Goal: Task Accomplishment & Management: Manage account settings

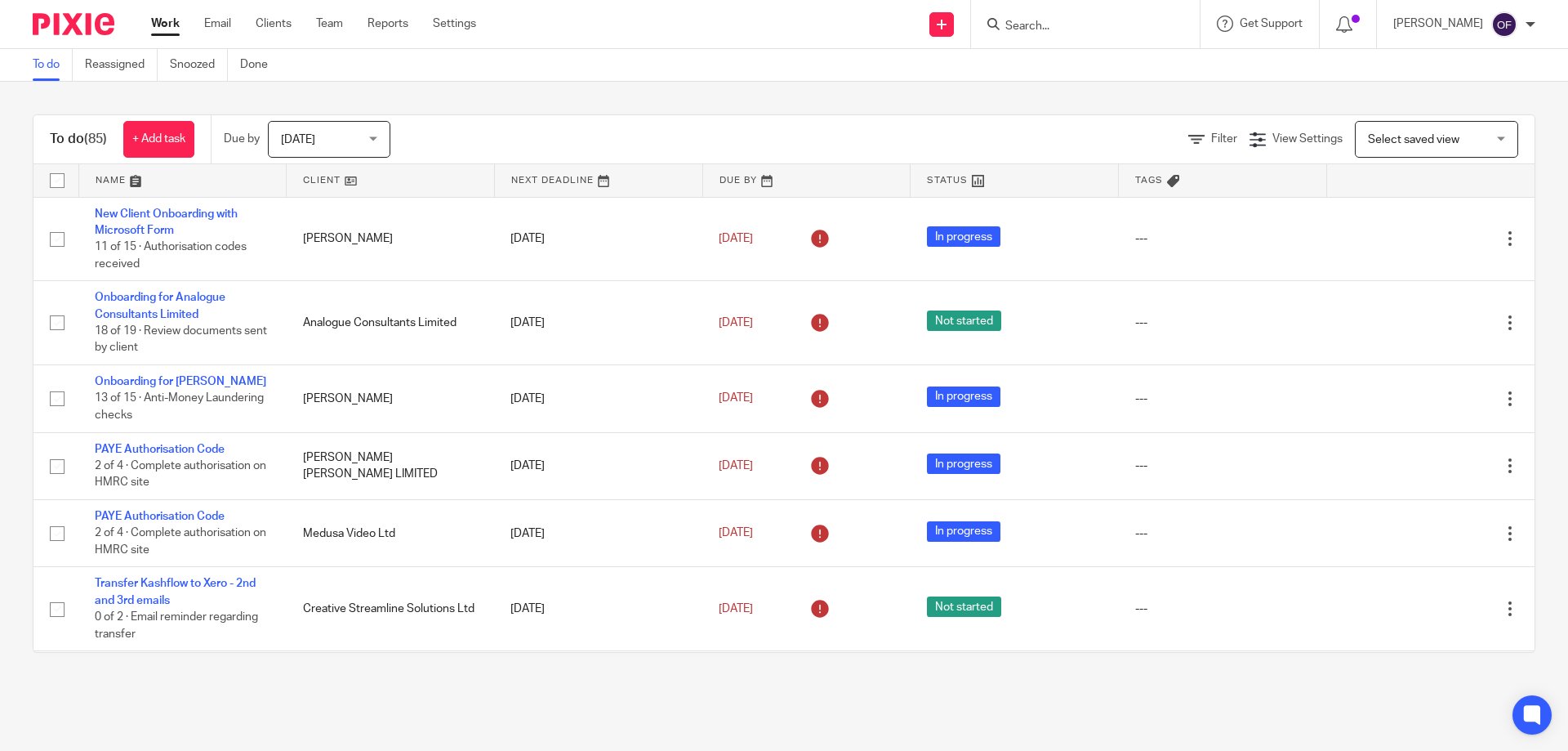
click at [90, 24] on img at bounding box center [73, 24] width 82 height 22
drag, startPoint x: 1042, startPoint y: 23, endPoint x: 1049, endPoint y: 14, distance: 11.4
click at [1046, 20] on input "Search" at bounding box center [1077, 26] width 147 height 15
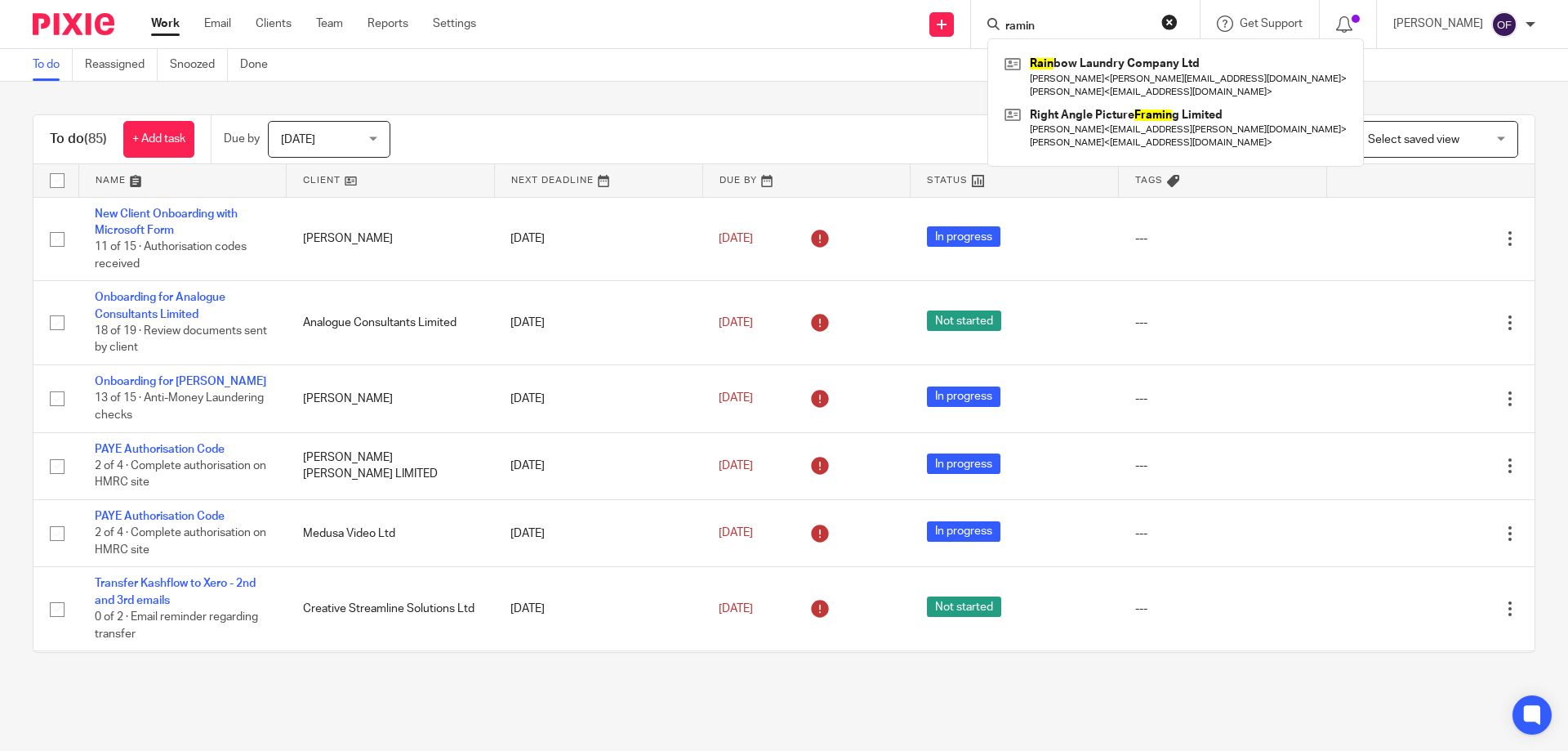
type input "ramin"
click button "submit" at bounding box center [0, 0] width 0 height 0
click at [1161, 19] on button "reset" at bounding box center [1169, 22] width 17 height 17
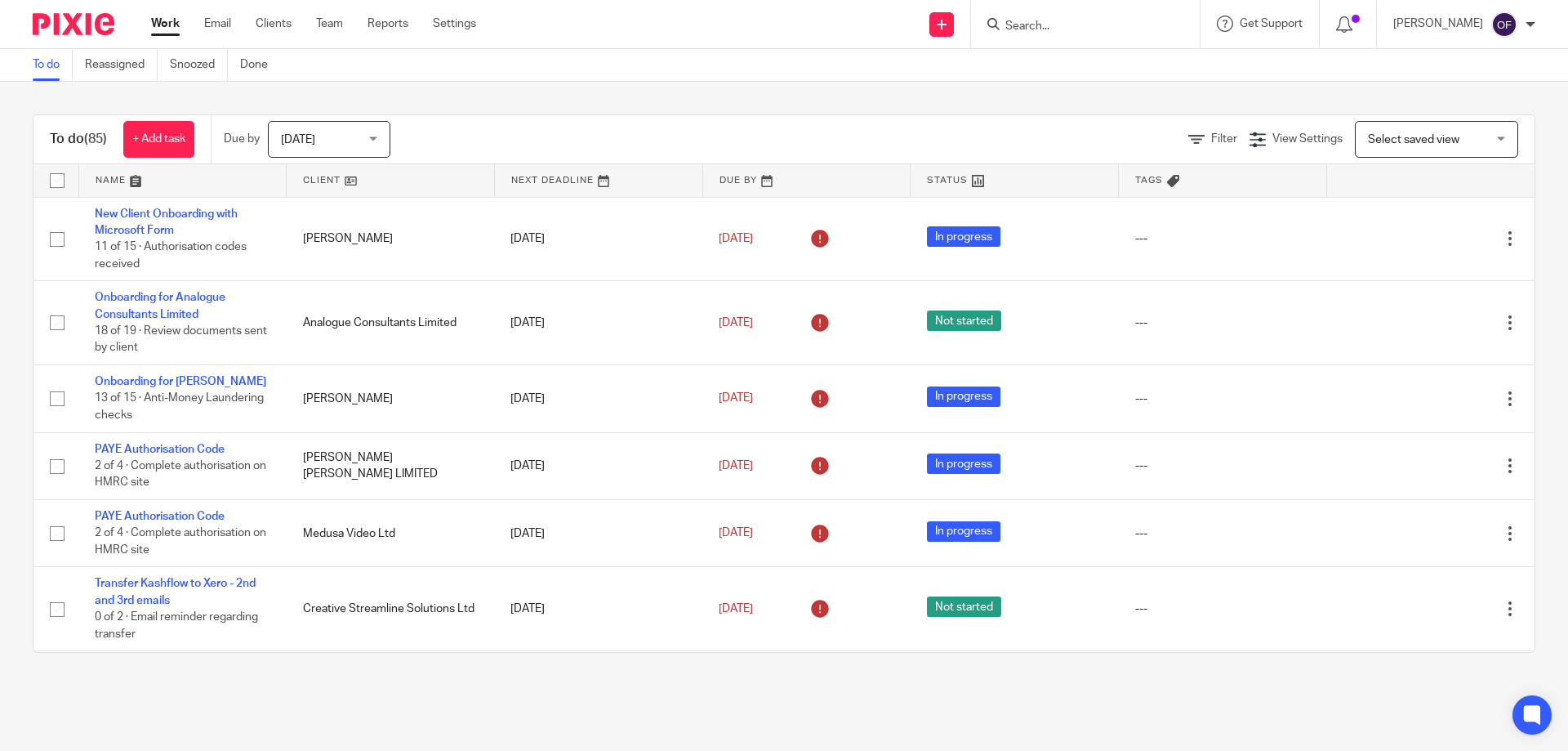
click at [1078, 24] on input "Search" at bounding box center [1077, 26] width 147 height 15
click at [1064, 29] on input "Search" at bounding box center [1077, 26] width 147 height 15
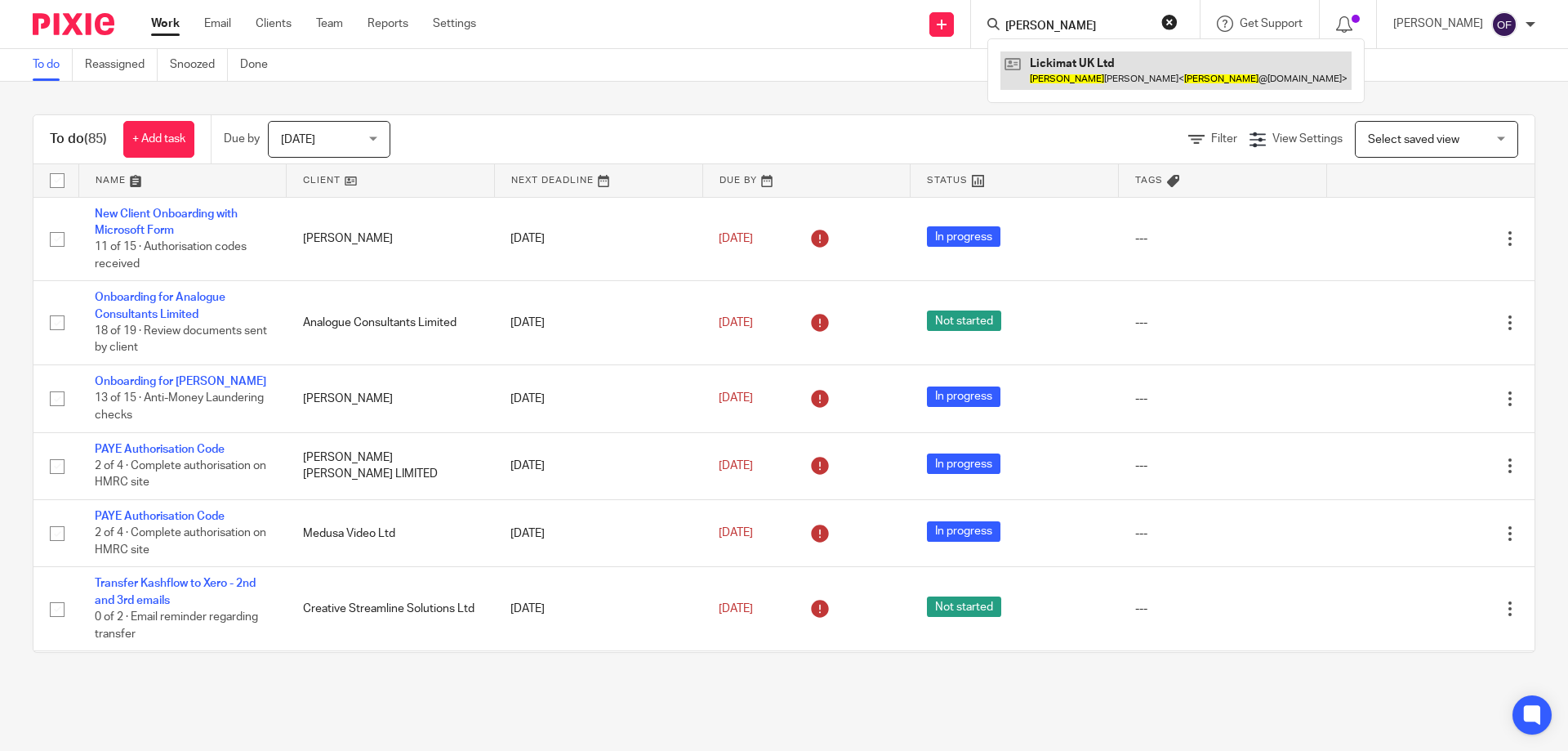
type input "heidi"
click at [1057, 61] on link at bounding box center [1175, 70] width 351 height 38
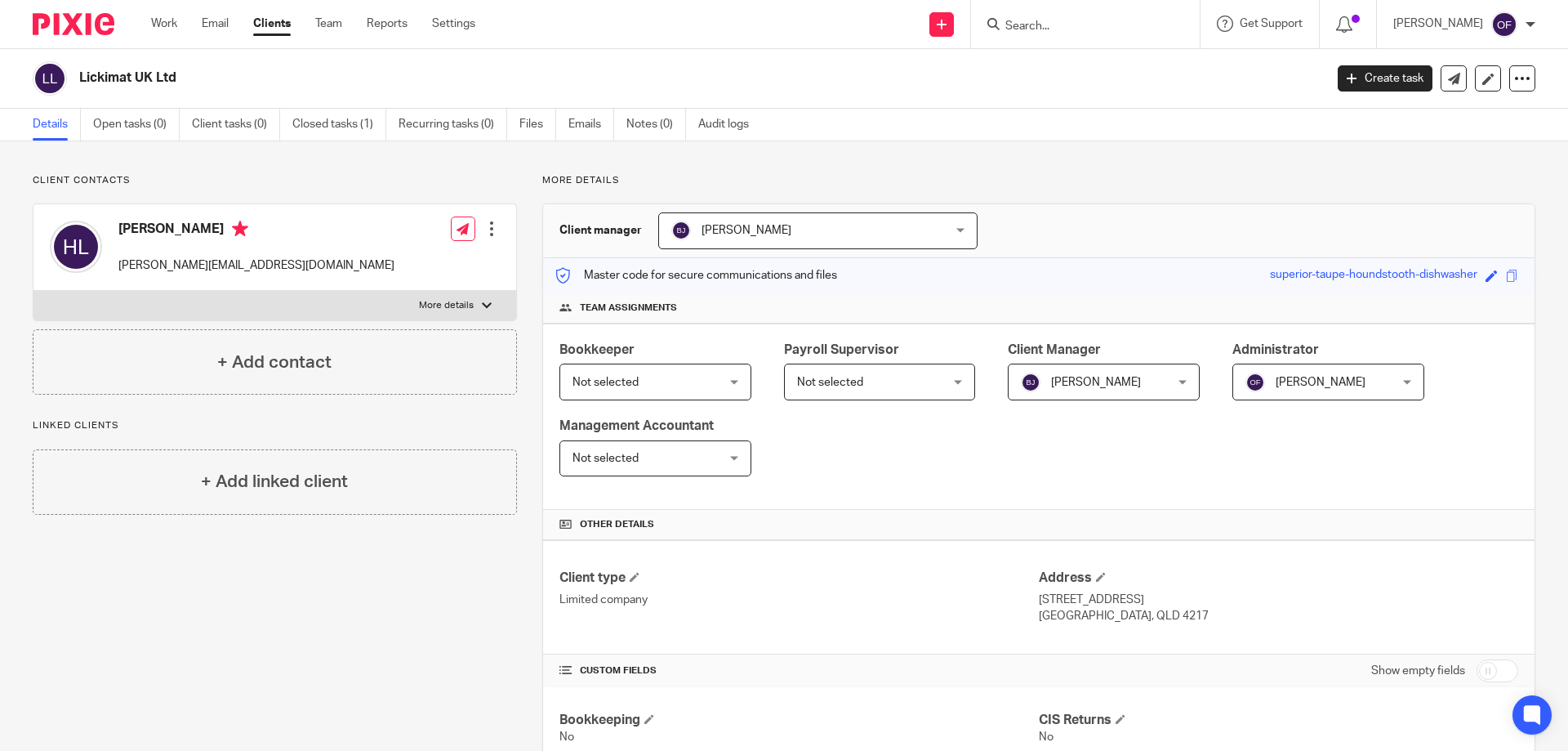
drag, startPoint x: 79, startPoint y: 77, endPoint x: 195, endPoint y: 70, distance: 116.2
click at [195, 70] on h2 "Lickimat UK Ltd" at bounding box center [573, 77] width 988 height 17
copy h2 "Lickimat UK Ltd"
drag, startPoint x: 119, startPoint y: 225, endPoint x: 214, endPoint y: 232, distance: 95.3
click at [214, 232] on h4 "Heidi Luedecke" at bounding box center [257, 230] width 276 height 20
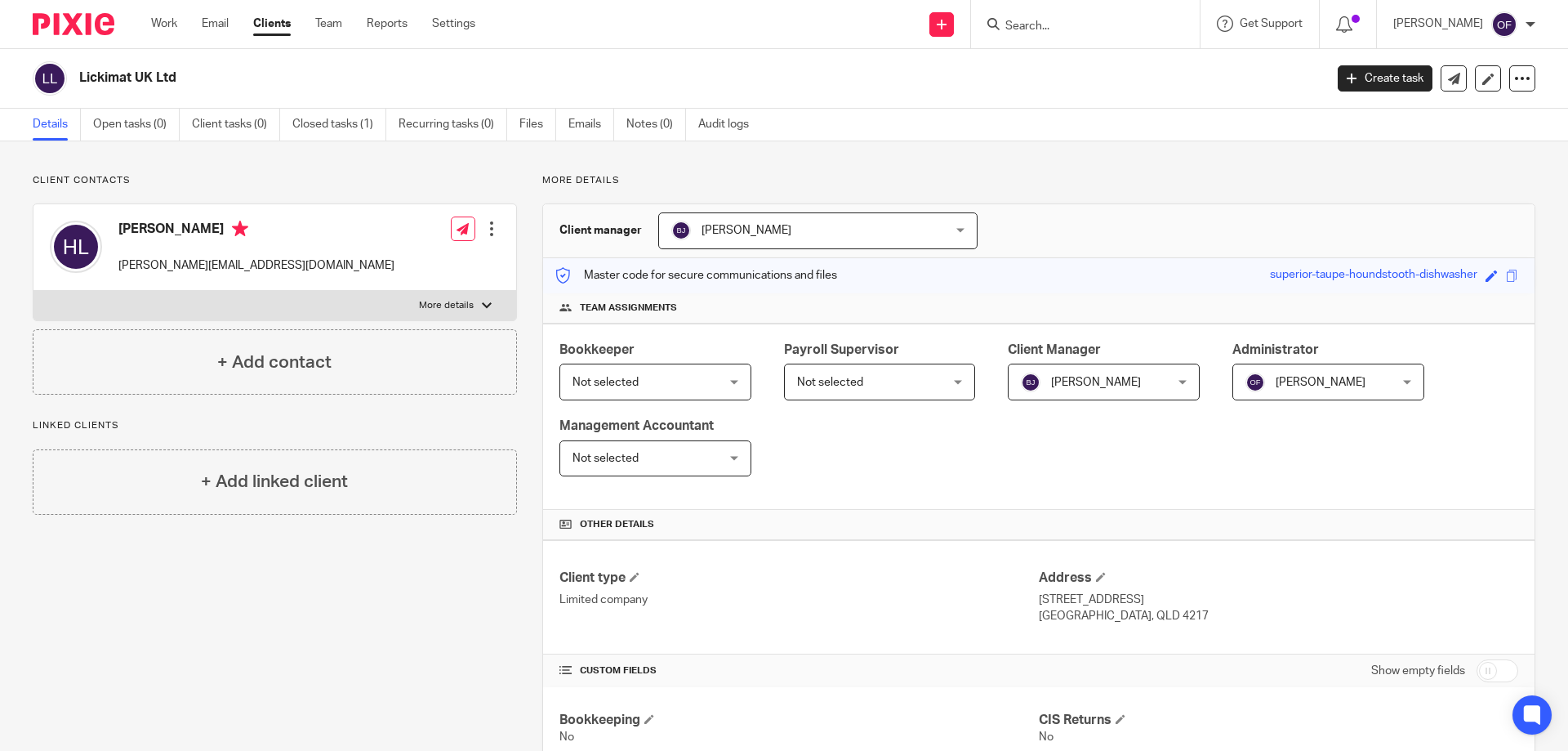
copy h4 "Heidi Luedecke"
click at [1039, 26] on input "Search" at bounding box center [1077, 26] width 147 height 15
type input "hei"
click at [188, 261] on p "heidi@lickimat.com" at bounding box center [257, 265] width 276 height 17
click at [320, 261] on div "Heidi Luedecke heidi@lickimat.com Edit contact Create client from contact Expor…" at bounding box center [275, 247] width 482 height 86
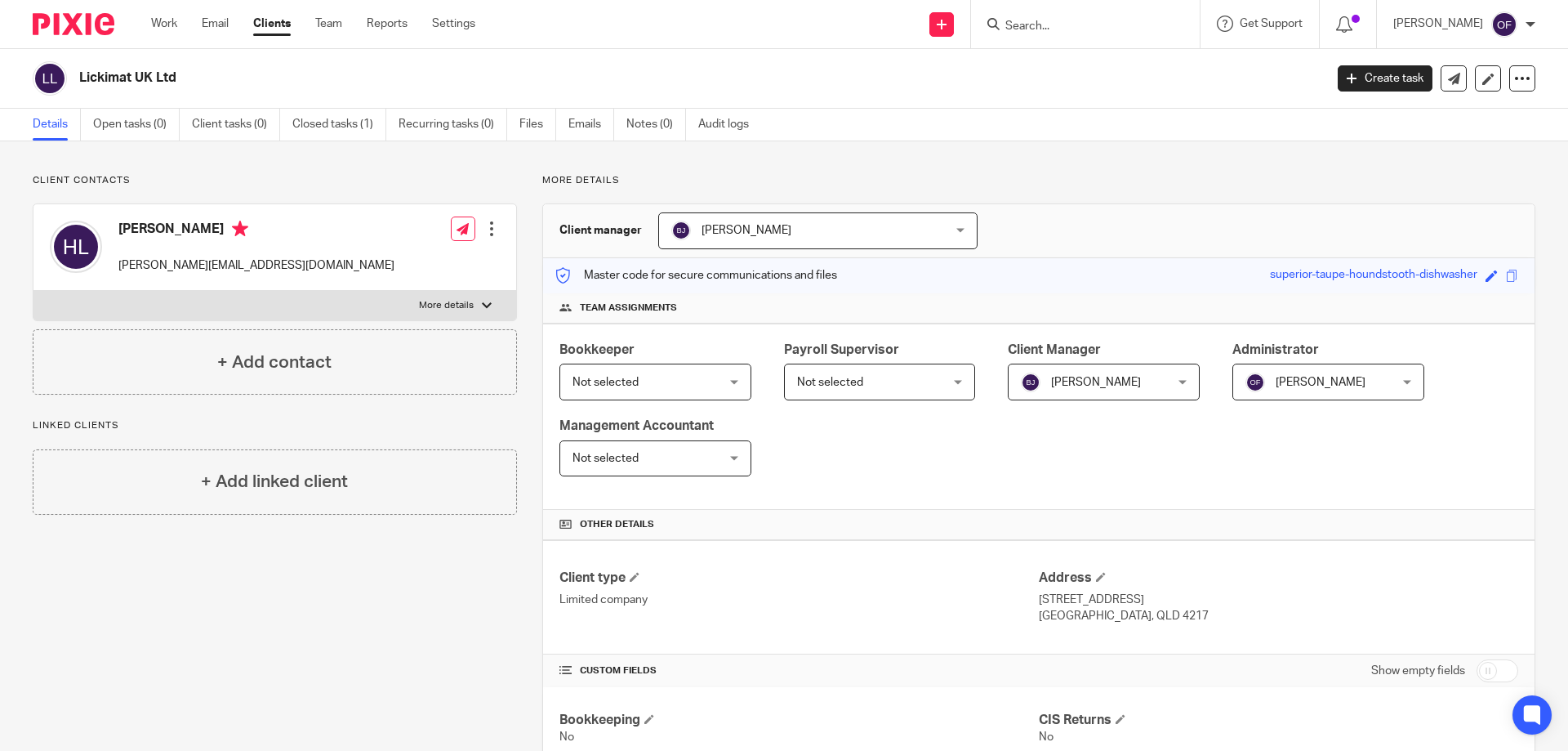
click at [284, 375] on h4 "+ Add contact" at bounding box center [275, 362] width 114 height 26
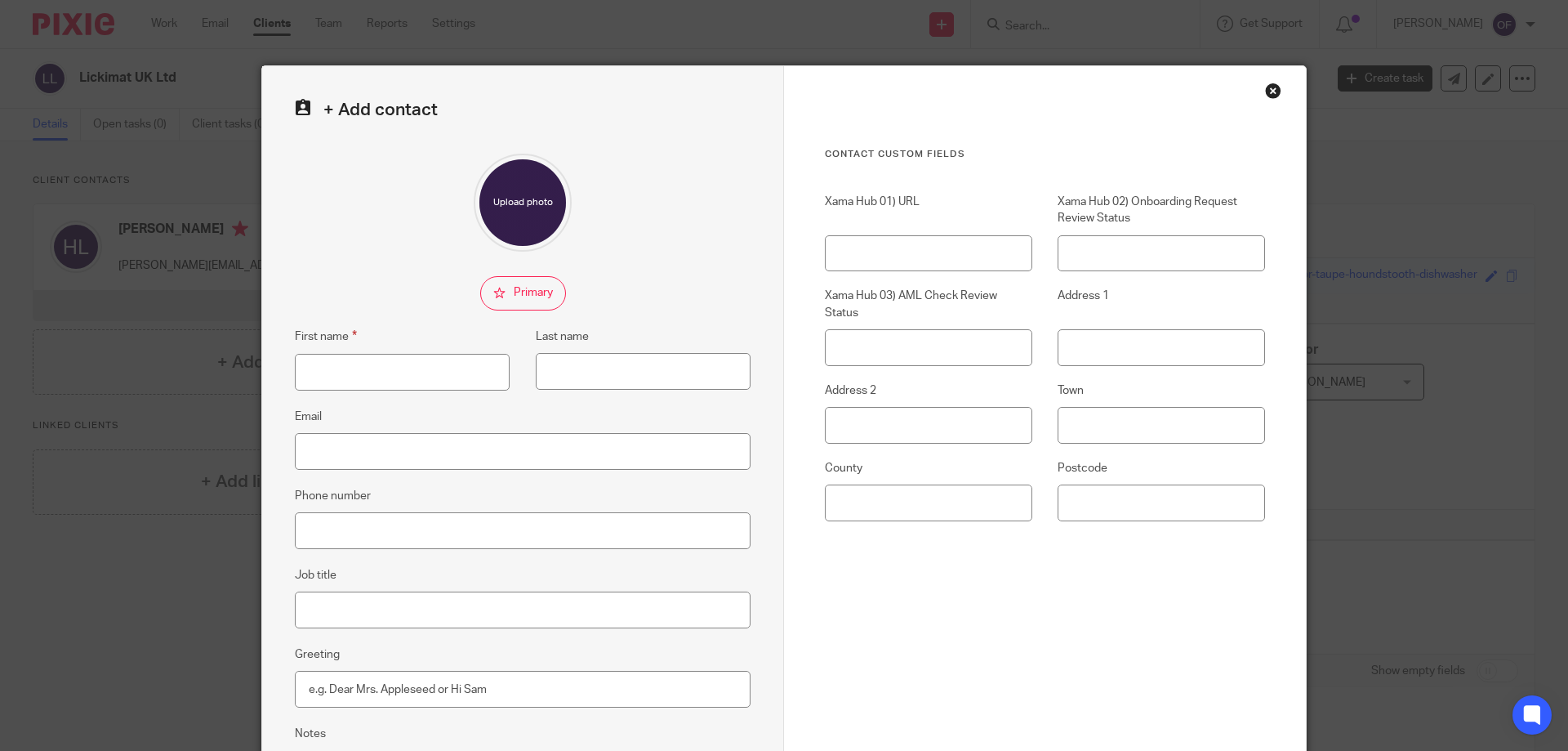
click at [1268, 92] on div "Close this dialog window" at bounding box center [1273, 91] width 17 height 17
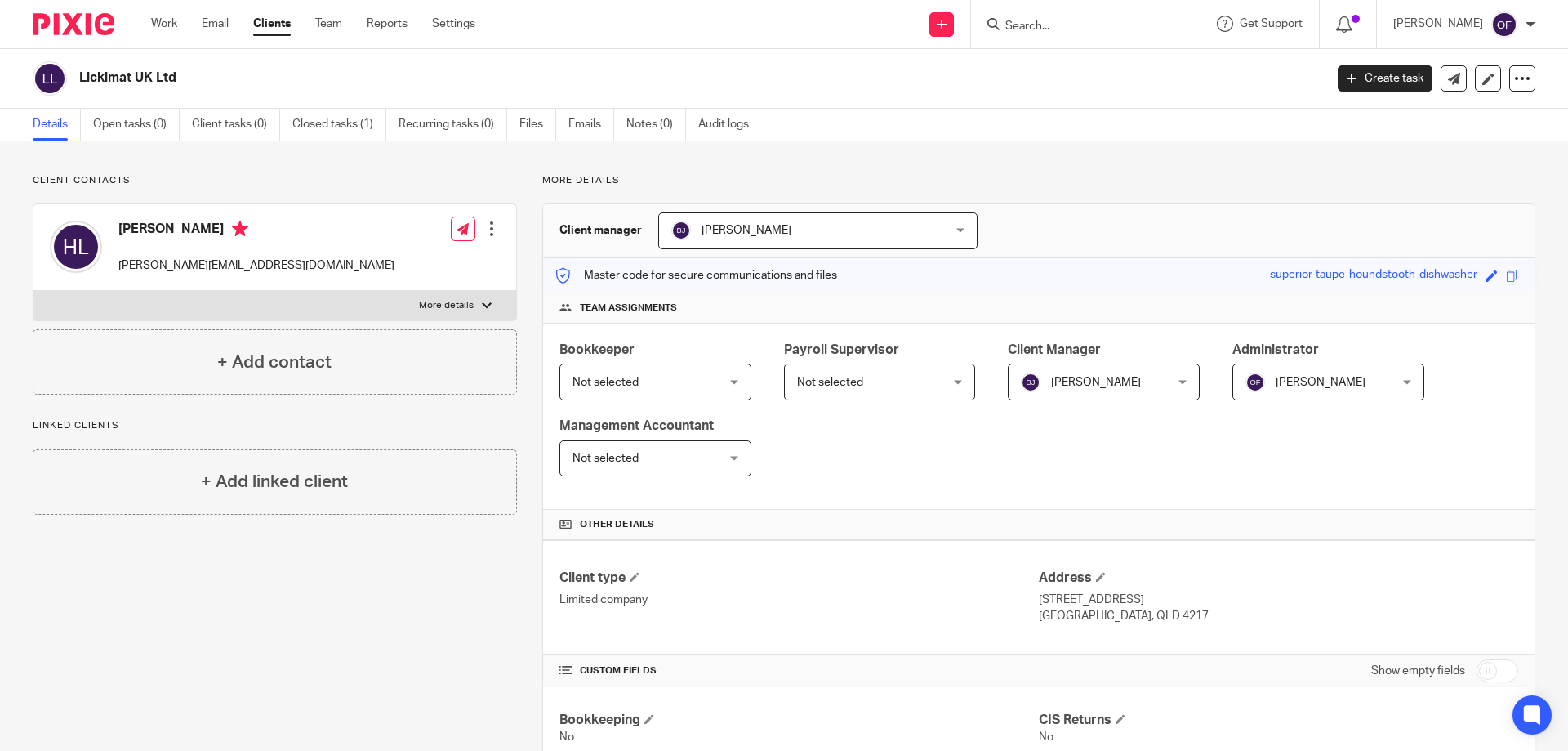
click at [88, 28] on img at bounding box center [73, 24] width 82 height 22
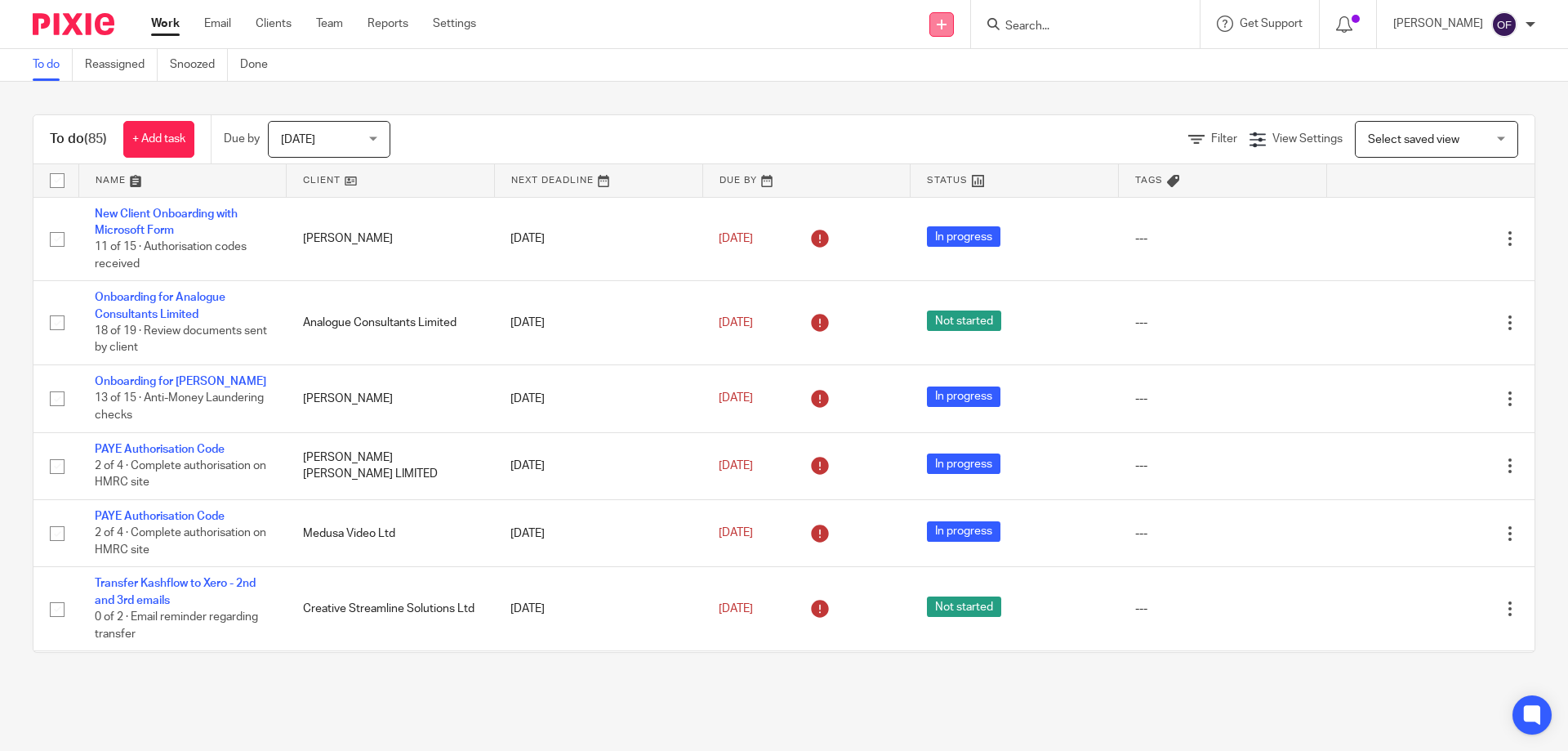
click at [937, 30] on link at bounding box center [942, 25] width 25 height 25
click at [937, 121] on link "Add client" at bounding box center [934, 124] width 100 height 24
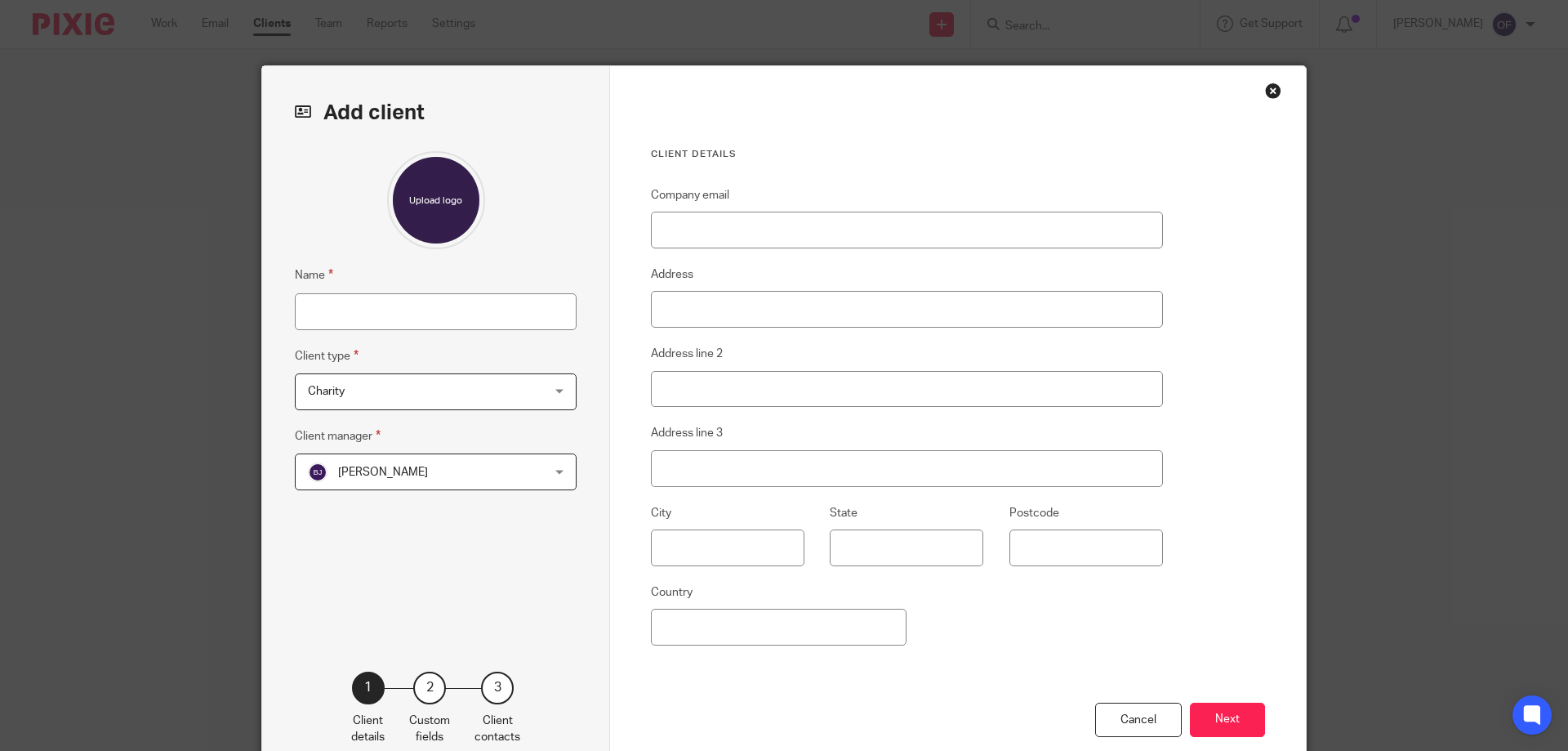
click at [464, 309] on input "Name" at bounding box center [436, 312] width 282 height 37
click at [475, 306] on input "Name" at bounding box center [436, 312] width 282 height 37
click at [531, 398] on div "Charity Charity" at bounding box center [436, 392] width 282 height 37
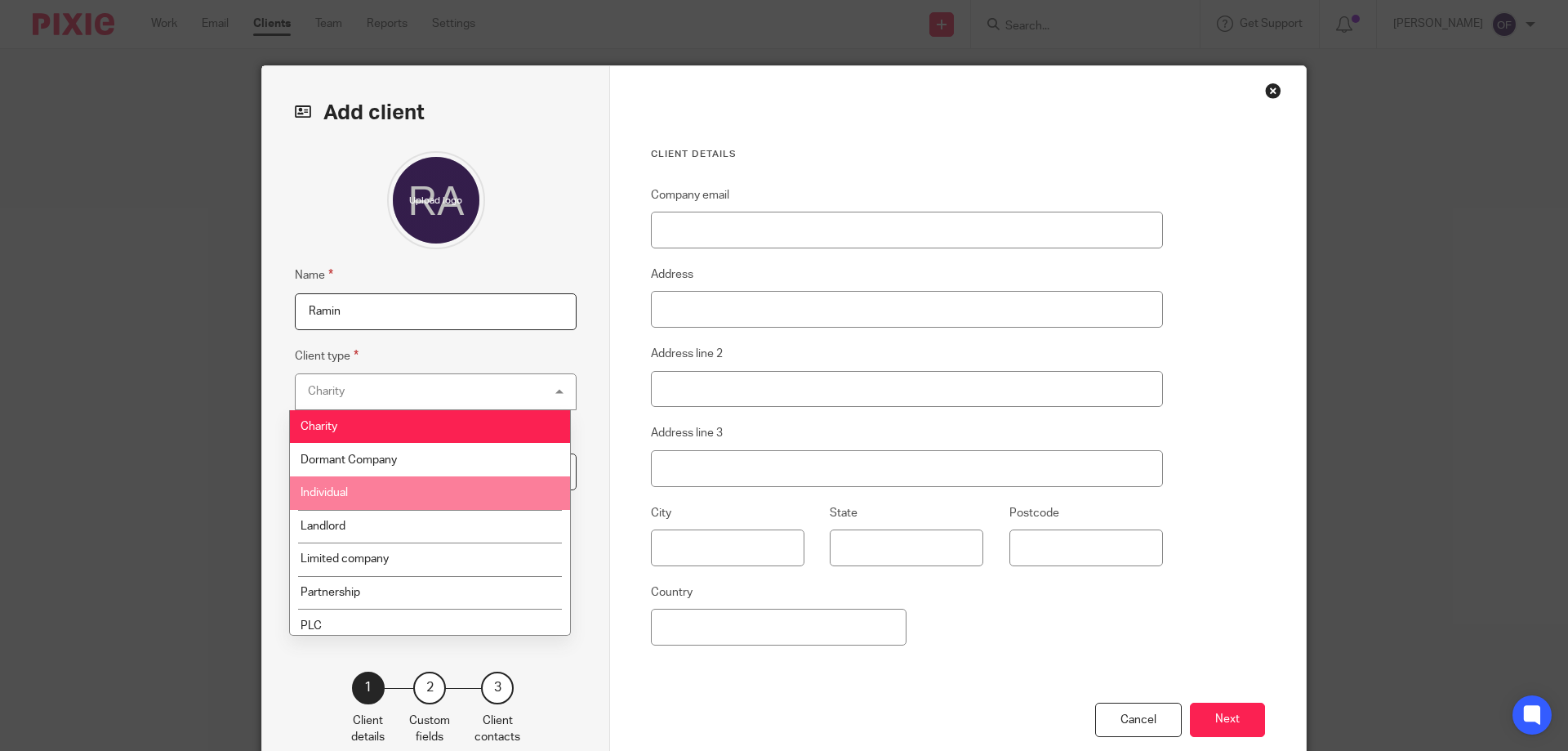
click at [490, 484] on li "Individual" at bounding box center [430, 493] width 280 height 33
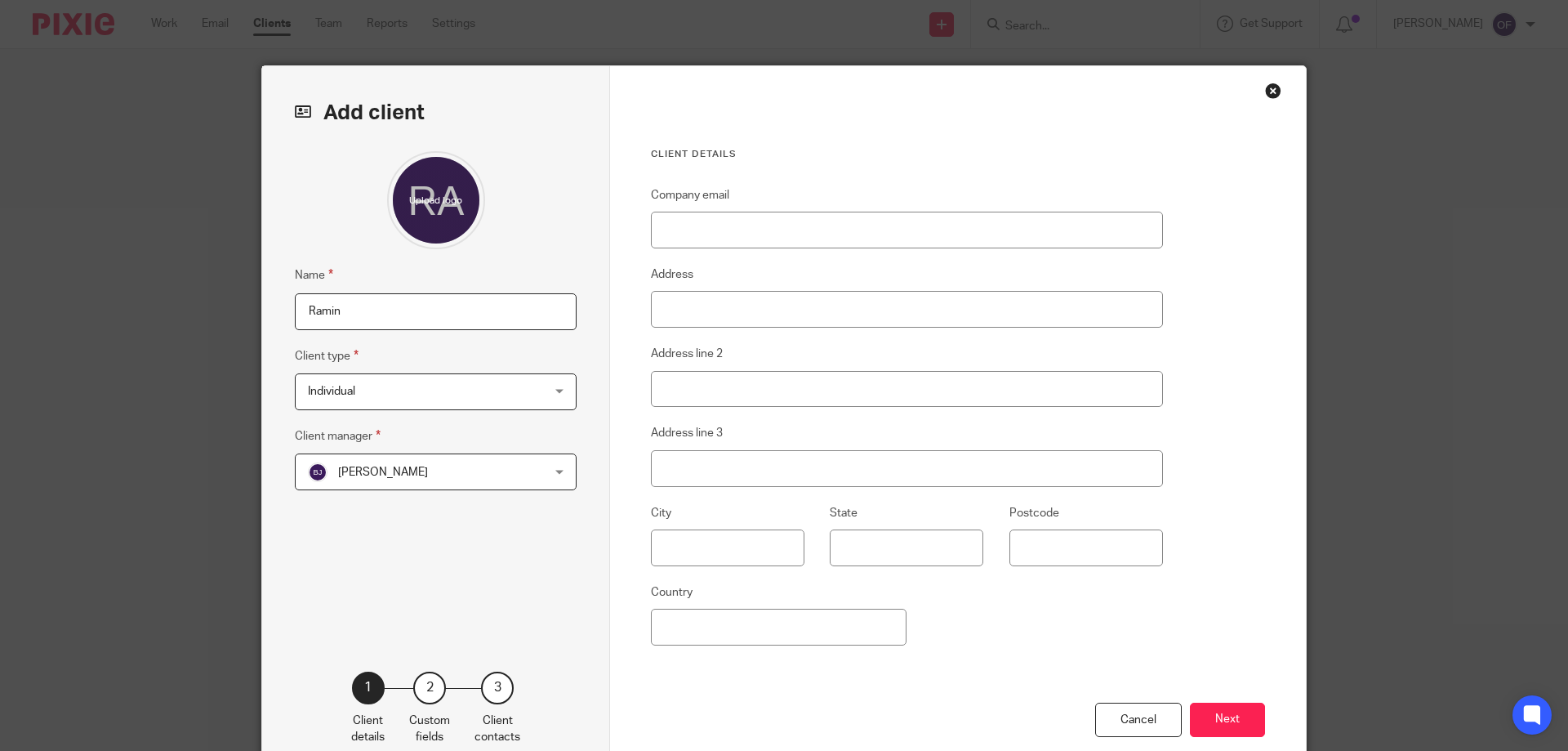
click at [479, 314] on input "Ramin" at bounding box center [436, 312] width 282 height 37
type input "[PERSON_NAME]"
drag, startPoint x: 722, startPoint y: 95, endPoint x: 961, endPoint y: 180, distance: 253.7
click at [971, 187] on div "Client details Company email Address Address line 2 Address line 3 City State P…" at bounding box center [958, 422] width 696 height 711
drag, startPoint x: 868, startPoint y: 85, endPoint x: 791, endPoint y: 85, distance: 77.0
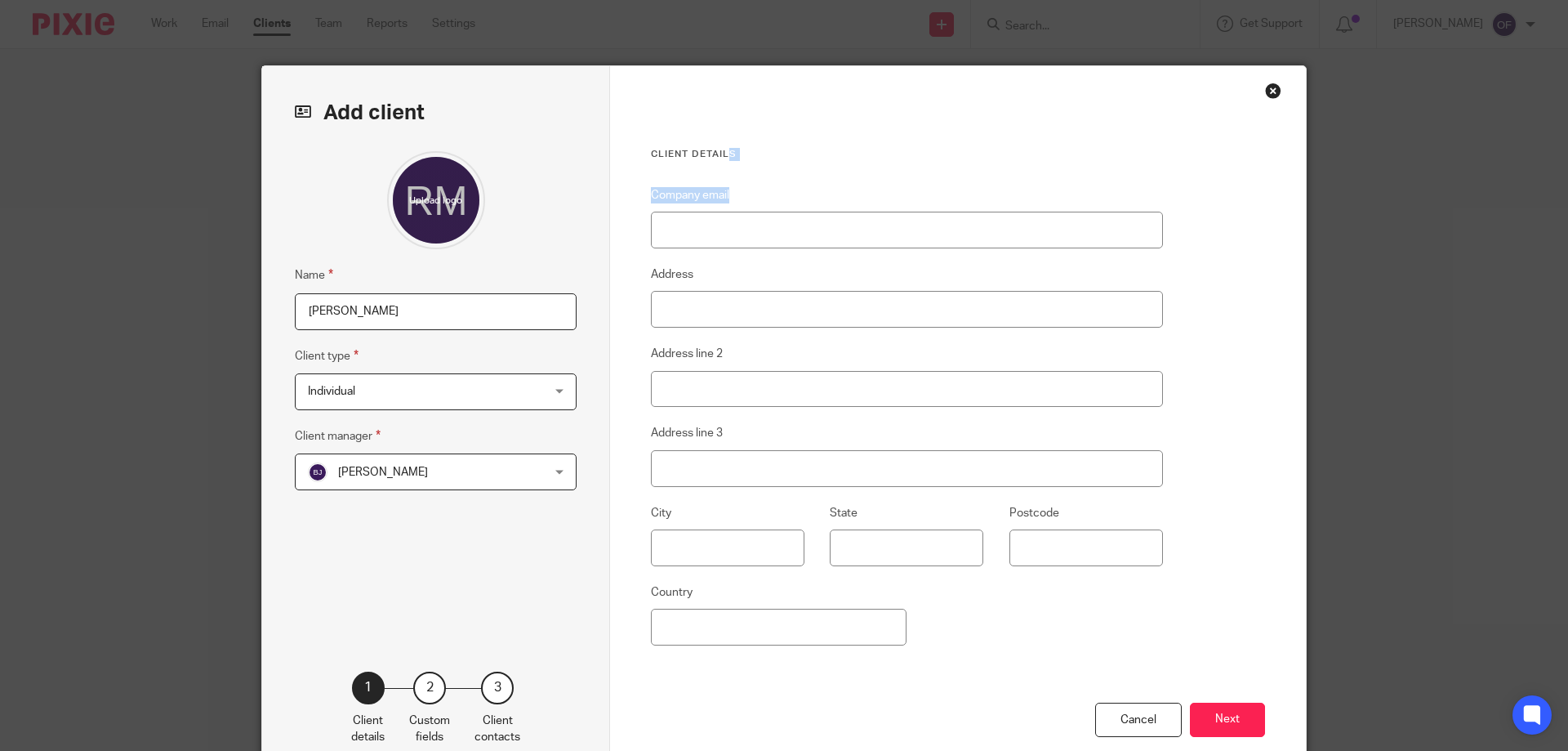
click at [866, 85] on div "Client details Company email Address Address line 2 Address line 3 City State P…" at bounding box center [958, 422] width 696 height 711
drag, startPoint x: 510, startPoint y: 89, endPoint x: 538, endPoint y: 101, distance: 30.5
click at [538, 101] on div "Add client Name [PERSON_NAME] Client type Individual Individual Charity Dormant…" at bounding box center [436, 422] width 348 height 711
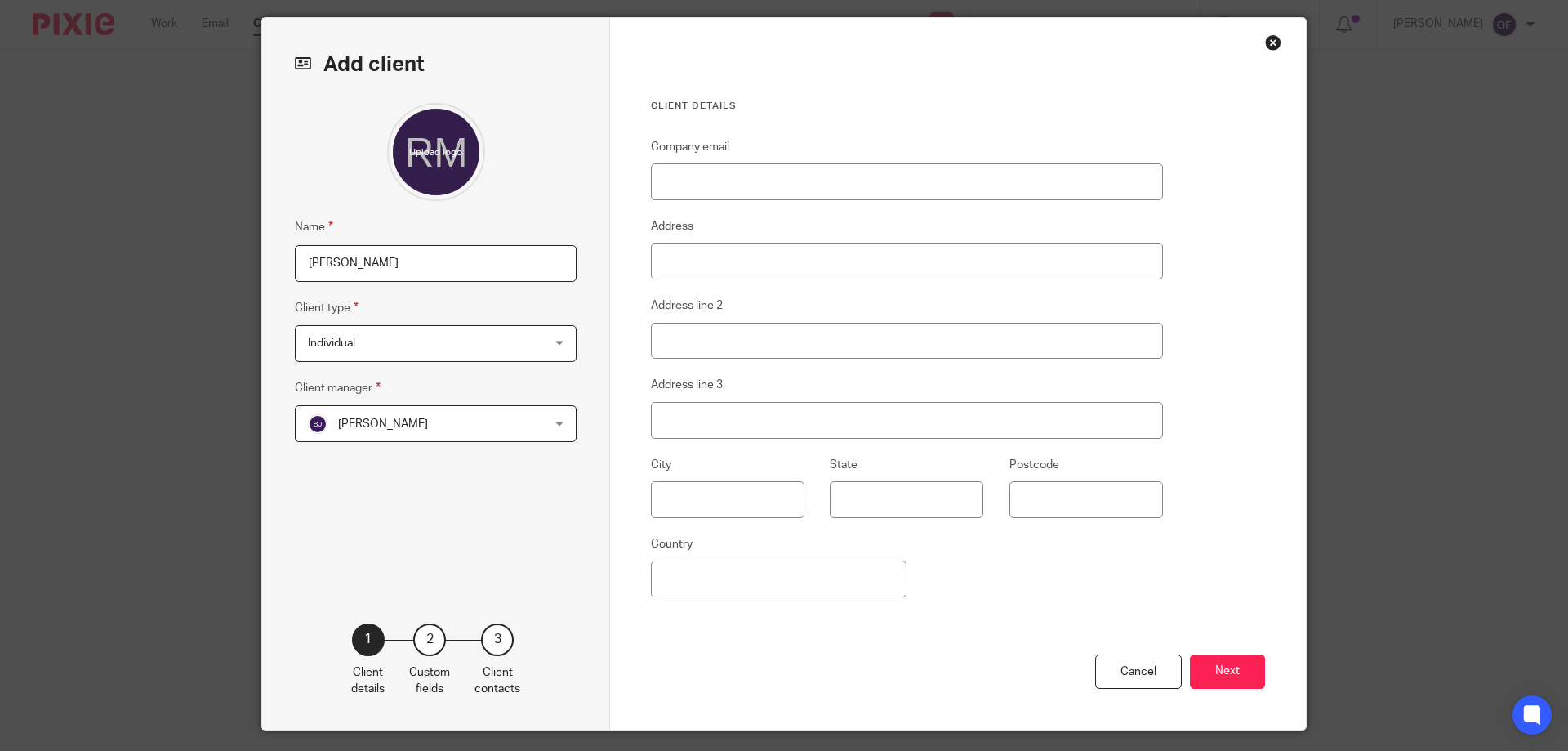
scroll to position [93, 0]
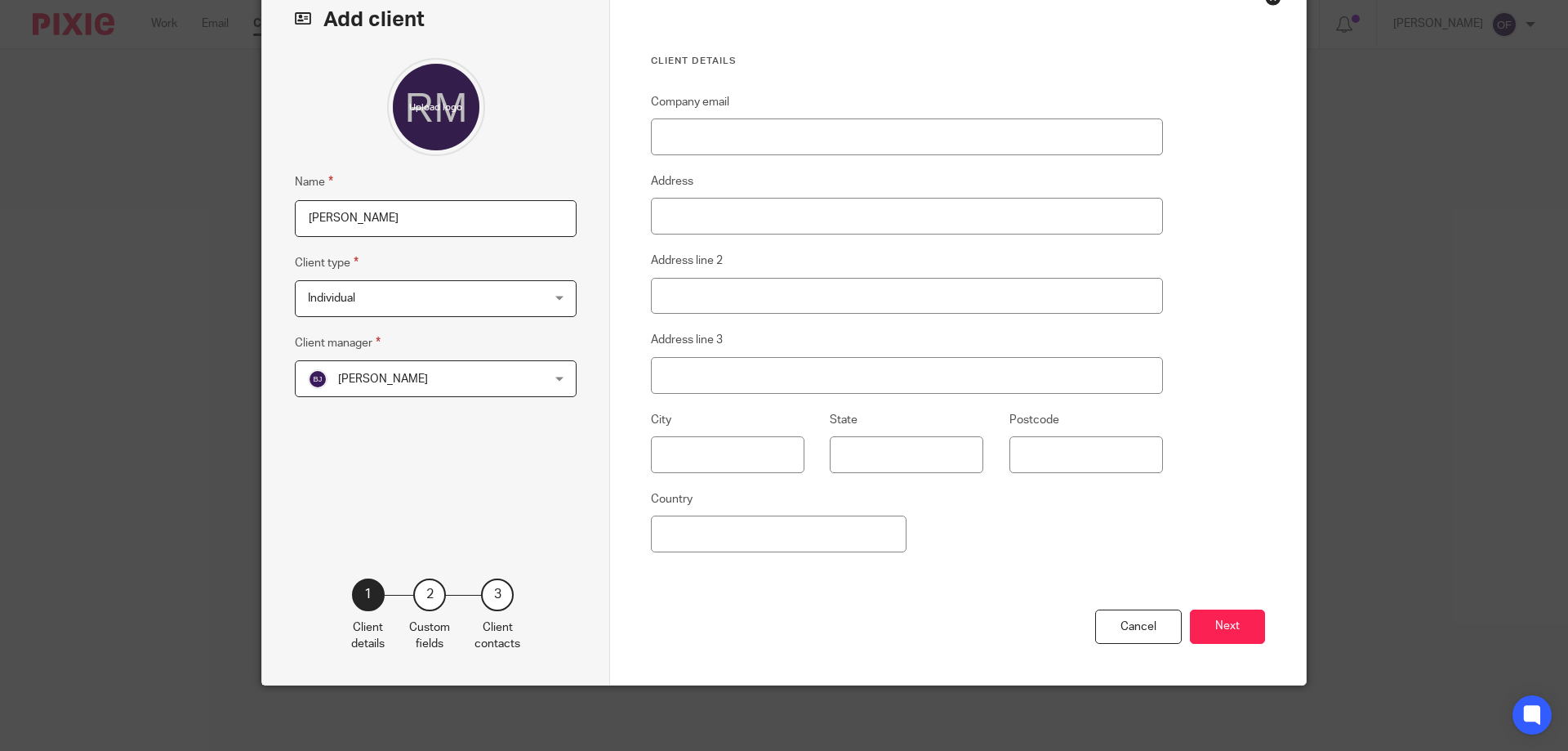
click at [1226, 630] on button "Next" at bounding box center [1227, 627] width 75 height 35
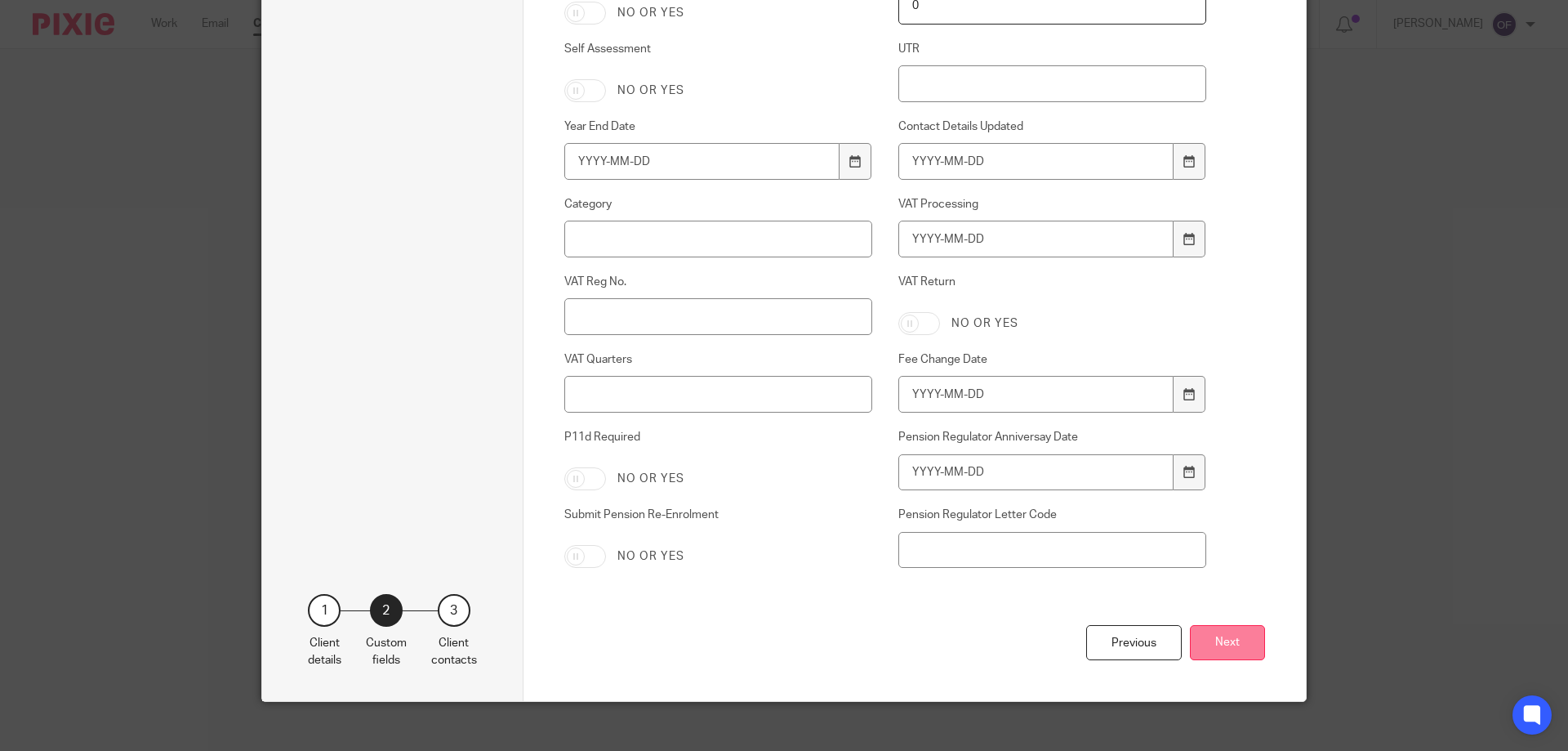
scroll to position [1203, 0]
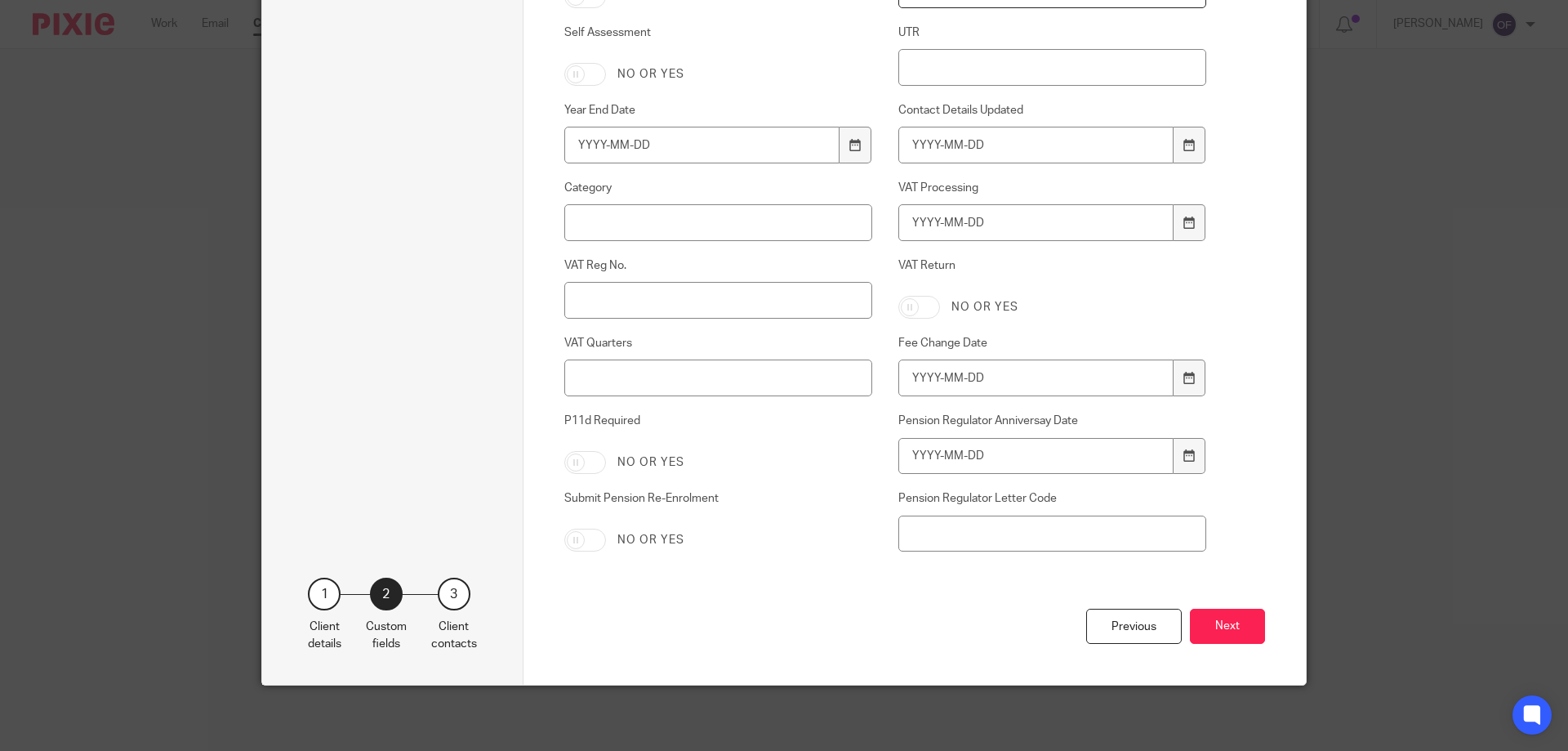
click at [1246, 623] on button "Next" at bounding box center [1227, 626] width 75 height 35
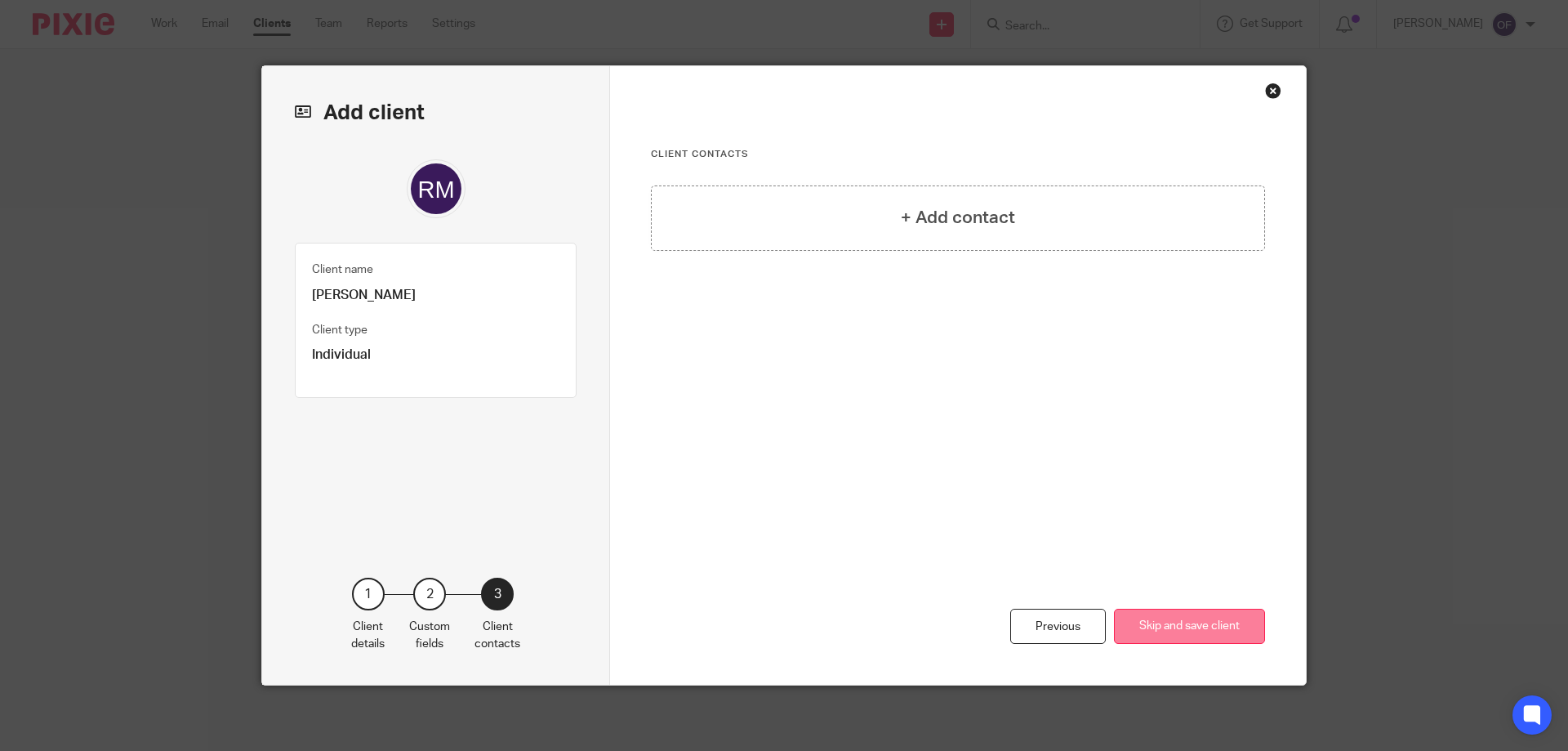
scroll to position [0, 0]
click at [1200, 626] on button "Skip and save client" at bounding box center [1189, 626] width 151 height 35
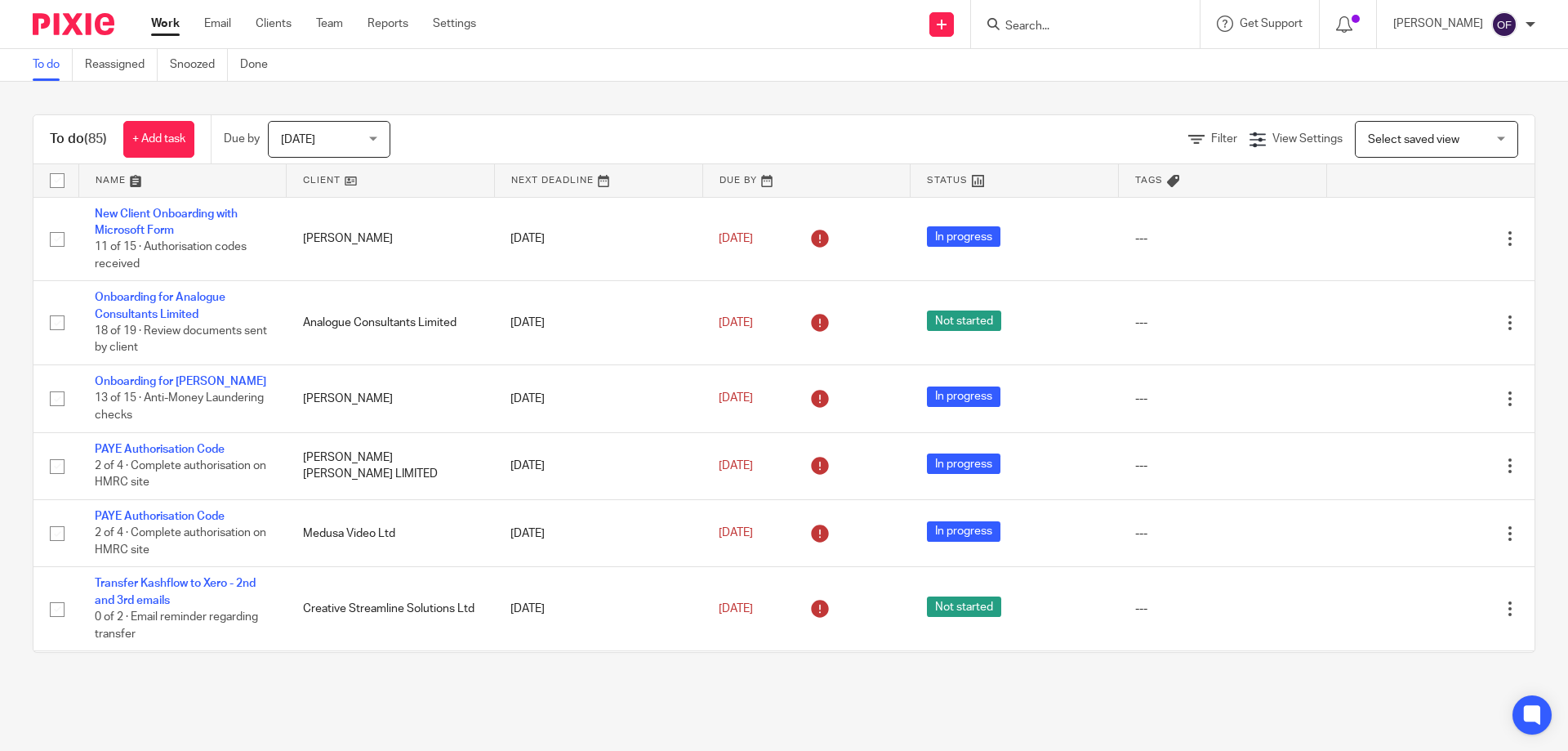
click at [1047, 31] on input "Search" at bounding box center [1077, 26] width 147 height 15
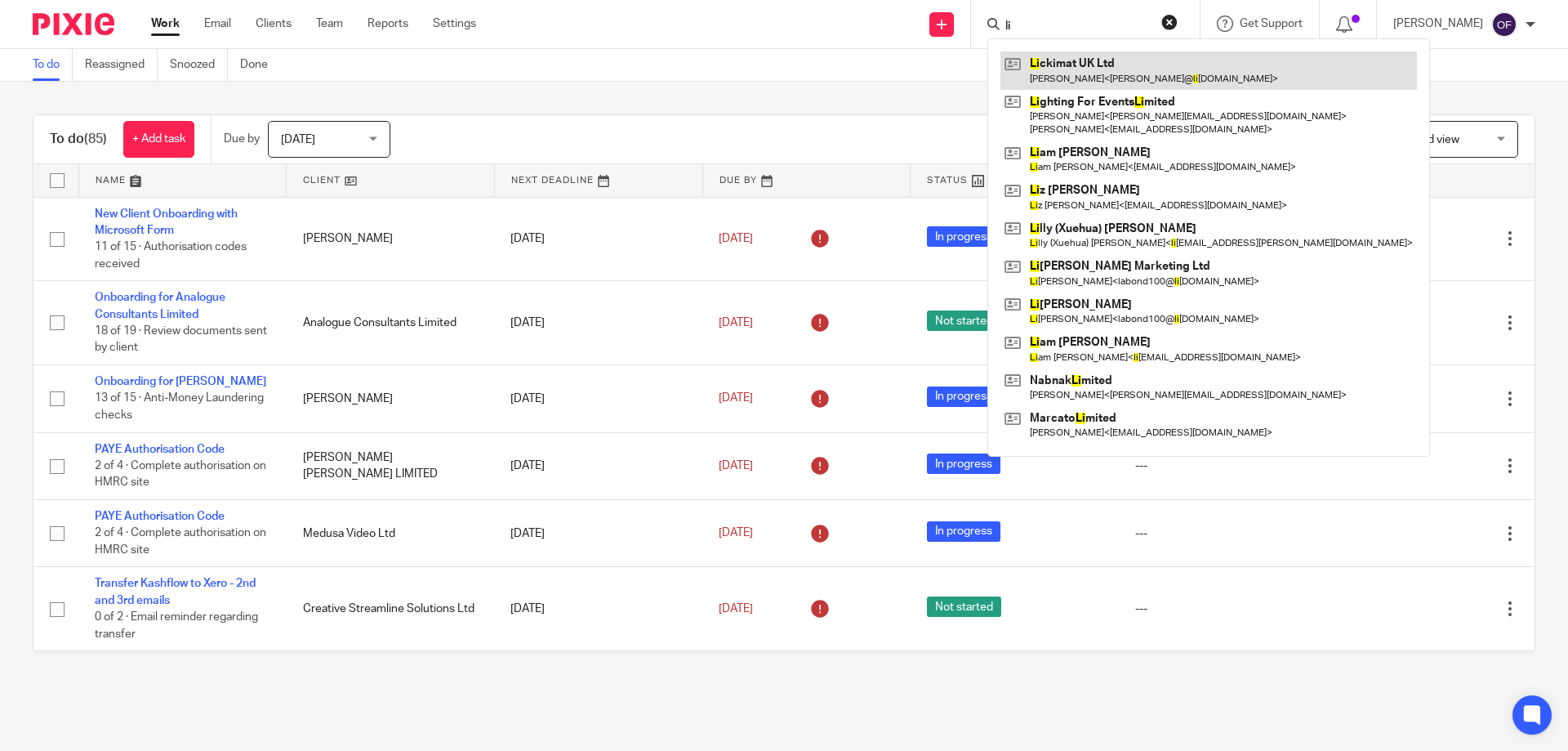
type input "li"
click at [1066, 76] on link at bounding box center [1208, 70] width 416 height 38
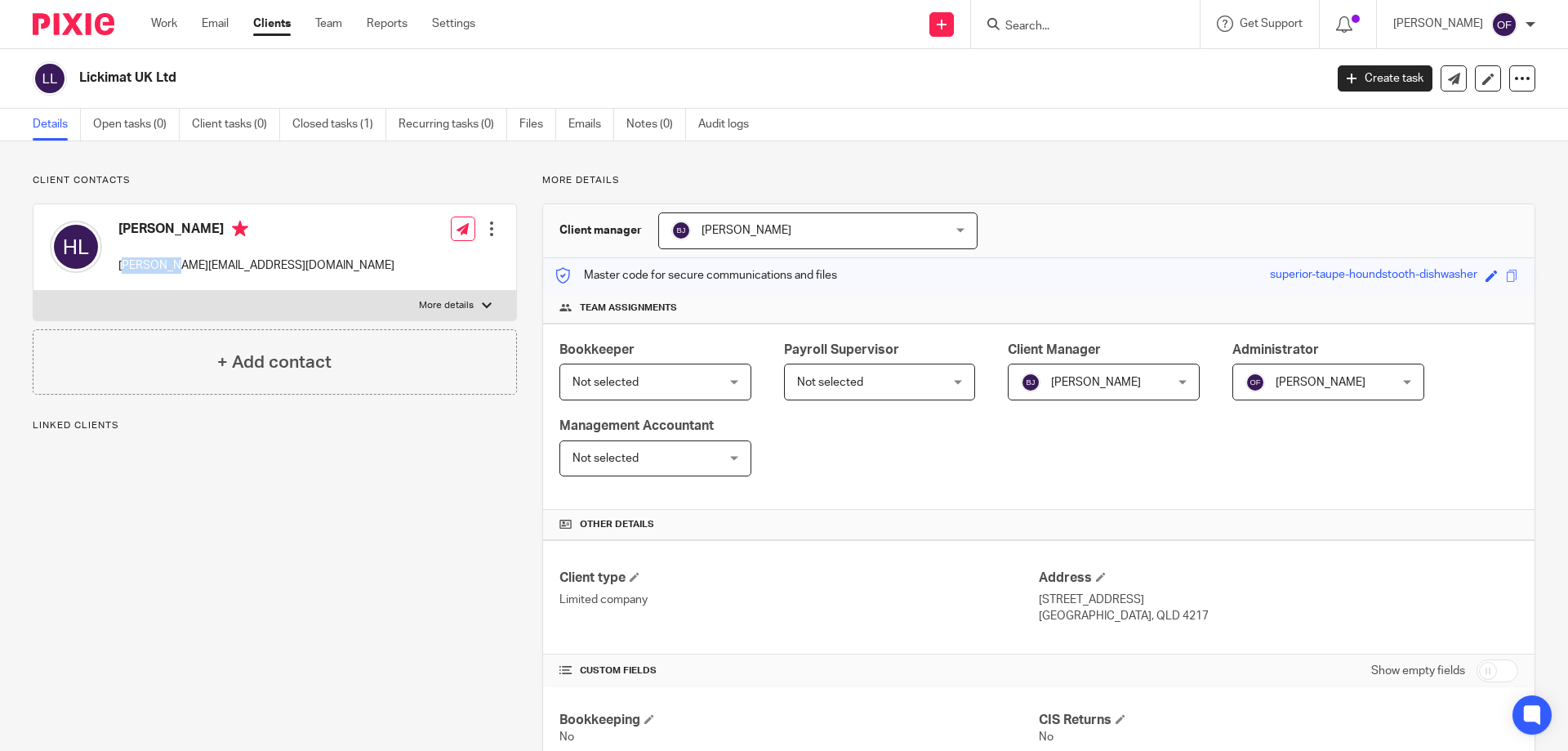
drag, startPoint x: 123, startPoint y: 266, endPoint x: 164, endPoint y: 265, distance: 41.0
click at [164, 265] on p "[PERSON_NAME][EMAIL_ADDRESS][DOMAIN_NAME]" at bounding box center [257, 265] width 276 height 17
click at [342, 357] on div "+ Add contact" at bounding box center [275, 362] width 484 height 65
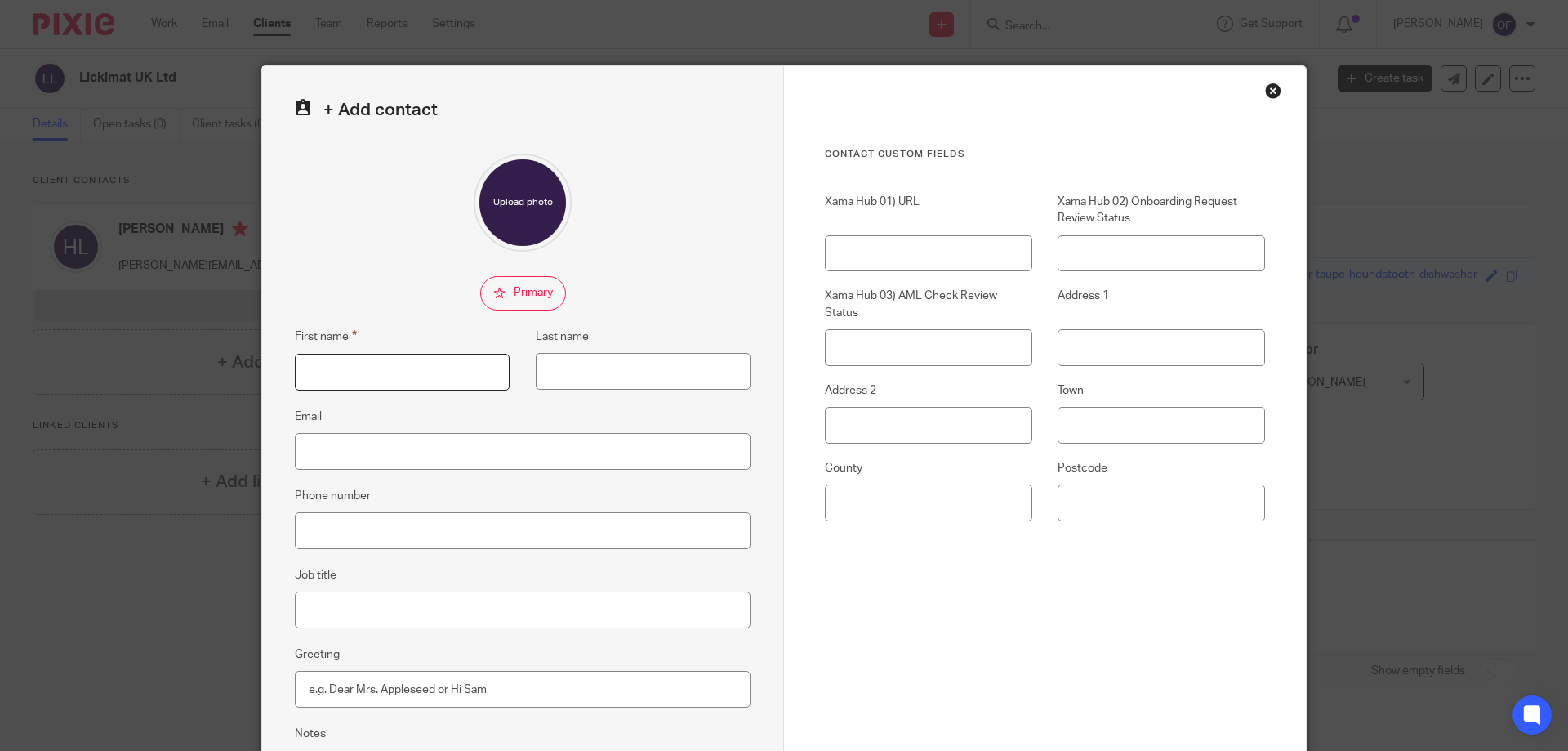
click at [392, 370] on input "First name" at bounding box center [402, 372] width 215 height 37
click at [1284, 90] on div "Contact Custom fields Xama Hub 01) URL Xama Hub 02) Onboarding Request Review S…" at bounding box center [1045, 462] width 522 height 793
click at [1268, 90] on div "Close this dialog window" at bounding box center [1273, 91] width 17 height 17
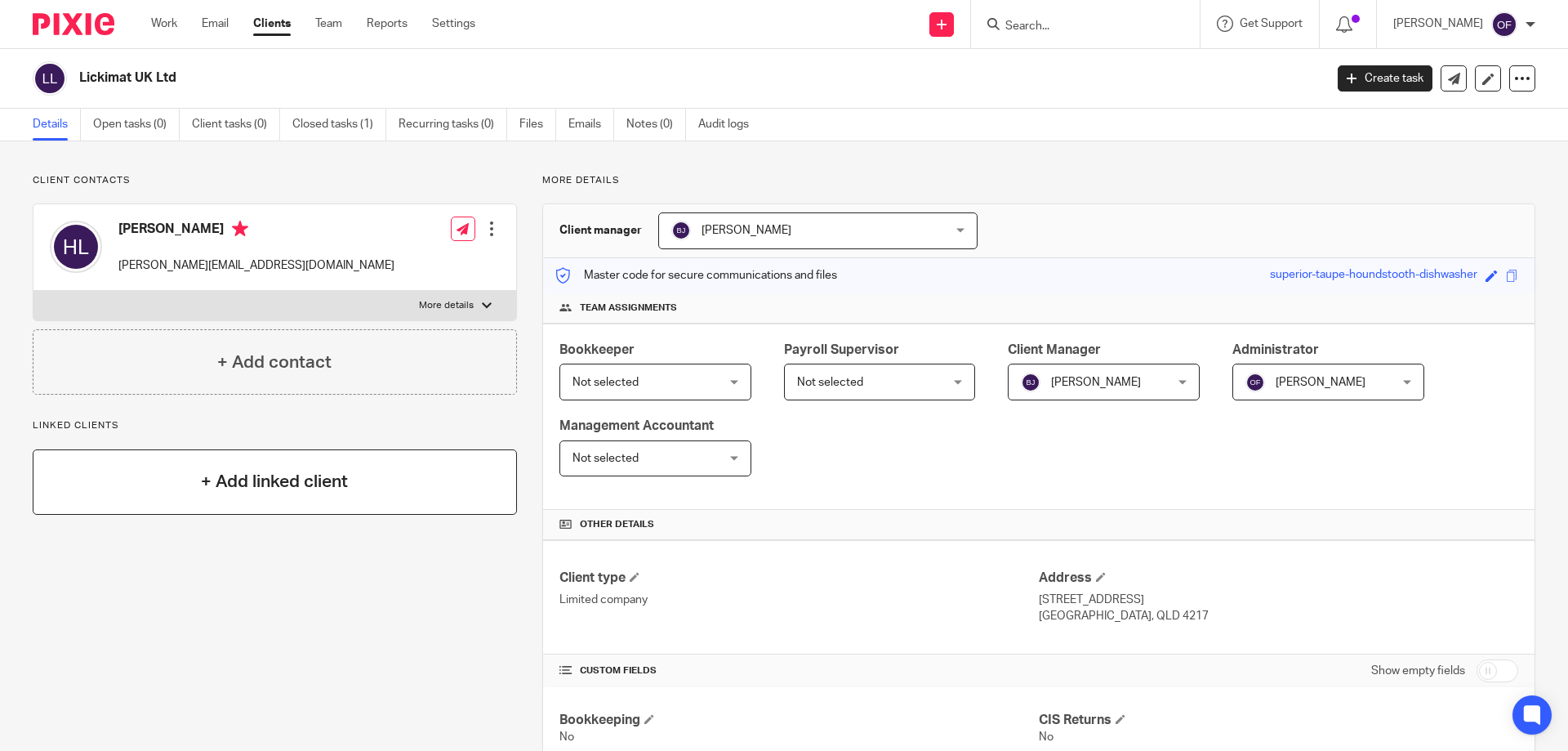
click at [234, 463] on div "+ Add linked client" at bounding box center [275, 482] width 484 height 65
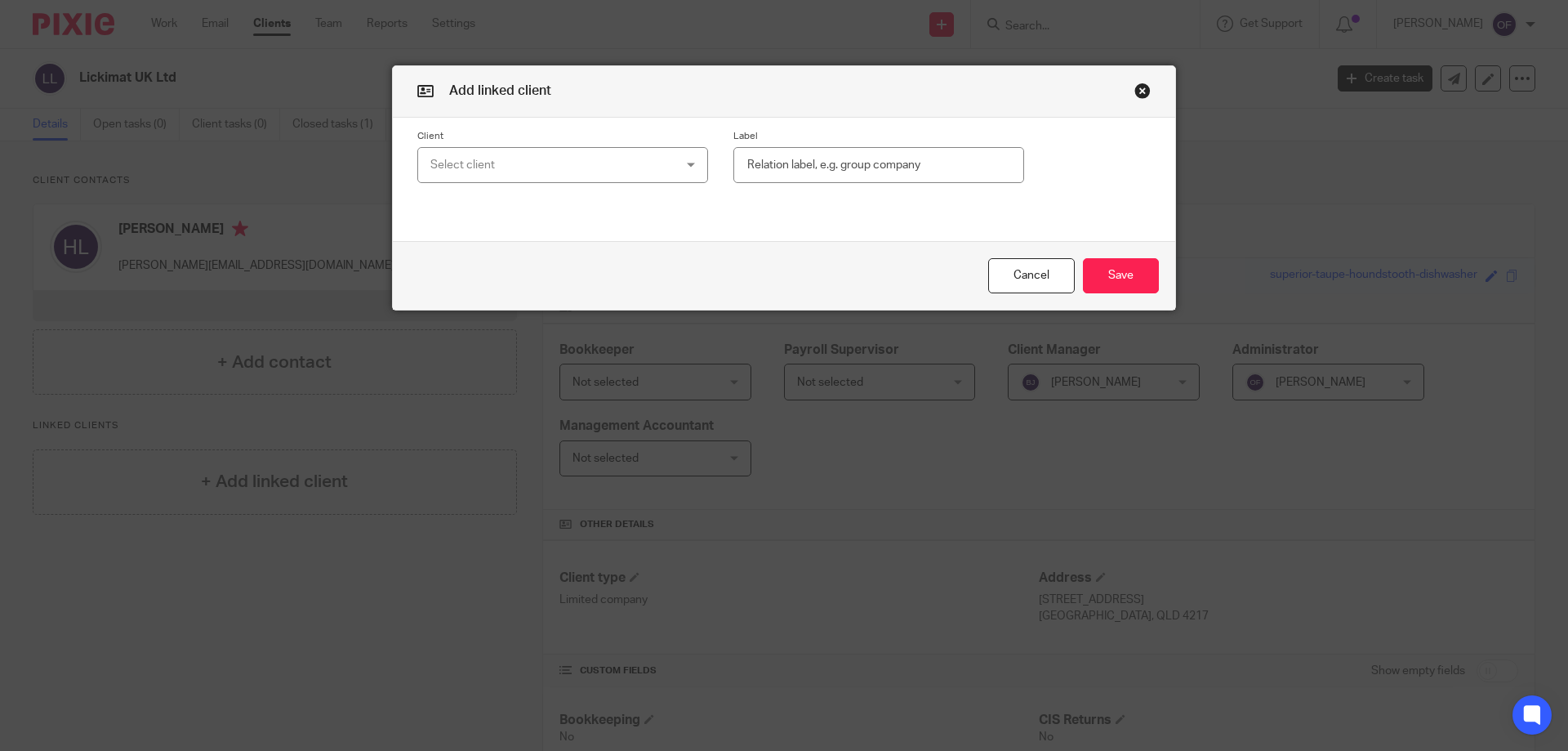
click at [585, 156] on div "Select client" at bounding box center [541, 165] width 221 height 34
type input "ramin"
click at [1083, 258] on button "Save" at bounding box center [1121, 276] width 76 height 35
click at [1135, 88] on button "button" at bounding box center [1143, 91] width 17 height 17
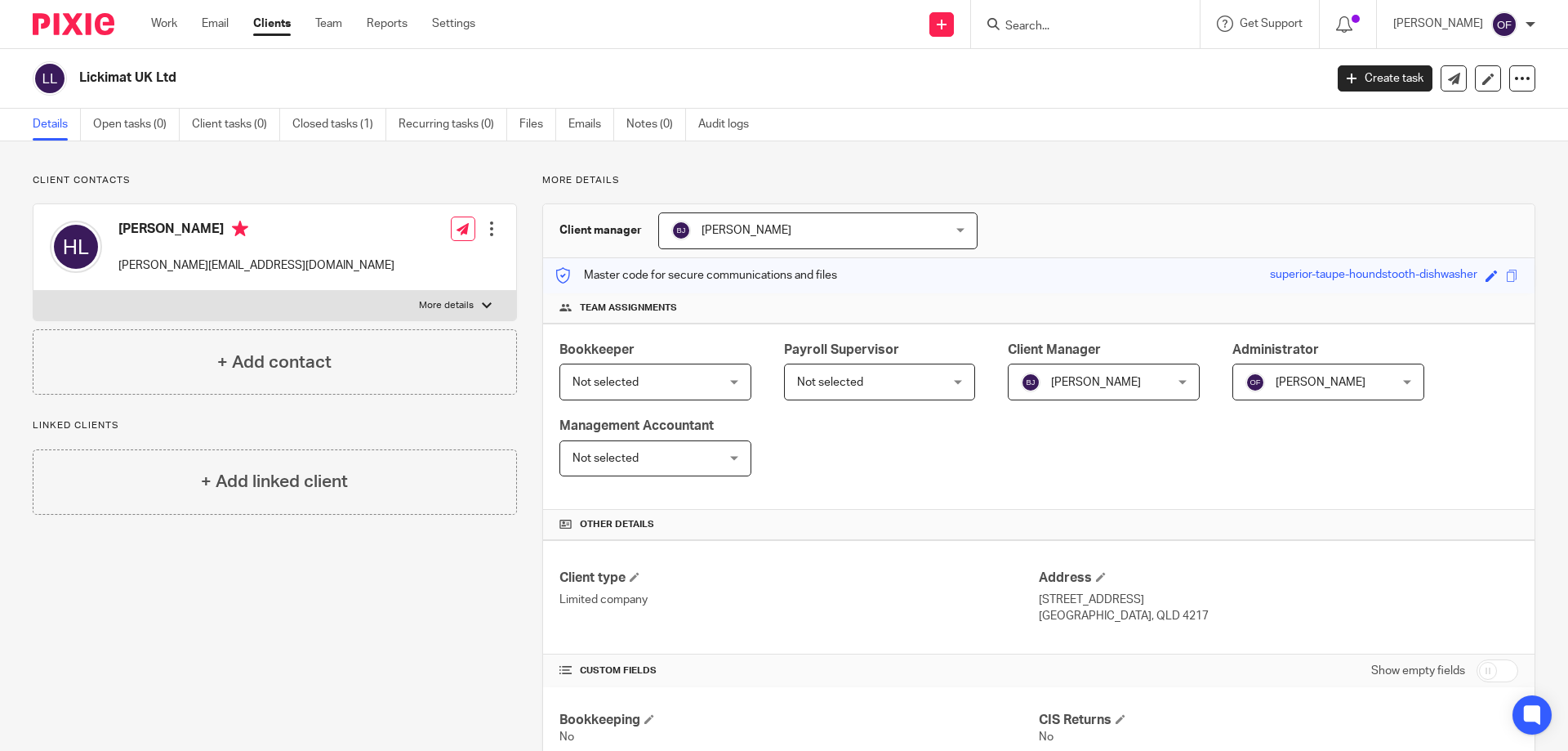
drag, startPoint x: 299, startPoint y: 576, endPoint x: 837, endPoint y: 259, distance: 624.4
click at [305, 574] on div "Client contacts Heidi Luedecke heidi@lickimat.com Edit contact Create client fr…" at bounding box center [261, 707] width 510 height 1066
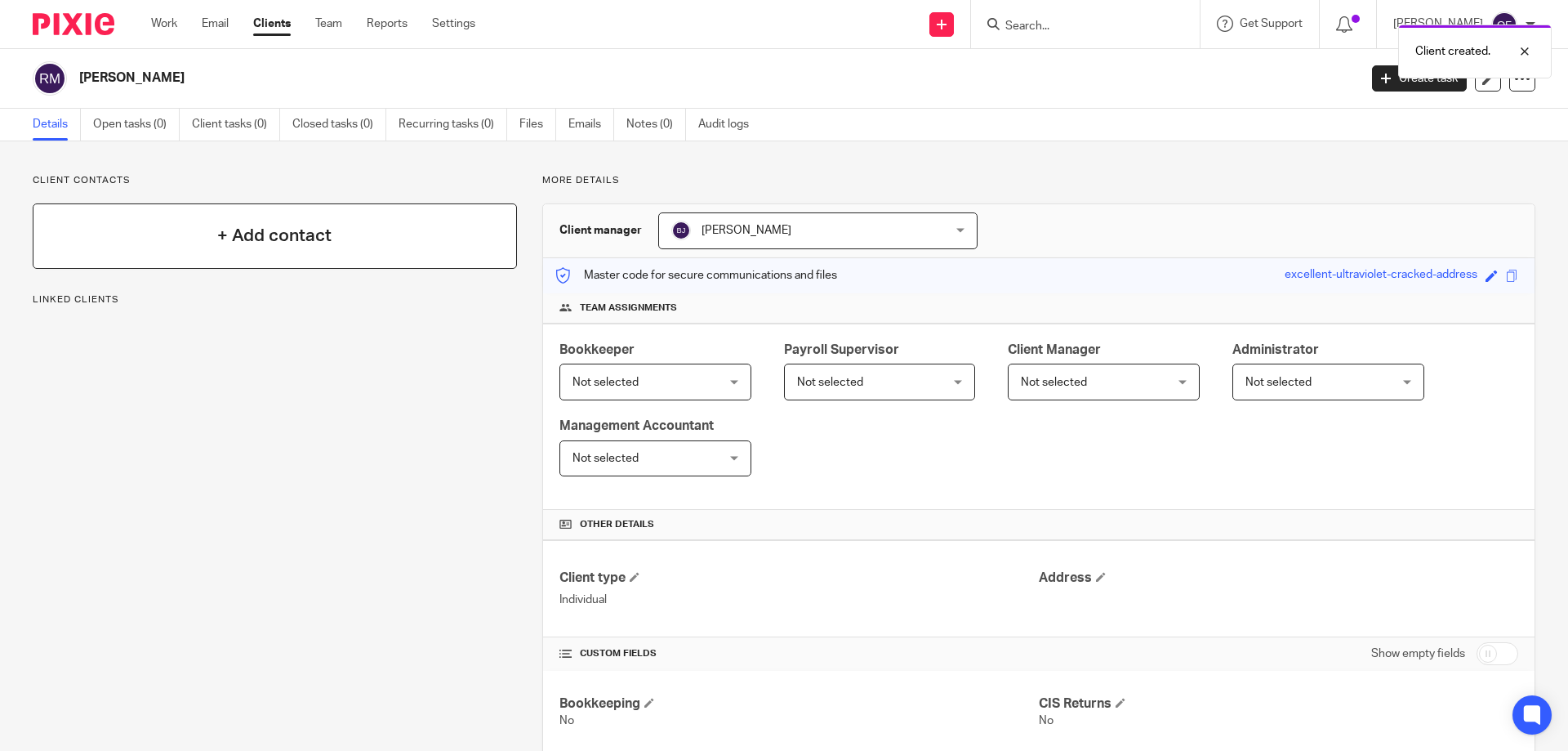
click at [210, 243] on div "+ Add contact" at bounding box center [275, 236] width 484 height 65
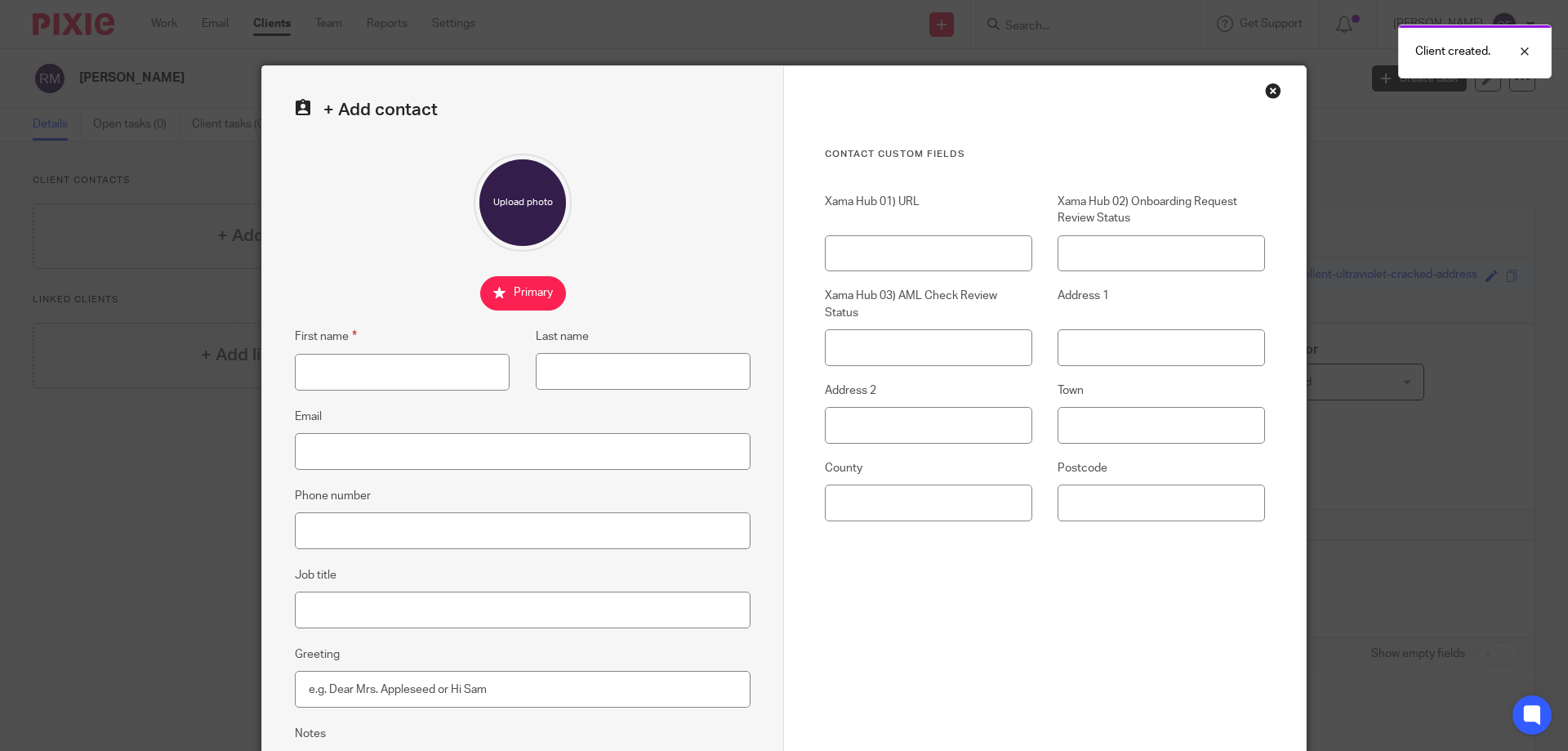
click at [1268, 92] on div "Close this dialog window" at bounding box center [1273, 91] width 17 height 17
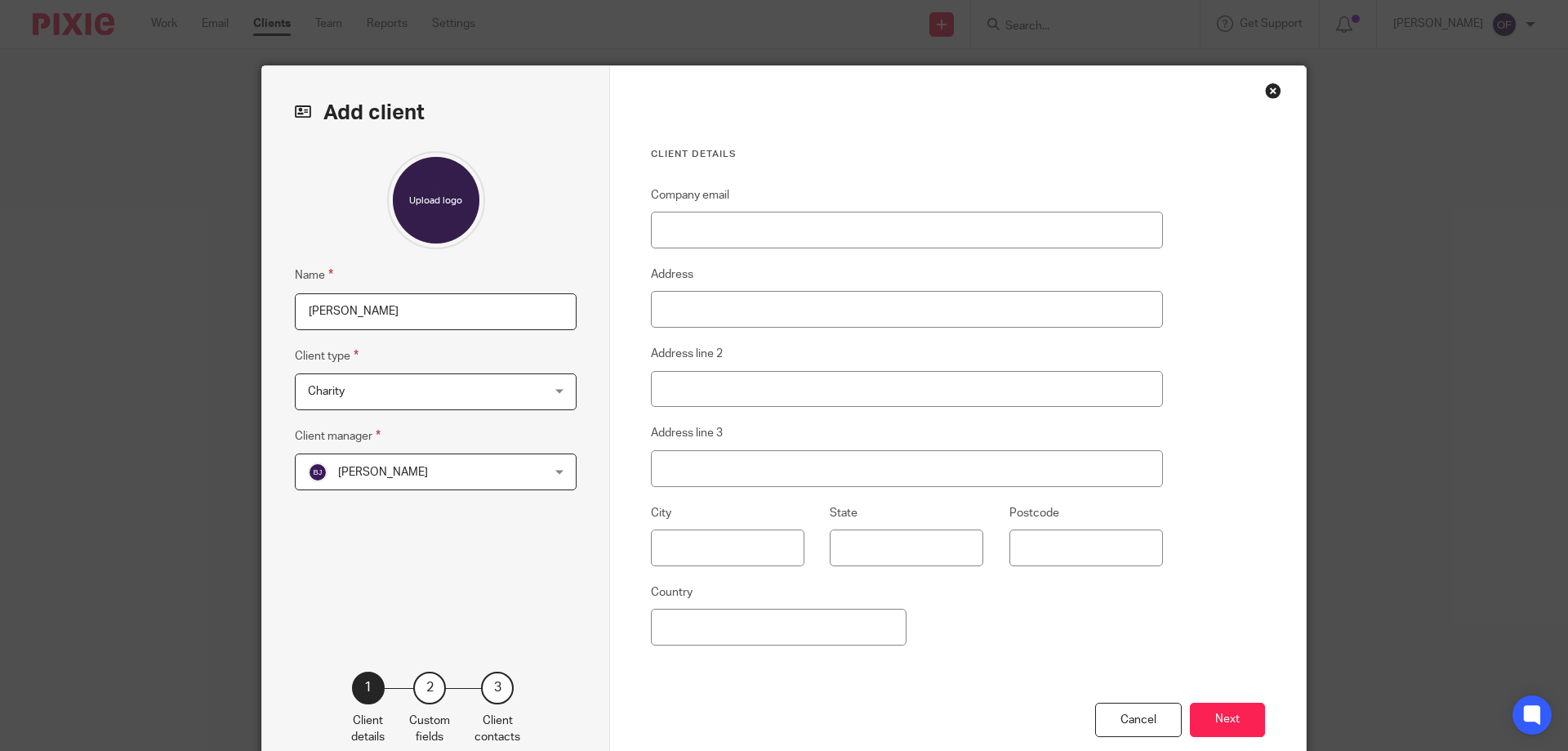
click at [1265, 91] on div "Close this dialog window" at bounding box center [1273, 91] width 17 height 17
click at [1266, 91] on div "Close this dialog window" at bounding box center [1273, 91] width 17 height 17
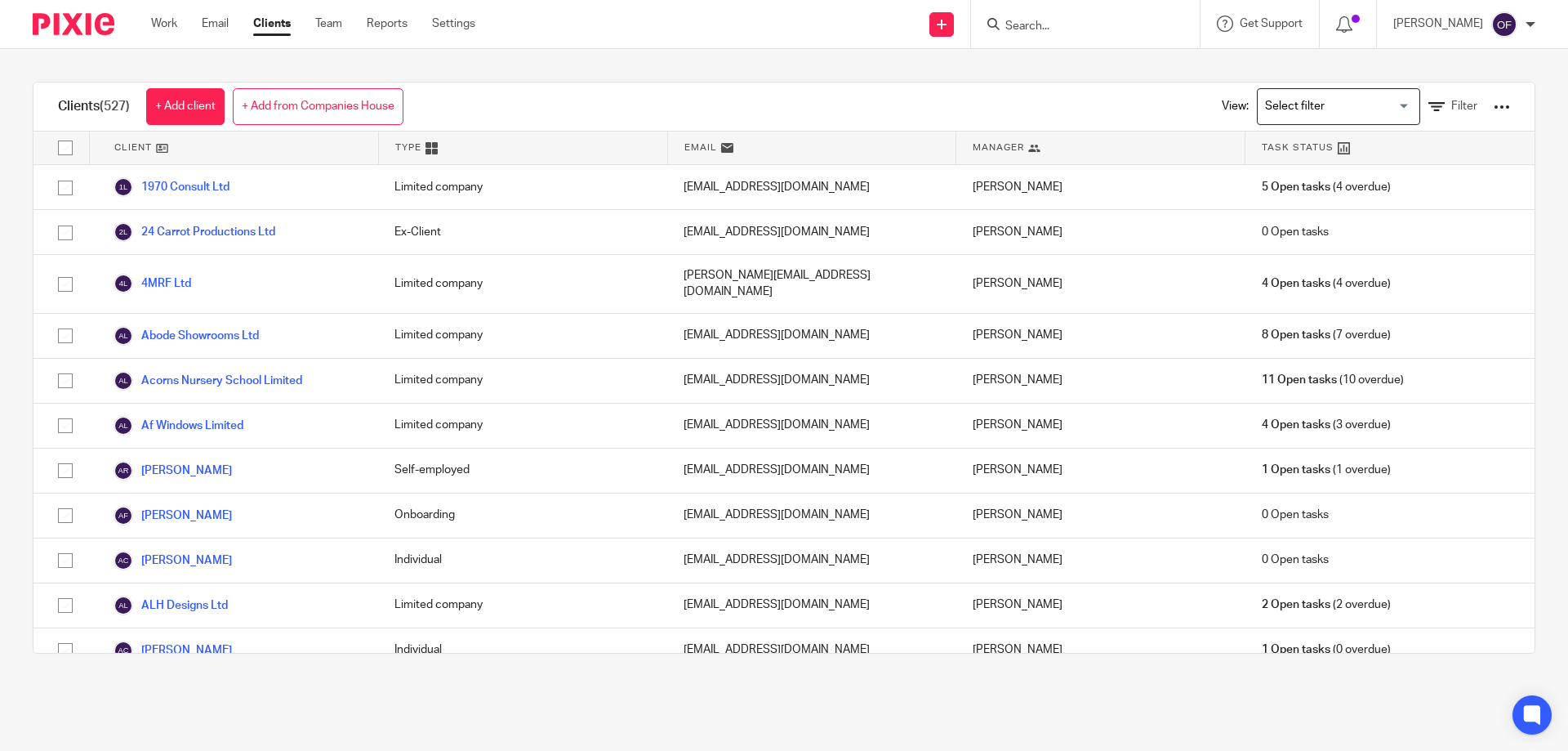
click at [1095, 19] on input "Search" at bounding box center [1077, 26] width 147 height 15
click at [1061, 27] on input "Search" at bounding box center [1077, 26] width 147 height 15
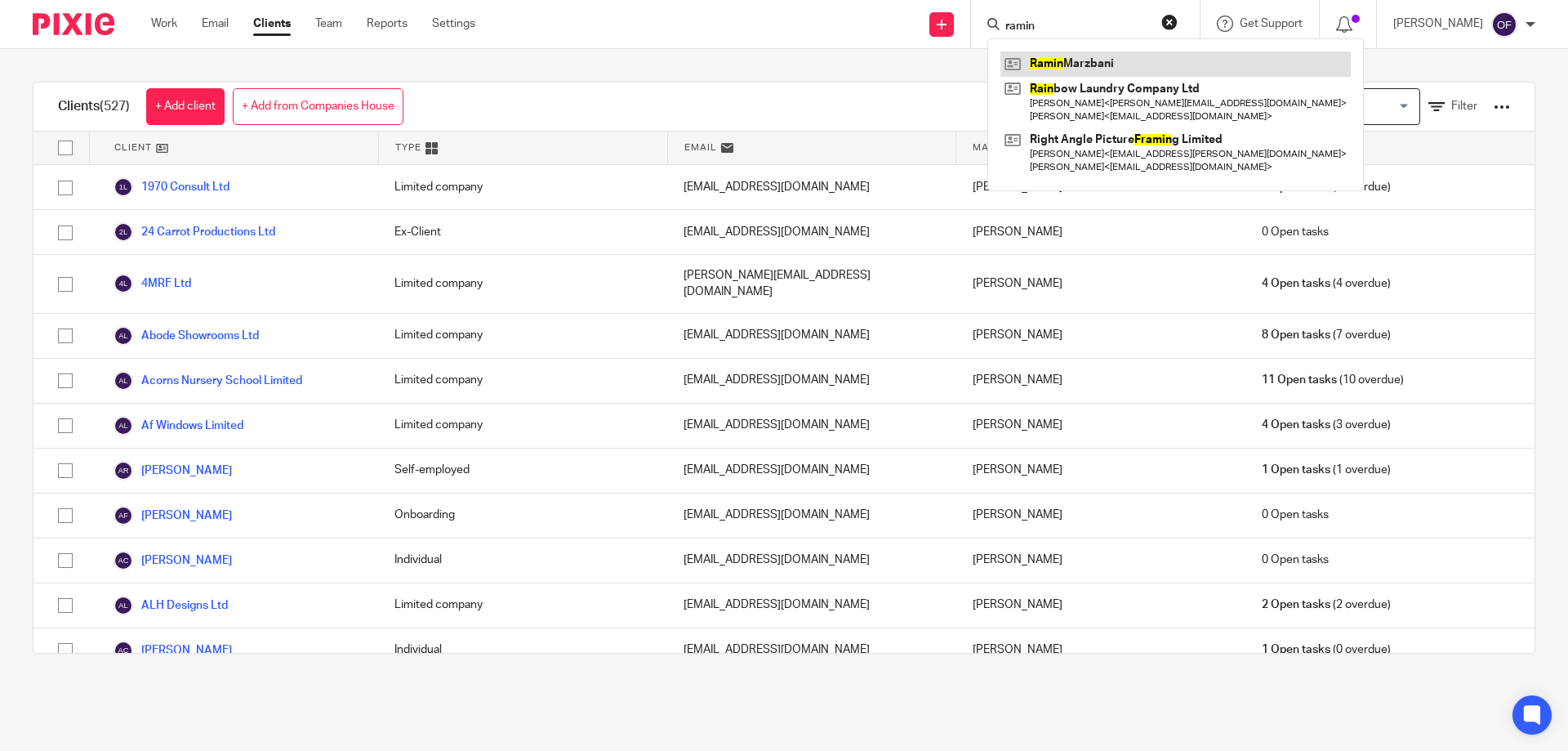
type input "ramin"
click at [1089, 62] on link at bounding box center [1175, 63] width 350 height 25
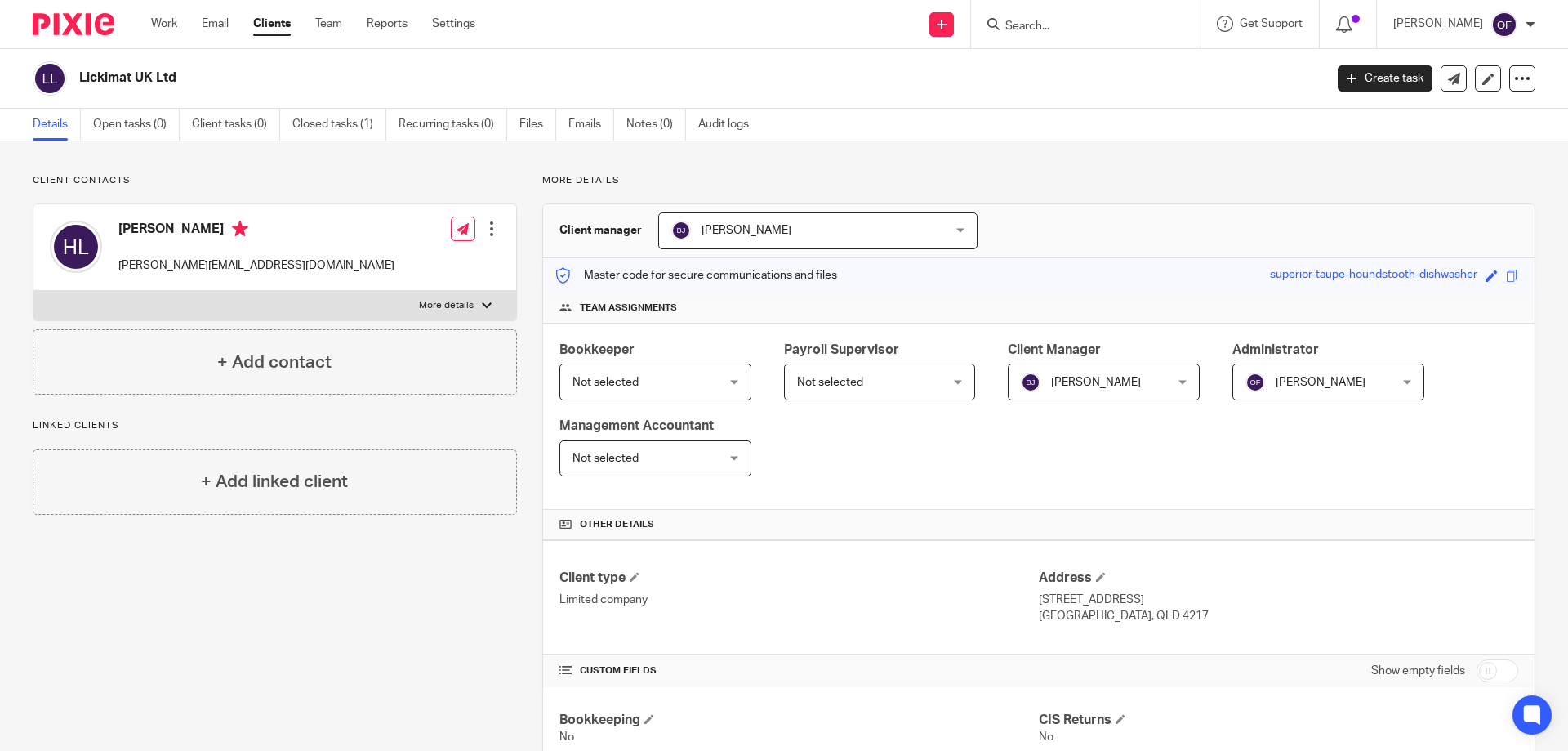
click at [1054, 29] on input "Search" at bounding box center [1077, 26] width 147 height 15
click at [356, 494] on div "+ Add linked client" at bounding box center [275, 482] width 484 height 65
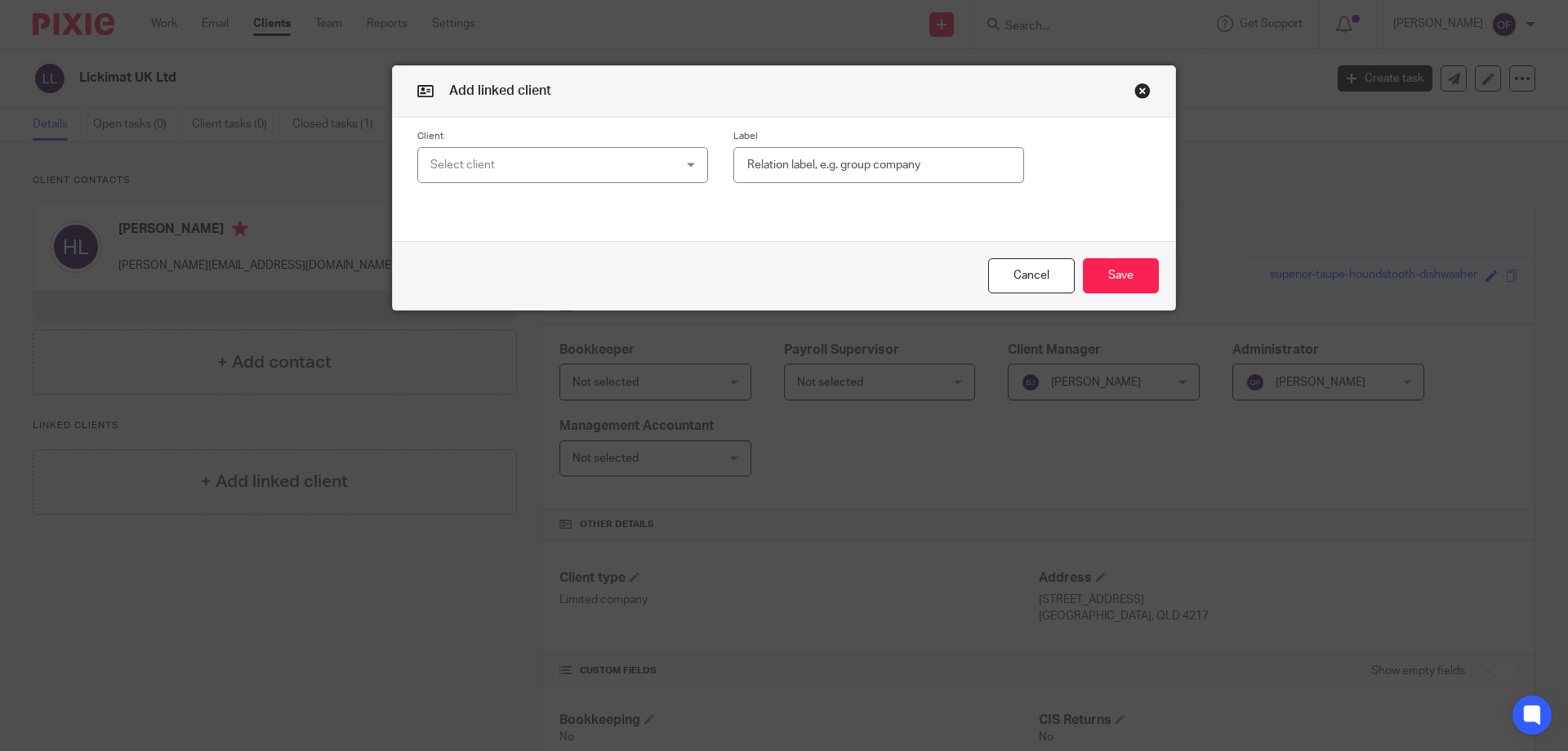
click at [627, 160] on div "Select client" at bounding box center [541, 165] width 221 height 34
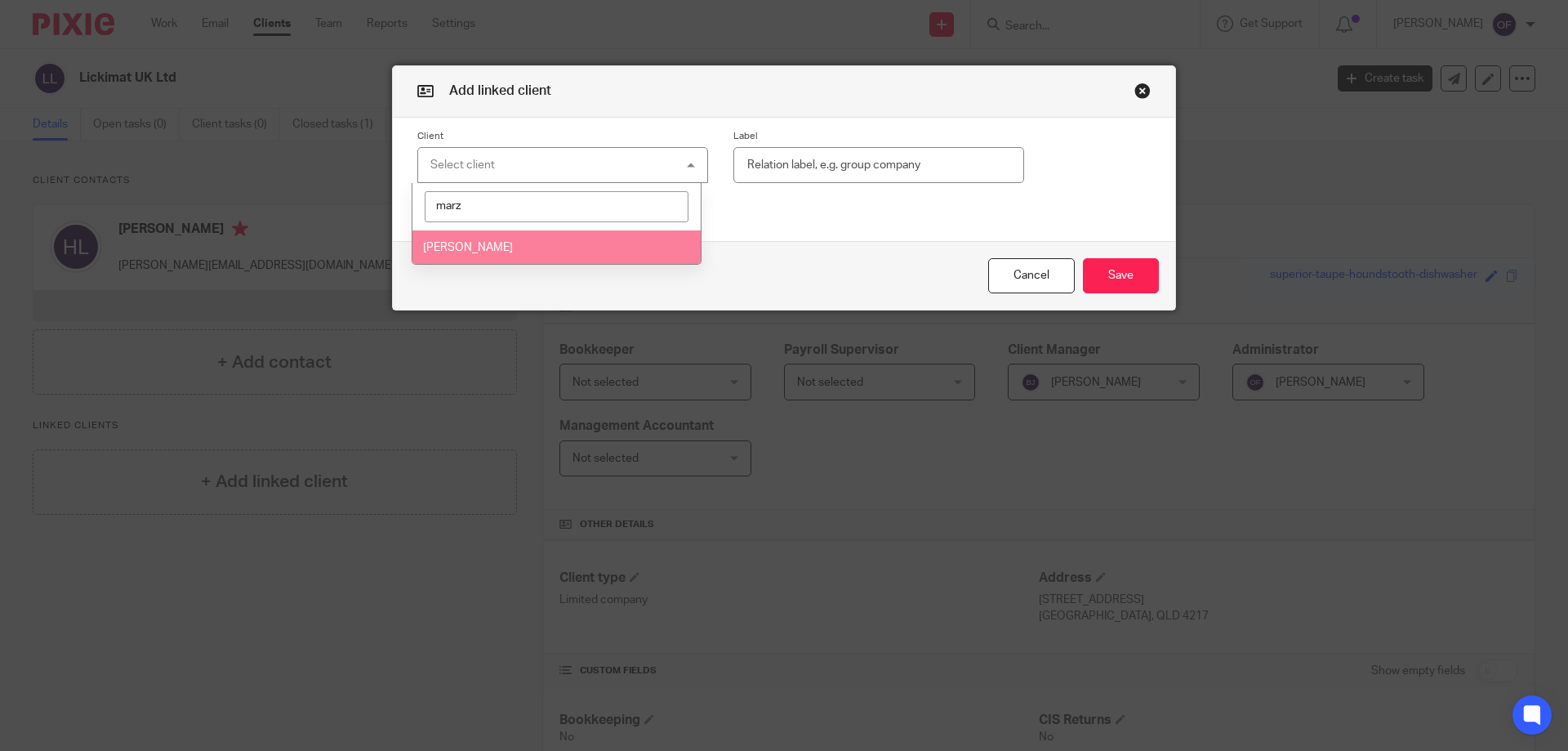
type input "marz"
click at [571, 258] on li "[PERSON_NAME]" at bounding box center [556, 247] width 289 height 33
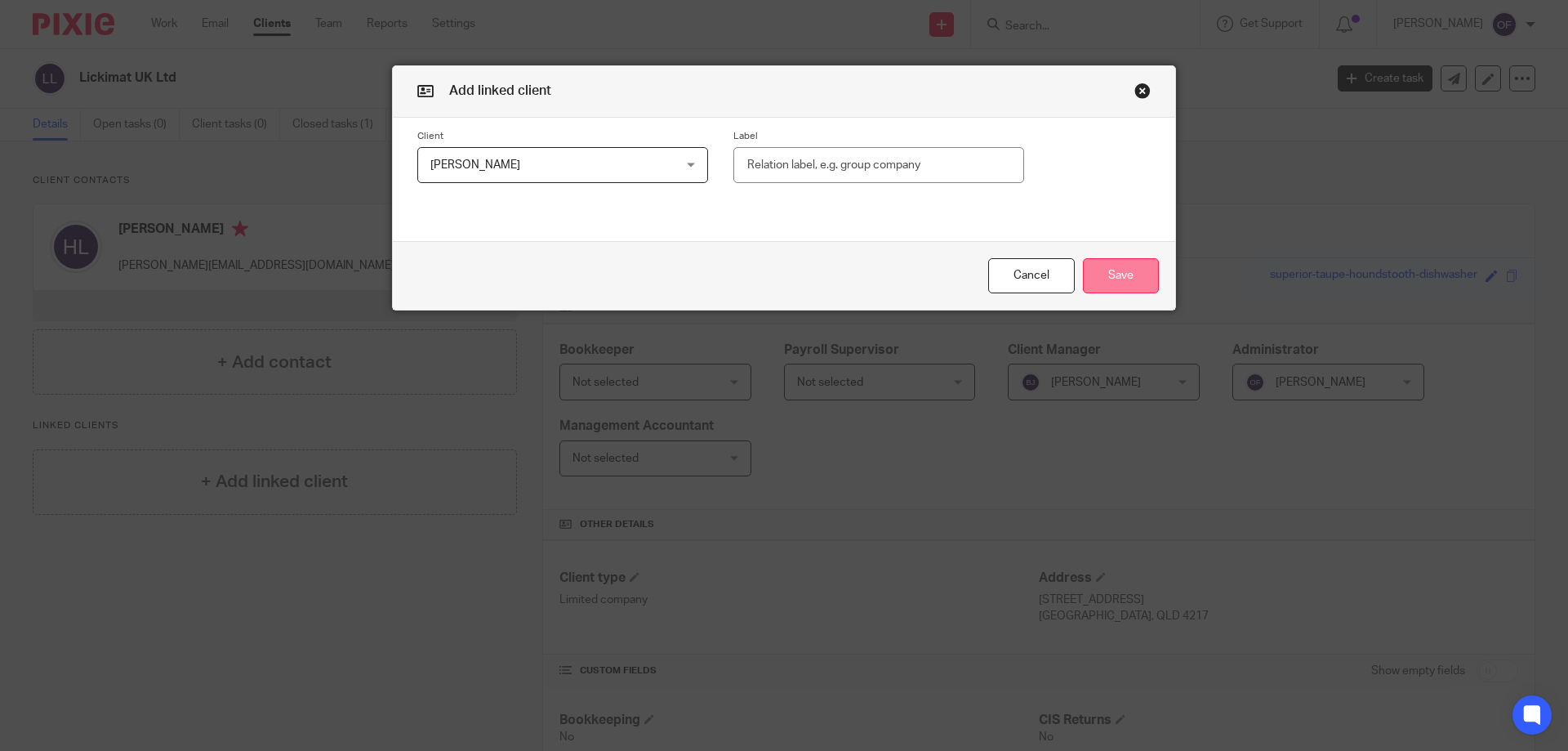
click at [1130, 272] on button "Save" at bounding box center [1121, 276] width 76 height 35
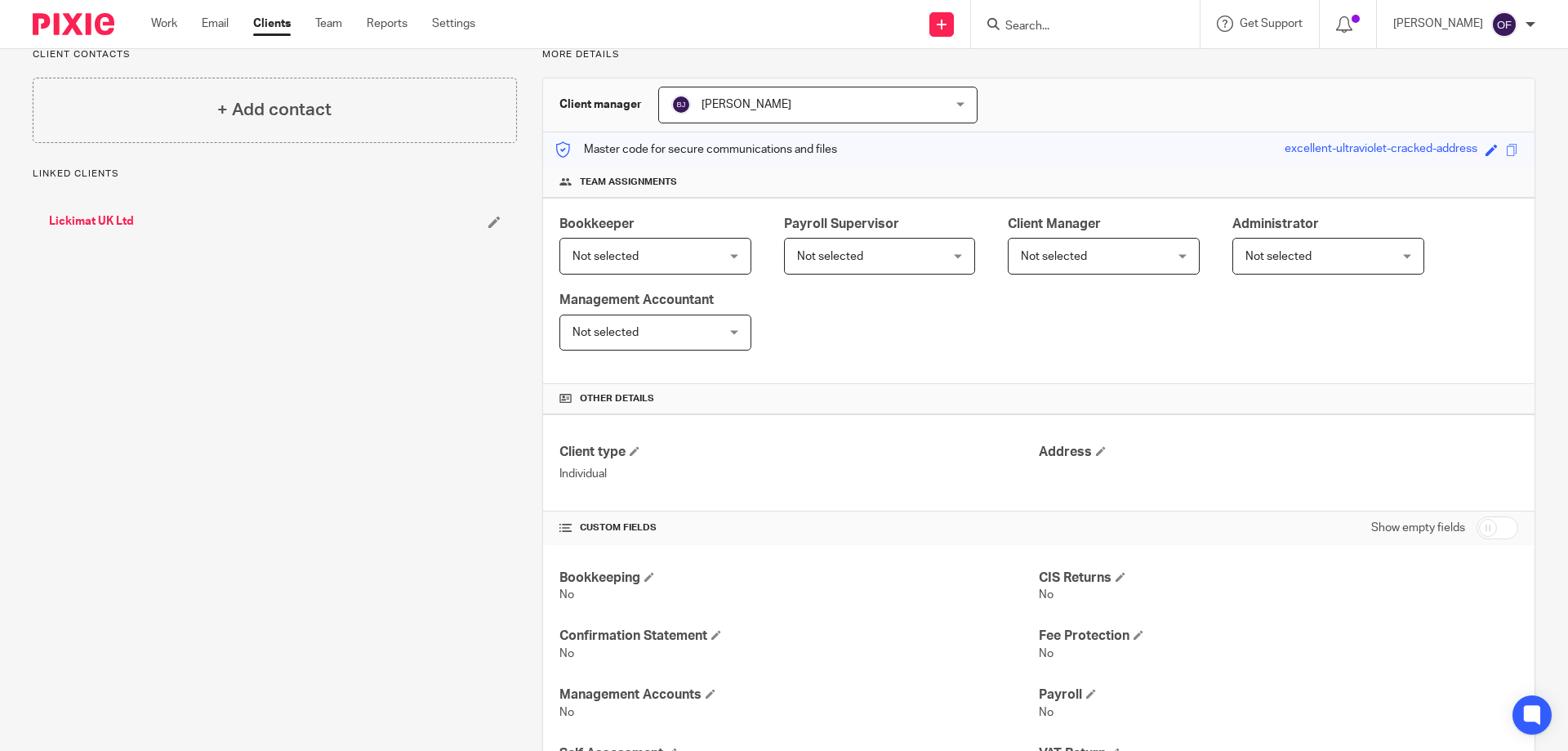
scroll to position [164, 0]
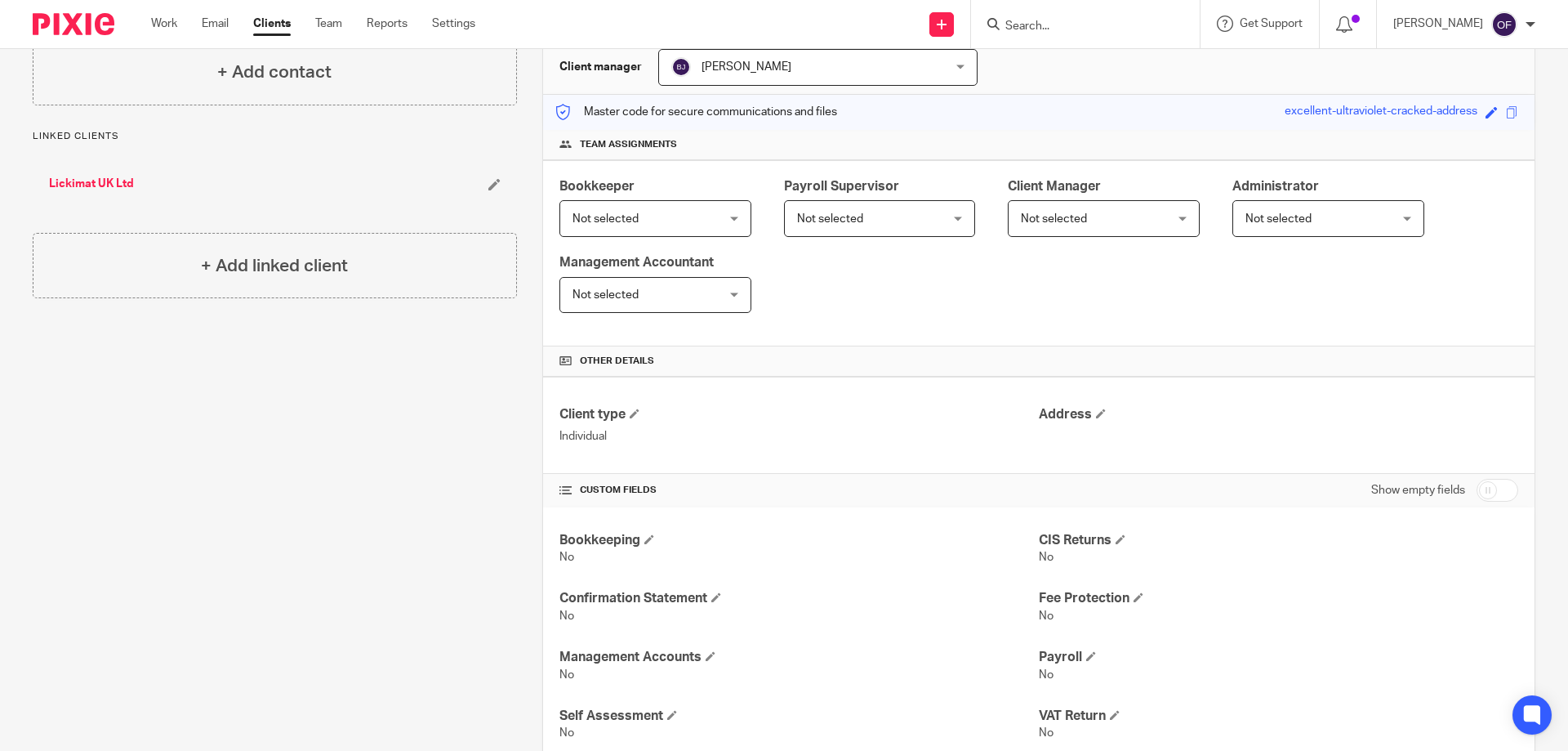
click at [1483, 486] on input "checkbox" at bounding box center [1497, 490] width 41 height 23
checkbox input "true"
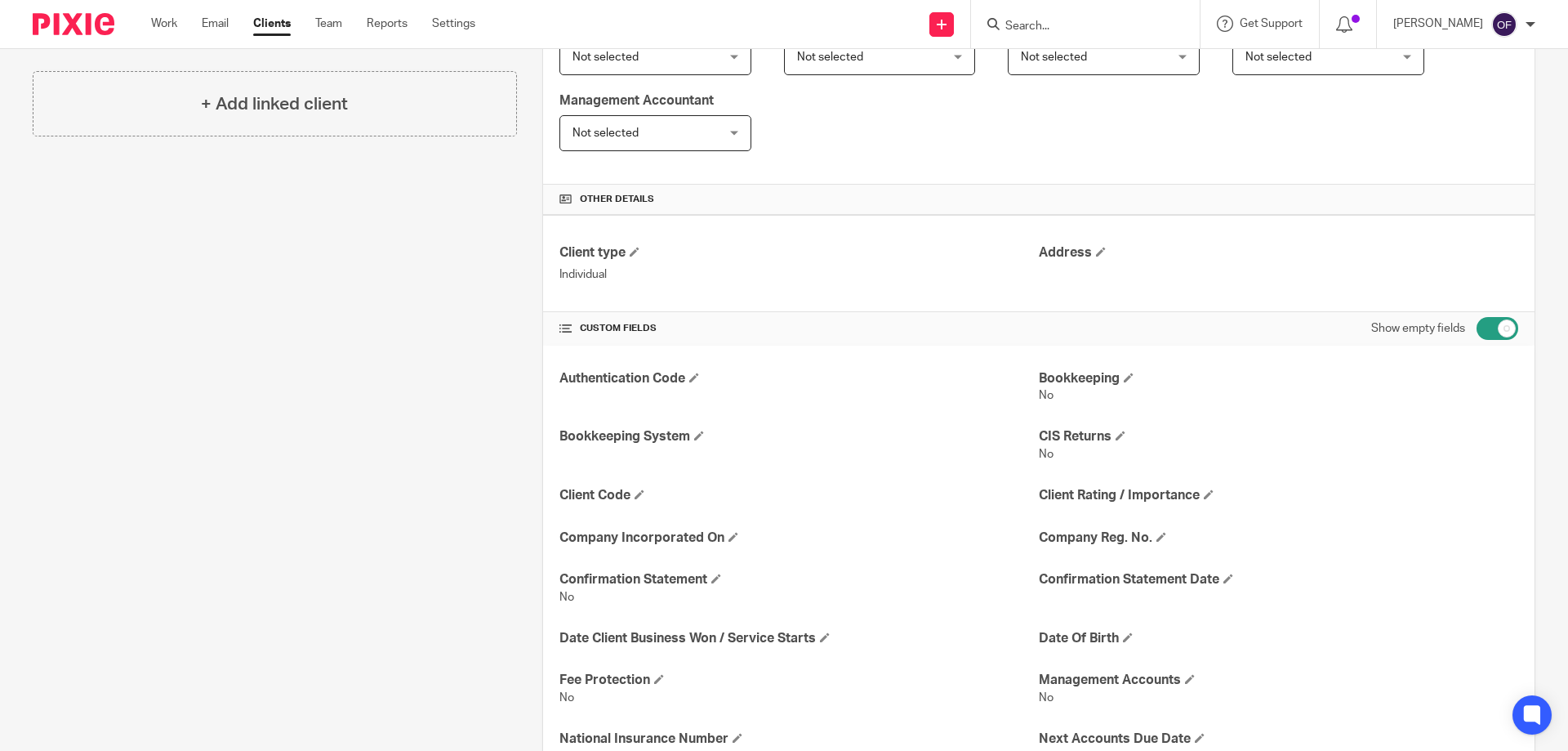
scroll to position [327, 0]
click at [640, 492] on span at bounding box center [639, 492] width 10 height 10
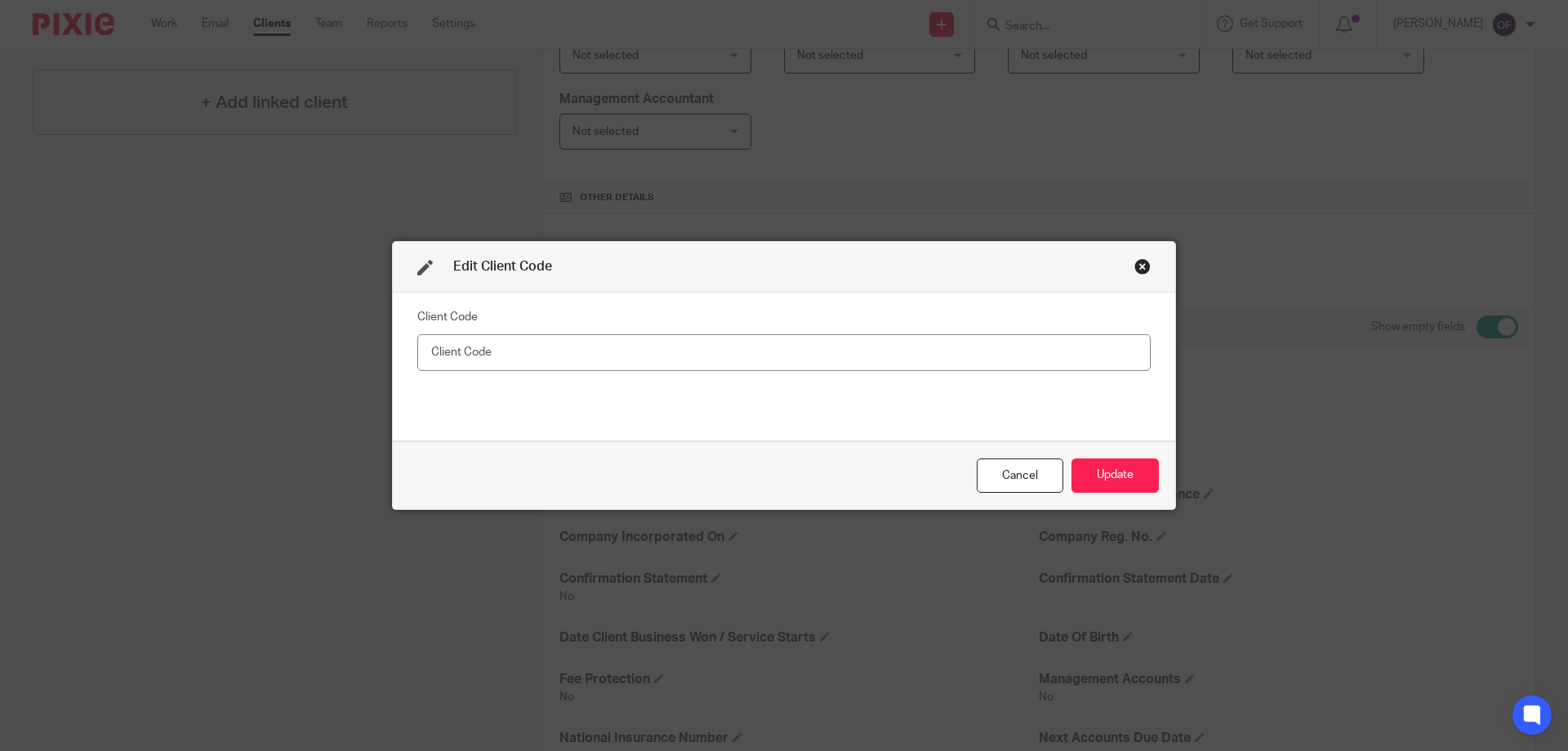
click at [639, 347] on input "text" at bounding box center [784, 352] width 733 height 37
click at [639, 349] on input "text" at bounding box center [784, 352] width 733 height 37
type input "RAMIN100I"
click at [1101, 478] on button "Update" at bounding box center [1115, 475] width 87 height 35
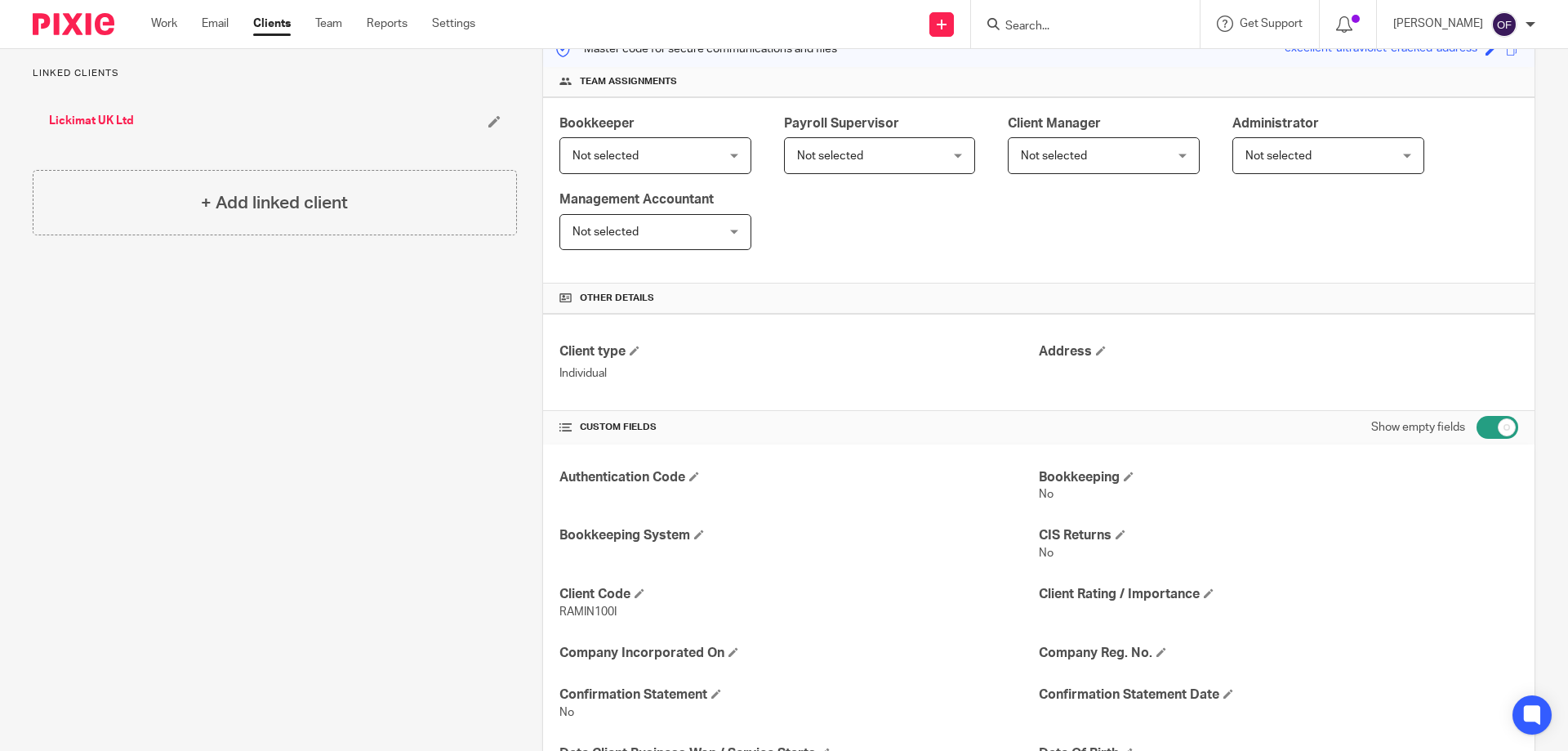
scroll to position [82, 0]
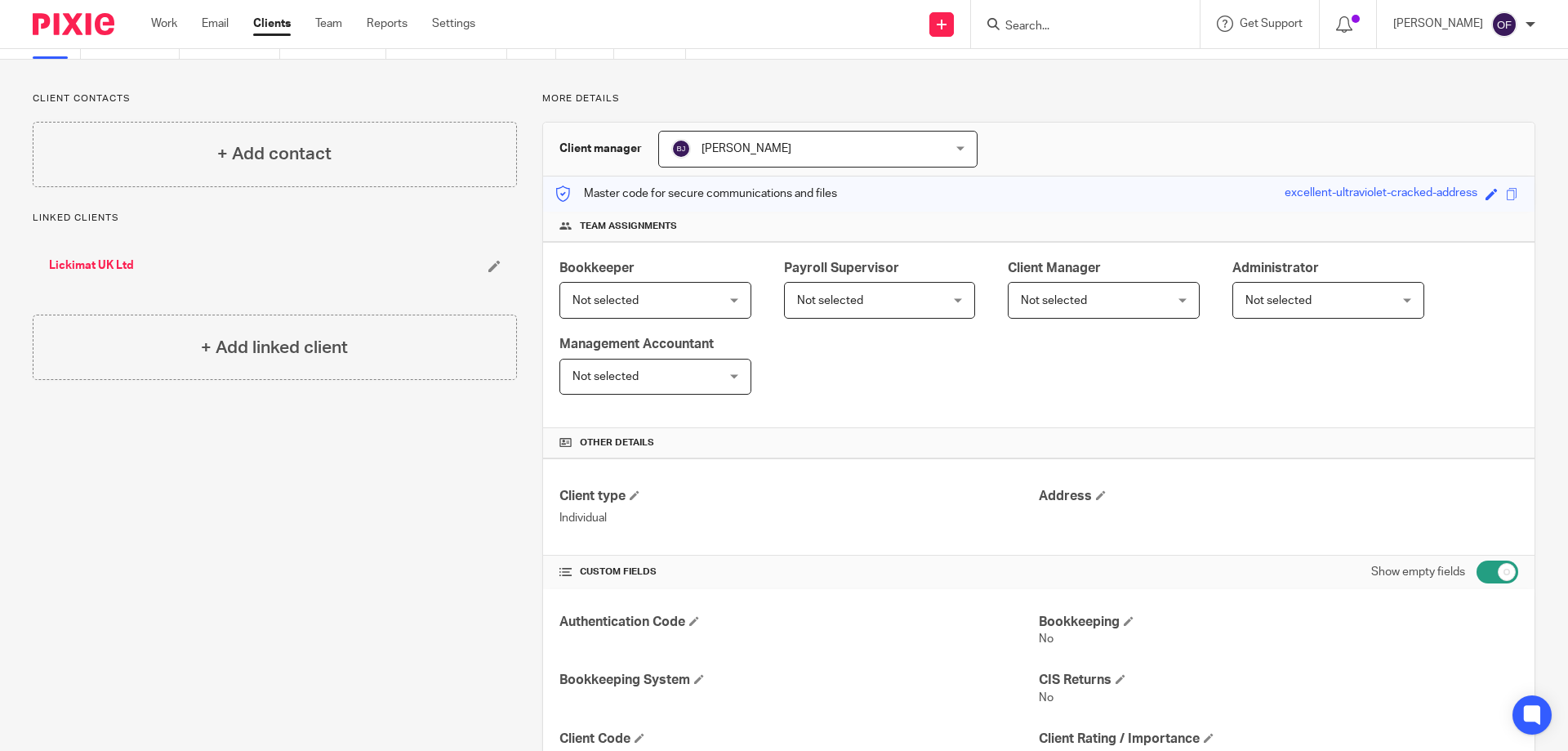
click at [1078, 38] on div at bounding box center [1086, 24] width 229 height 48
click at [1077, 34] on form at bounding box center [1091, 24] width 174 height 20
type input "sq"
click at [1035, 65] on link at bounding box center [1138, 70] width 276 height 38
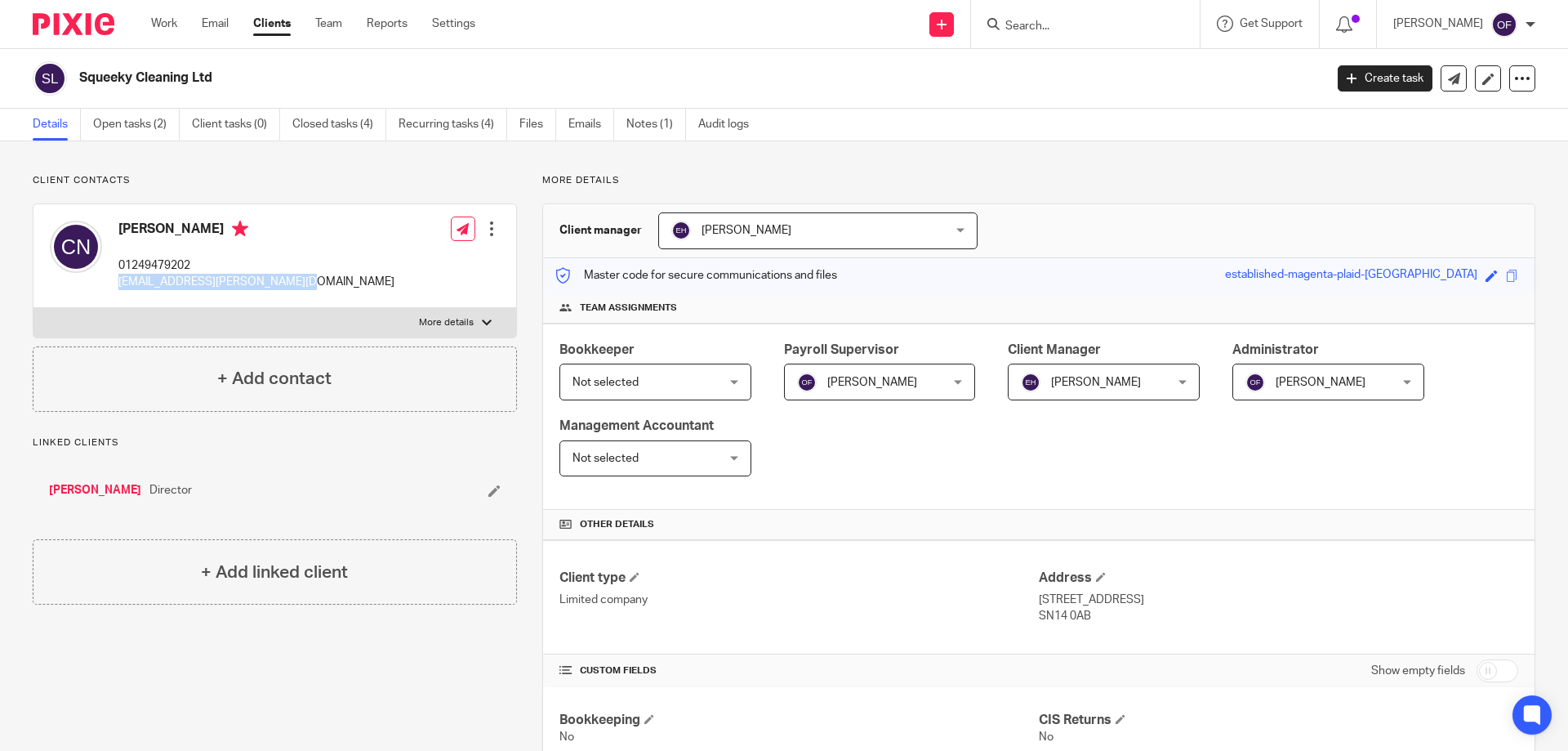
drag, startPoint x: 119, startPoint y: 285, endPoint x: 298, endPoint y: 296, distance: 179.3
click at [298, 296] on div "Claire Nicholas 01249479202 claire.nicholas@dethorpe.co.uk Edit contact Create …" at bounding box center [275, 256] width 482 height 104
copy p "claire.nicholas@dethorpe.co.uk"
click at [1047, 28] on input "Search" at bounding box center [1077, 26] width 147 height 15
type input "l"
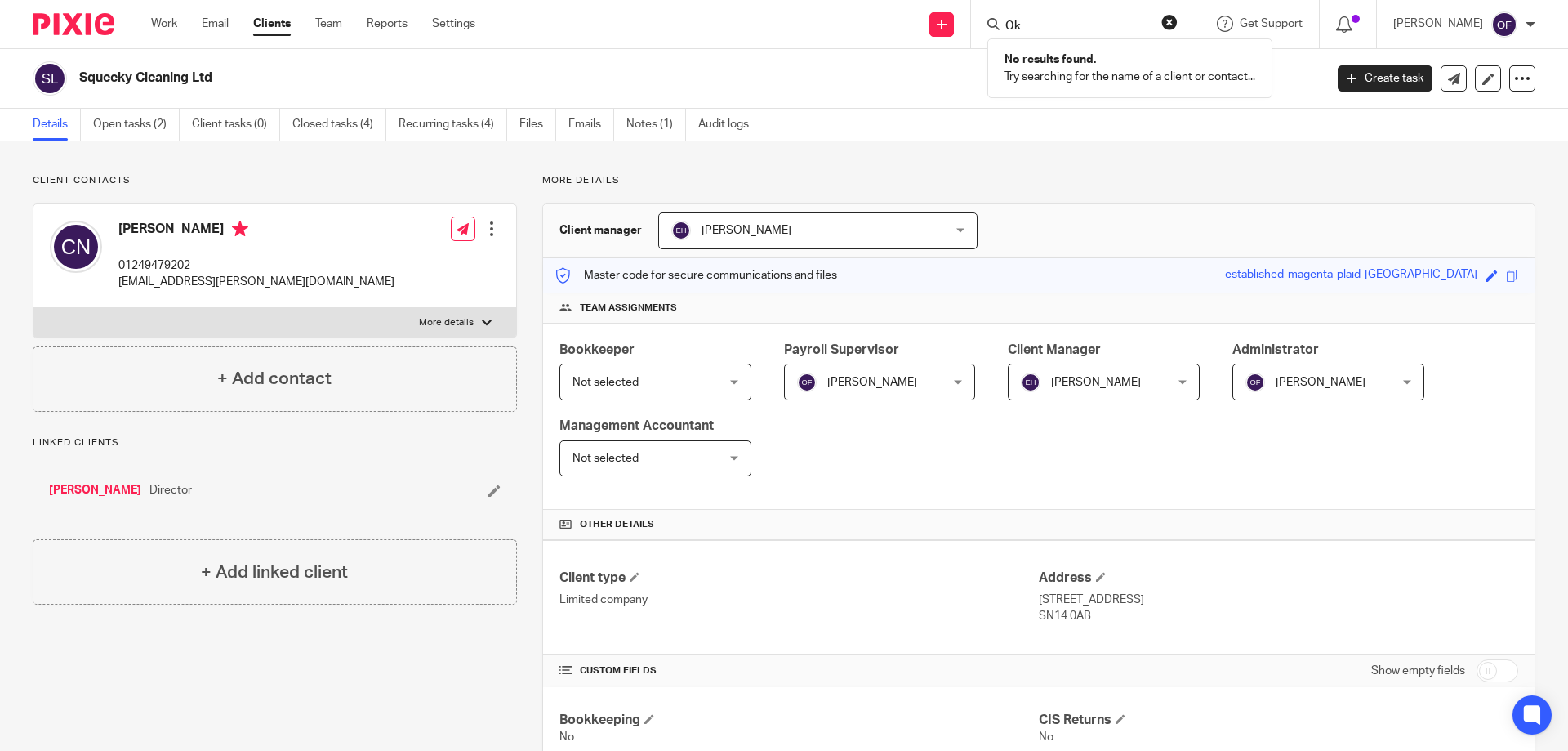
type input "O"
click at [1115, 26] on input "Search" at bounding box center [1077, 26] width 147 height 15
type input "hei"
click at [1066, 79] on link at bounding box center [1152, 70] width 305 height 38
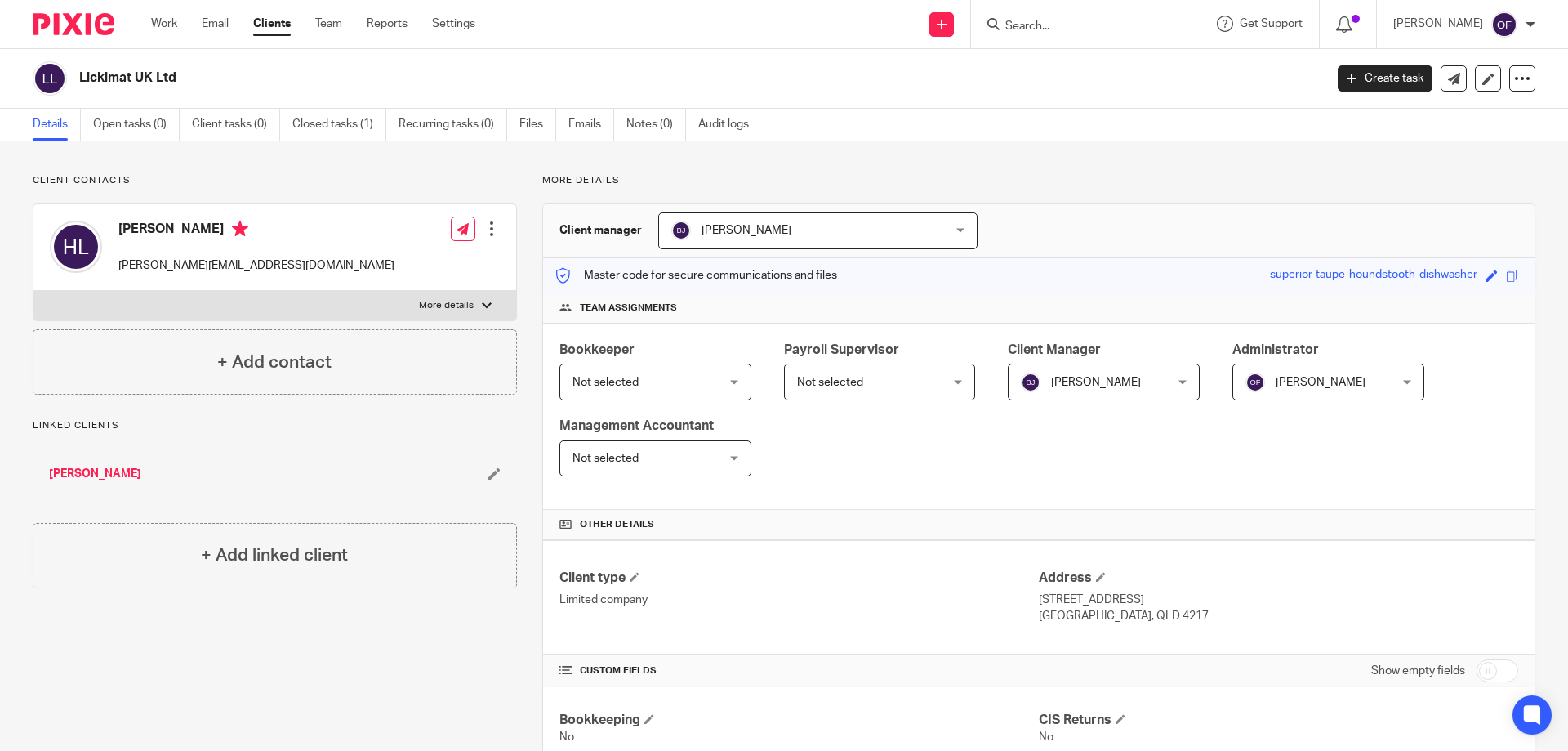
drag, startPoint x: 118, startPoint y: 232, endPoint x: 152, endPoint y: 234, distance: 34.1
click at [152, 234] on div "[PERSON_NAME] [PERSON_NAME][EMAIL_ADDRESS][DOMAIN_NAME]" at bounding box center [222, 247] width 344 height 70
copy h4 "[PERSON_NAME]"
click at [153, 219] on div "[PERSON_NAME] [PERSON_NAME][EMAIL_ADDRESS][DOMAIN_NAME]" at bounding box center [222, 247] width 344 height 70
drag, startPoint x: 155, startPoint y: 230, endPoint x: 216, endPoint y: 231, distance: 61.0
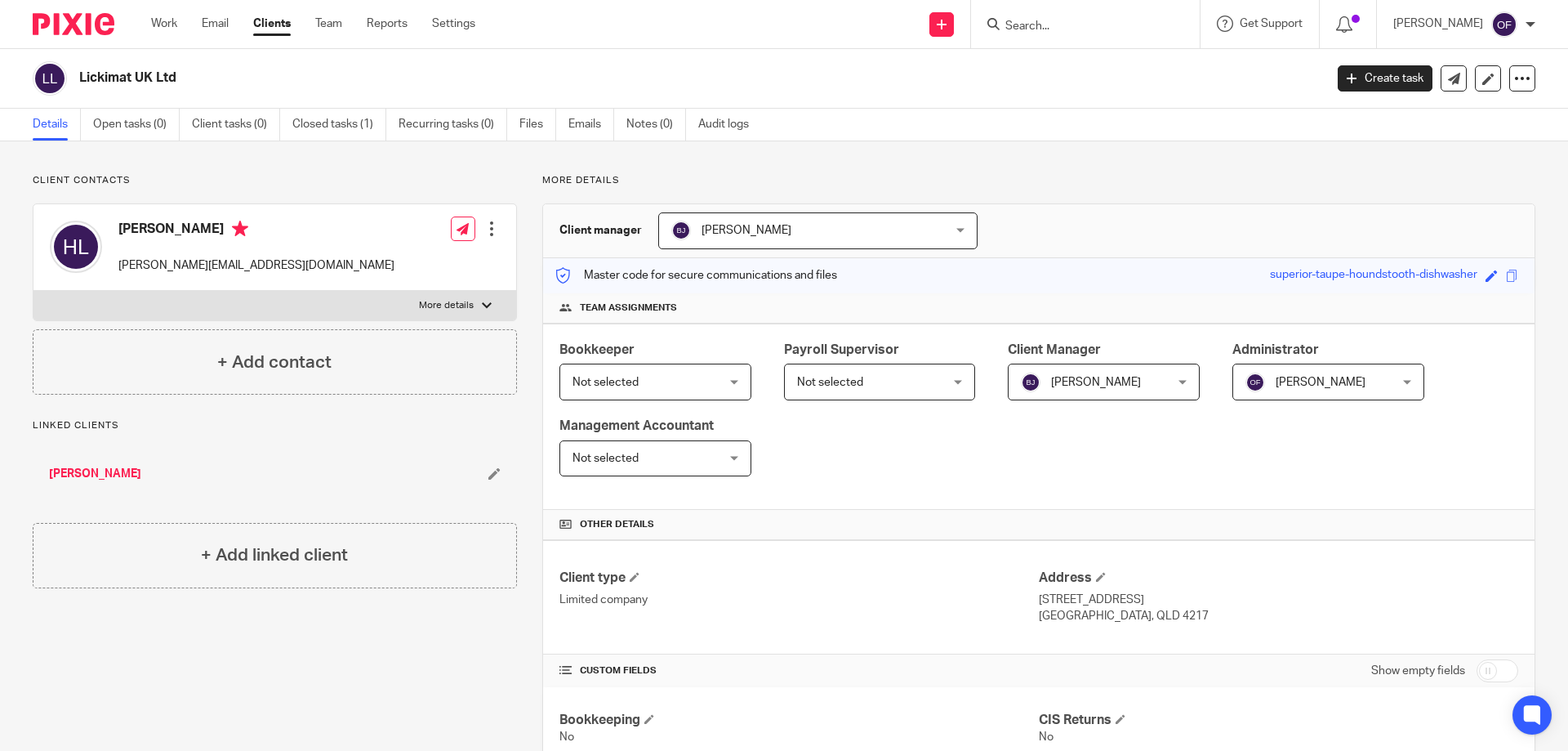
click at [216, 231] on h4 "[PERSON_NAME]" at bounding box center [257, 230] width 276 height 20
copy h4 "[PERSON_NAME]"
click at [116, 234] on div "[PERSON_NAME] [PERSON_NAME][EMAIL_ADDRESS][DOMAIN_NAME]" at bounding box center [222, 247] width 344 height 70
drag, startPoint x: 74, startPoint y: 77, endPoint x: 190, endPoint y: 74, distance: 116.0
click at [190, 74] on div "Lickimat UK Ltd" at bounding box center [673, 78] width 1281 height 34
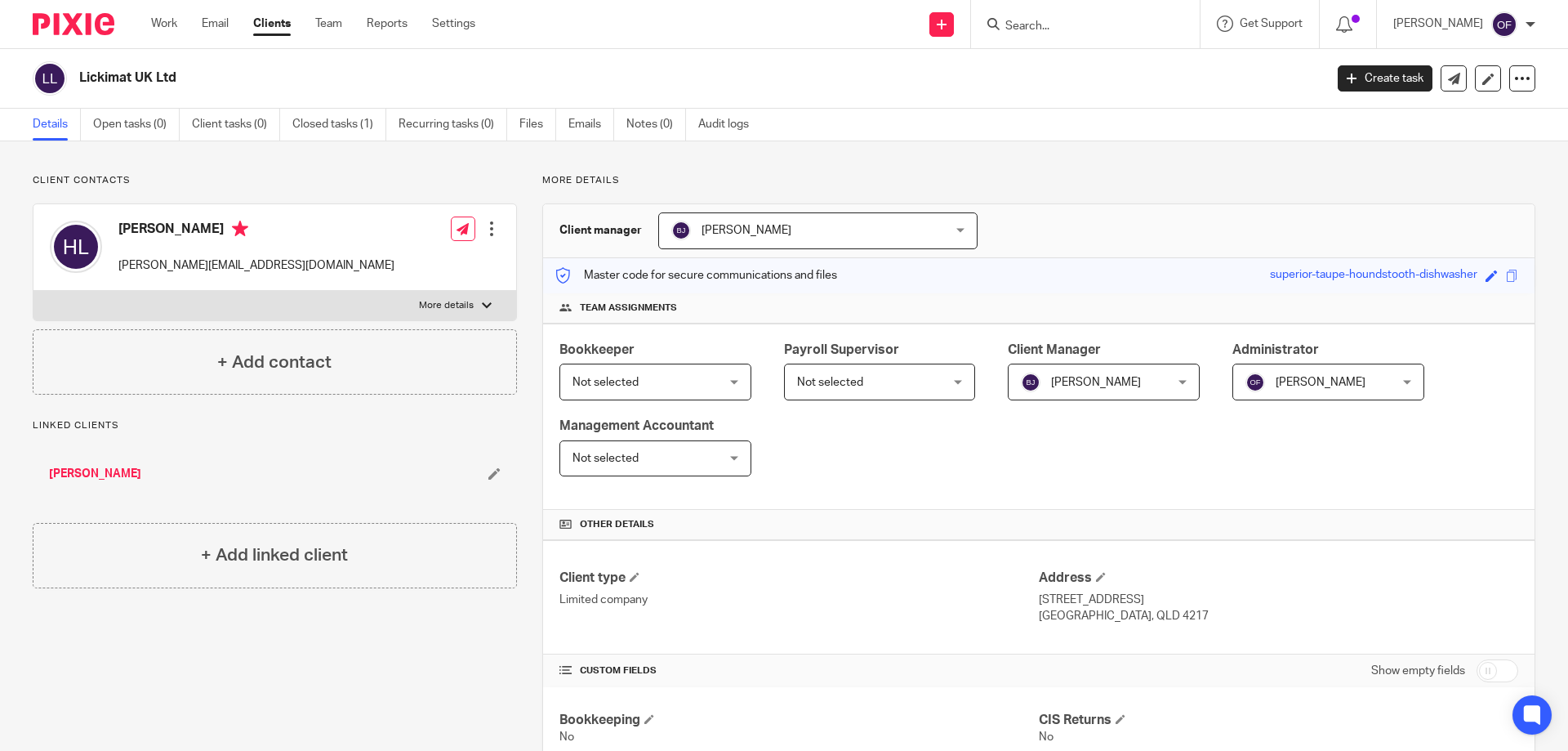
copy h2 "Lickimat UK Ltd"
click at [930, 18] on link at bounding box center [942, 25] width 25 height 25
click at [930, 129] on link "Add client" at bounding box center [934, 124] width 100 height 24
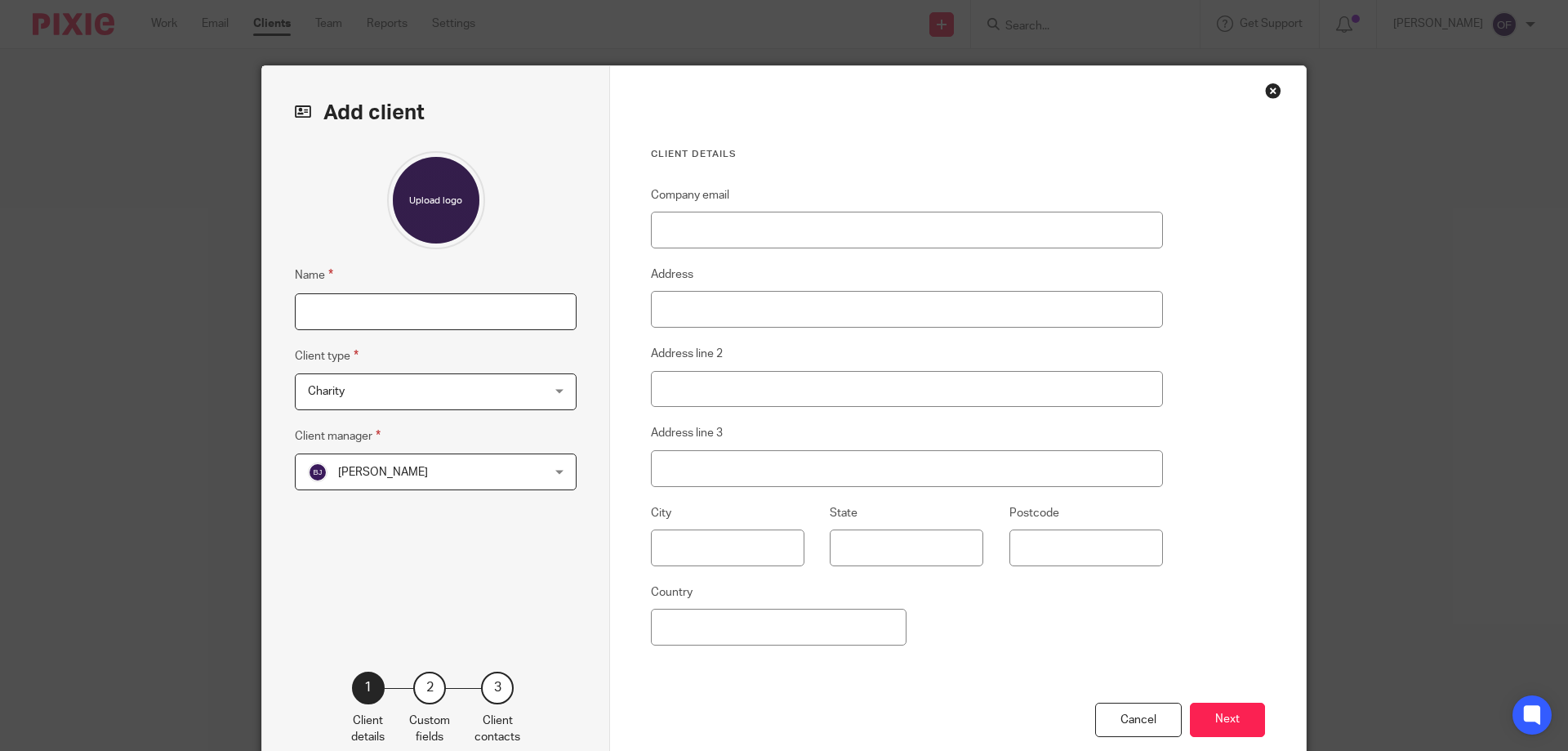
drag, startPoint x: 0, startPoint y: 0, endPoint x: 459, endPoint y: 316, distance: 557.3
click at [459, 316] on input "Name" at bounding box center [436, 312] width 282 height 37
click at [503, 409] on div "Name Client type Charity Charity Charity Dormant Company Individual Landlord Li…" at bounding box center [436, 387] width 282 height 470
click at [488, 397] on span "Charity" at bounding box center [415, 391] width 214 height 34
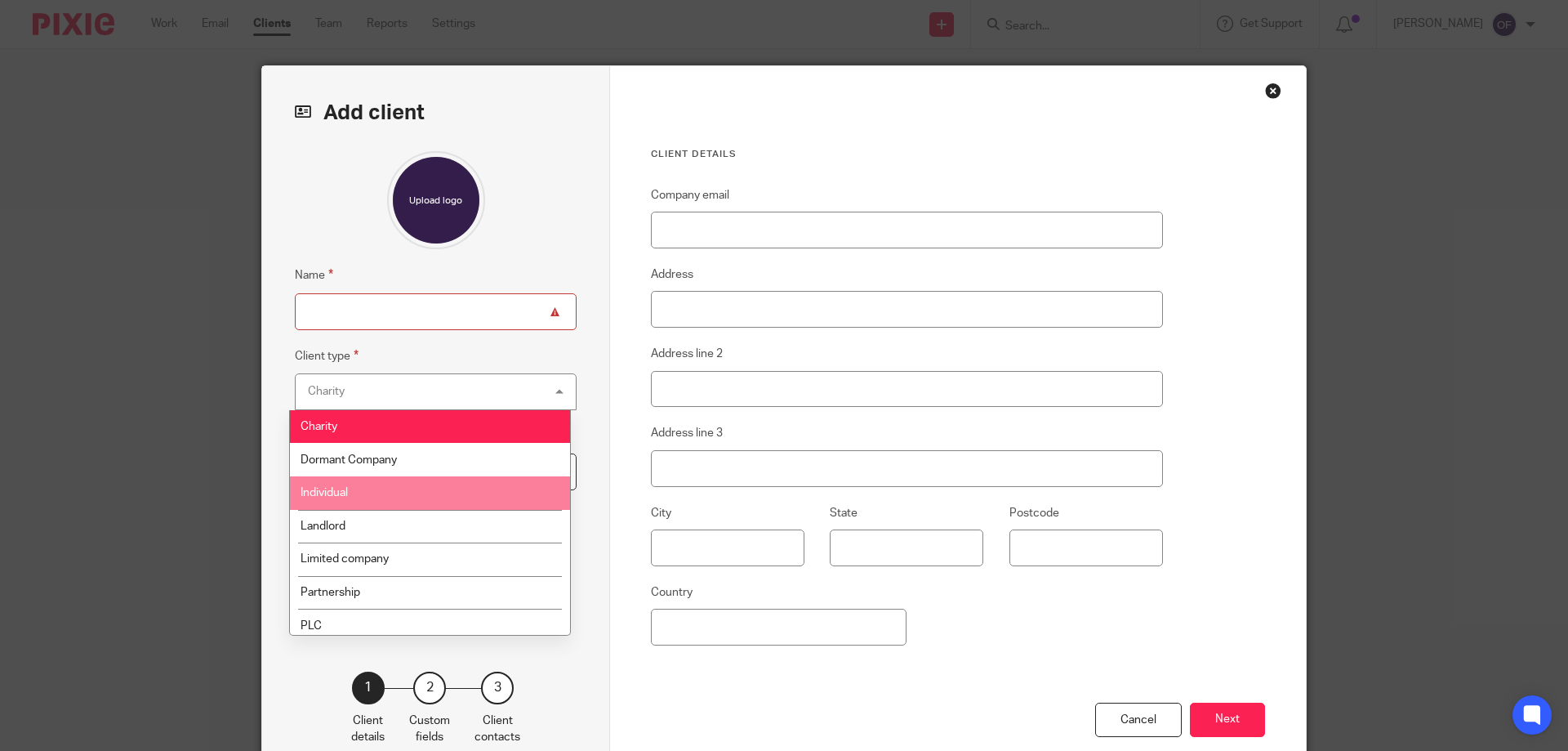
click at [468, 482] on li "Individual" at bounding box center [430, 493] width 280 height 33
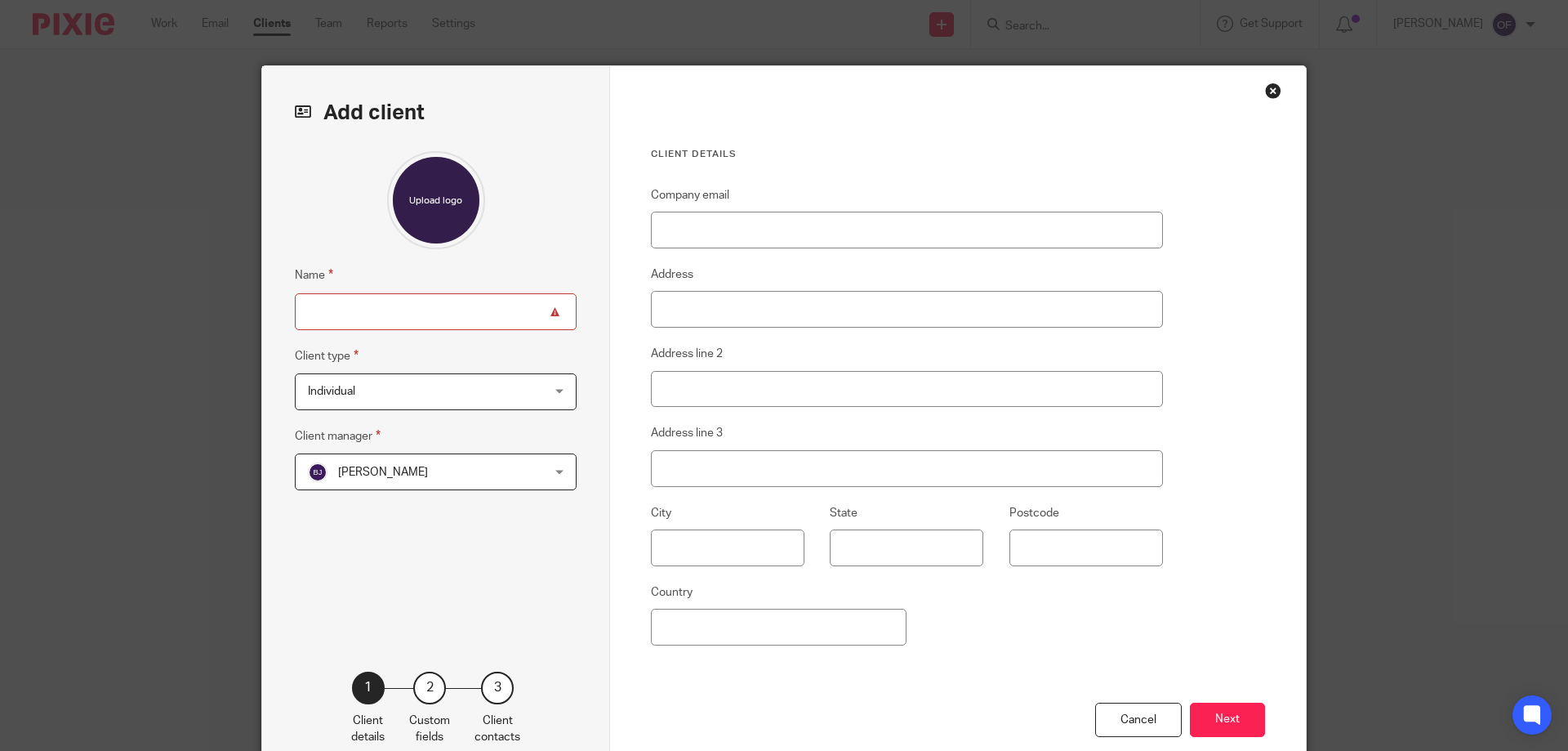
click at [471, 311] on input "Name" at bounding box center [436, 312] width 282 height 37
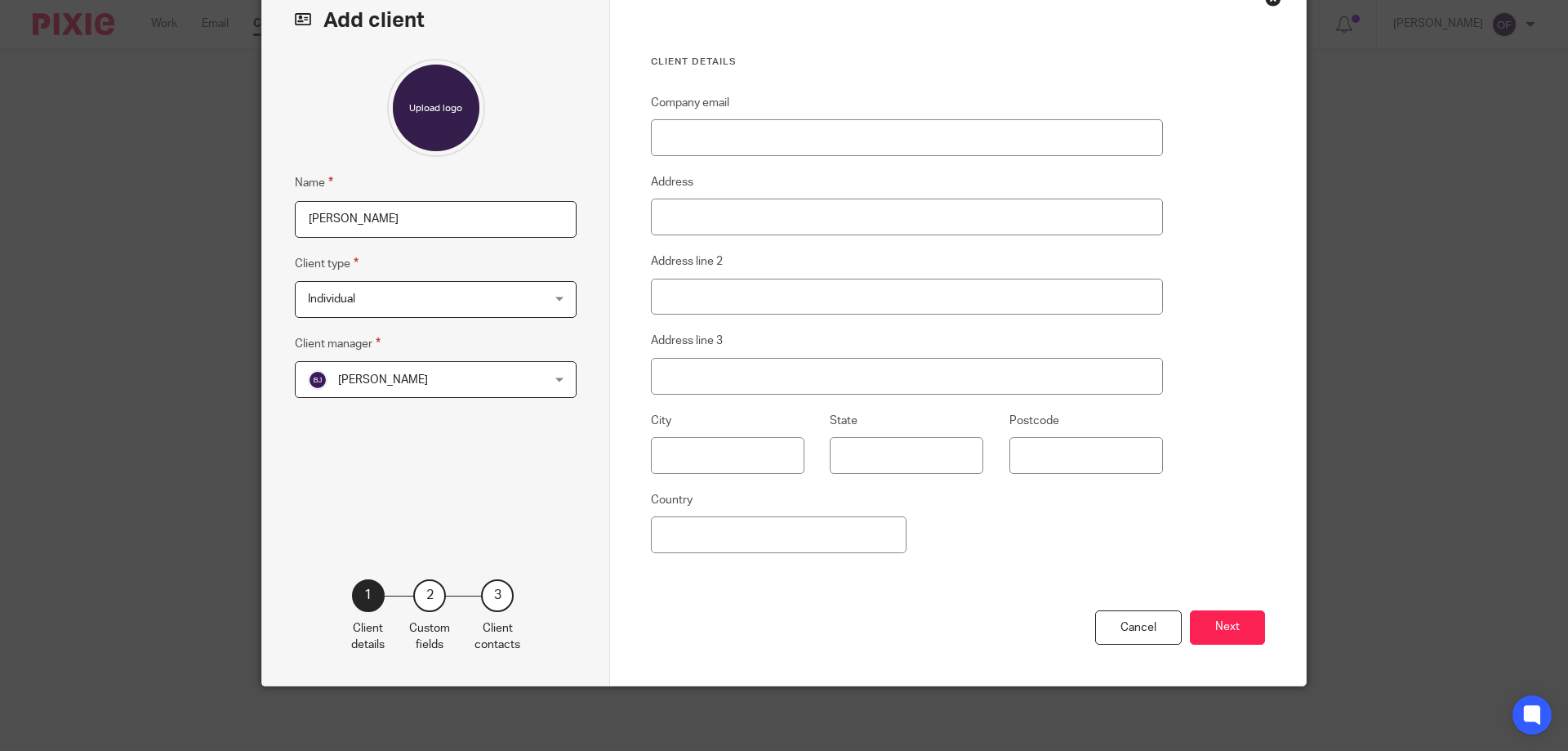
scroll to position [93, 0]
type input "[PERSON_NAME]"
click at [1208, 627] on button "Next" at bounding box center [1227, 627] width 75 height 35
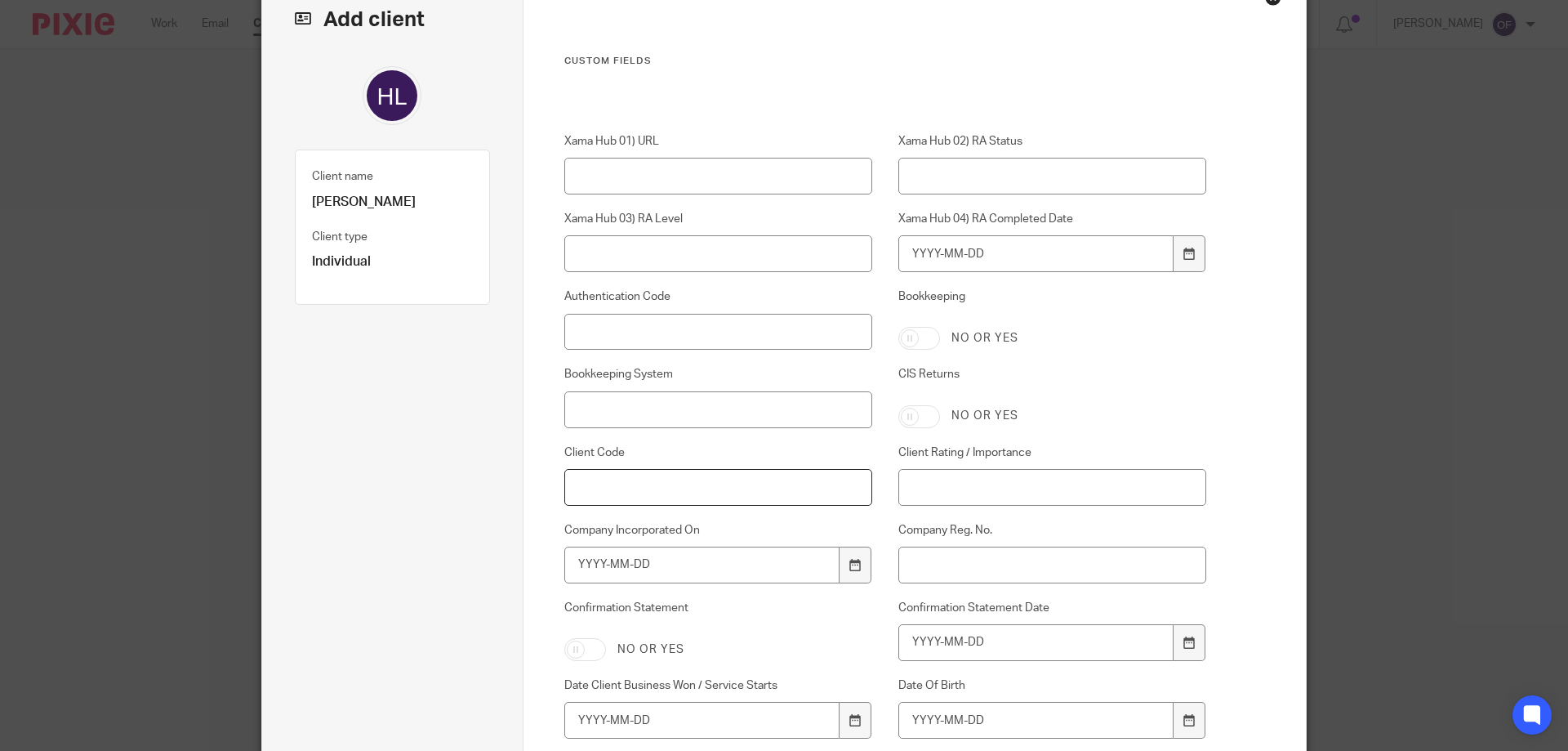
click at [665, 490] on input "Client Code" at bounding box center [718, 487] width 309 height 37
click at [684, 478] on input "Client Code" at bounding box center [718, 487] width 309 height 37
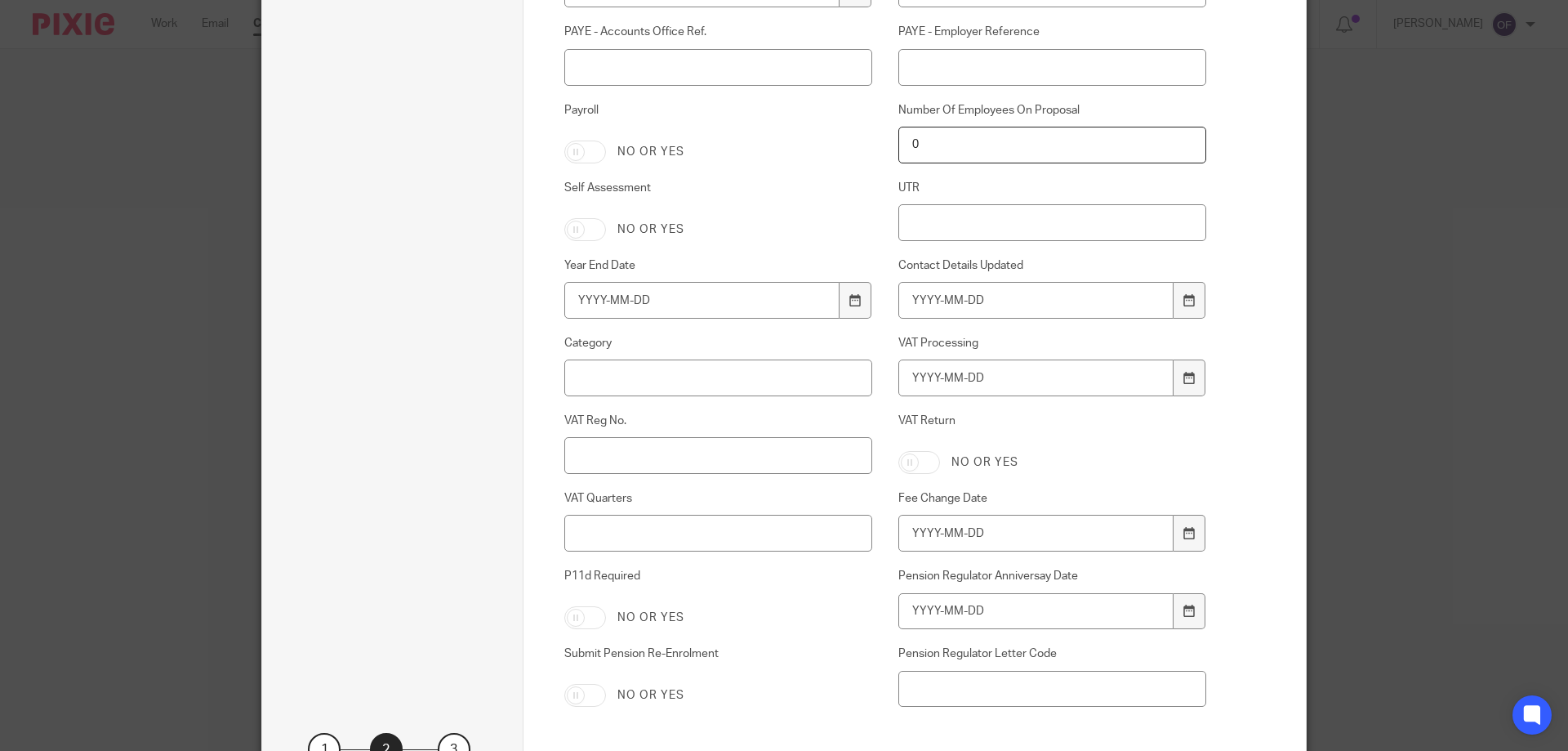
scroll to position [1203, 0]
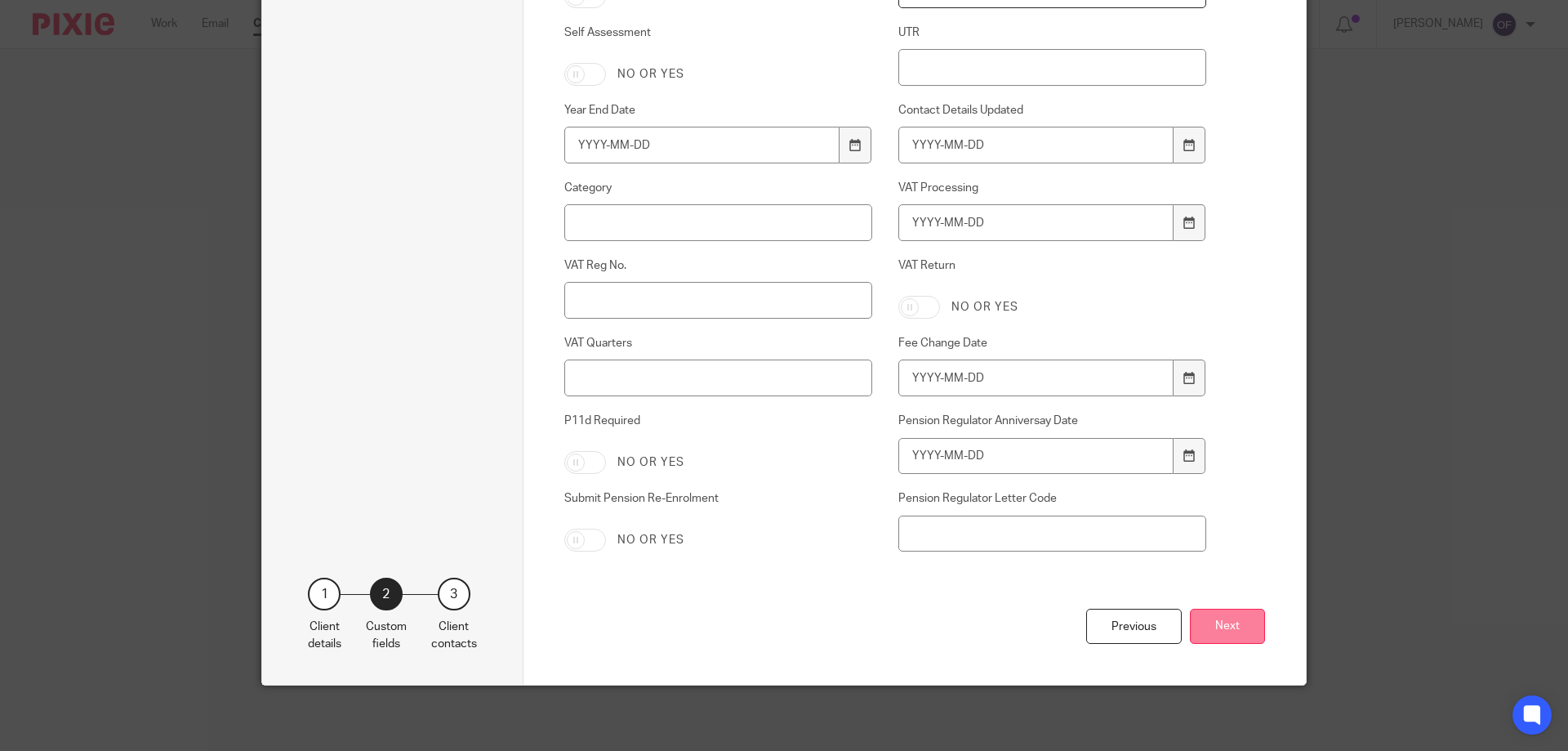
type input "Heidi100I"
click at [1233, 627] on button "Next" at bounding box center [1227, 626] width 75 height 35
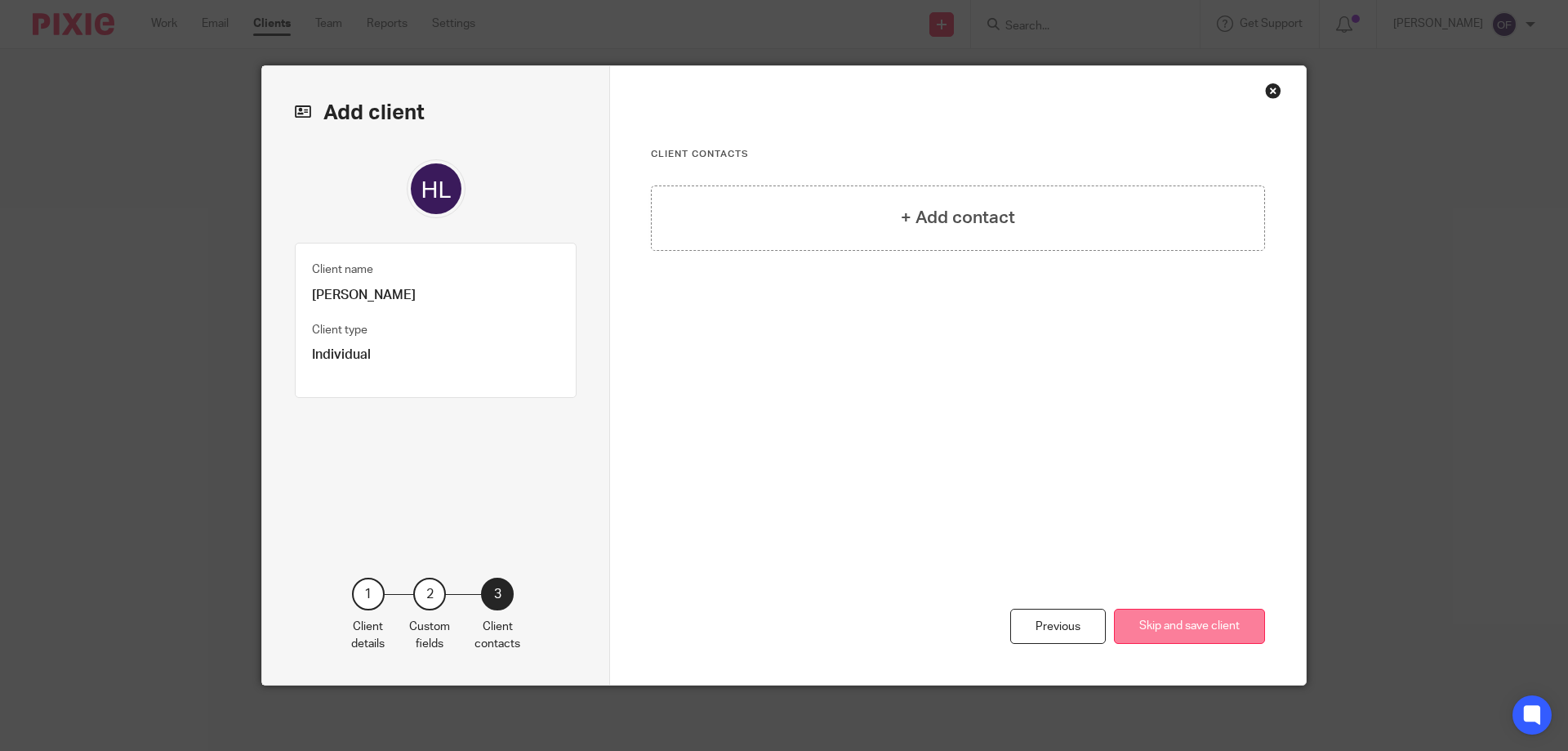
click at [1227, 627] on button "Skip and save client" at bounding box center [1189, 626] width 151 height 35
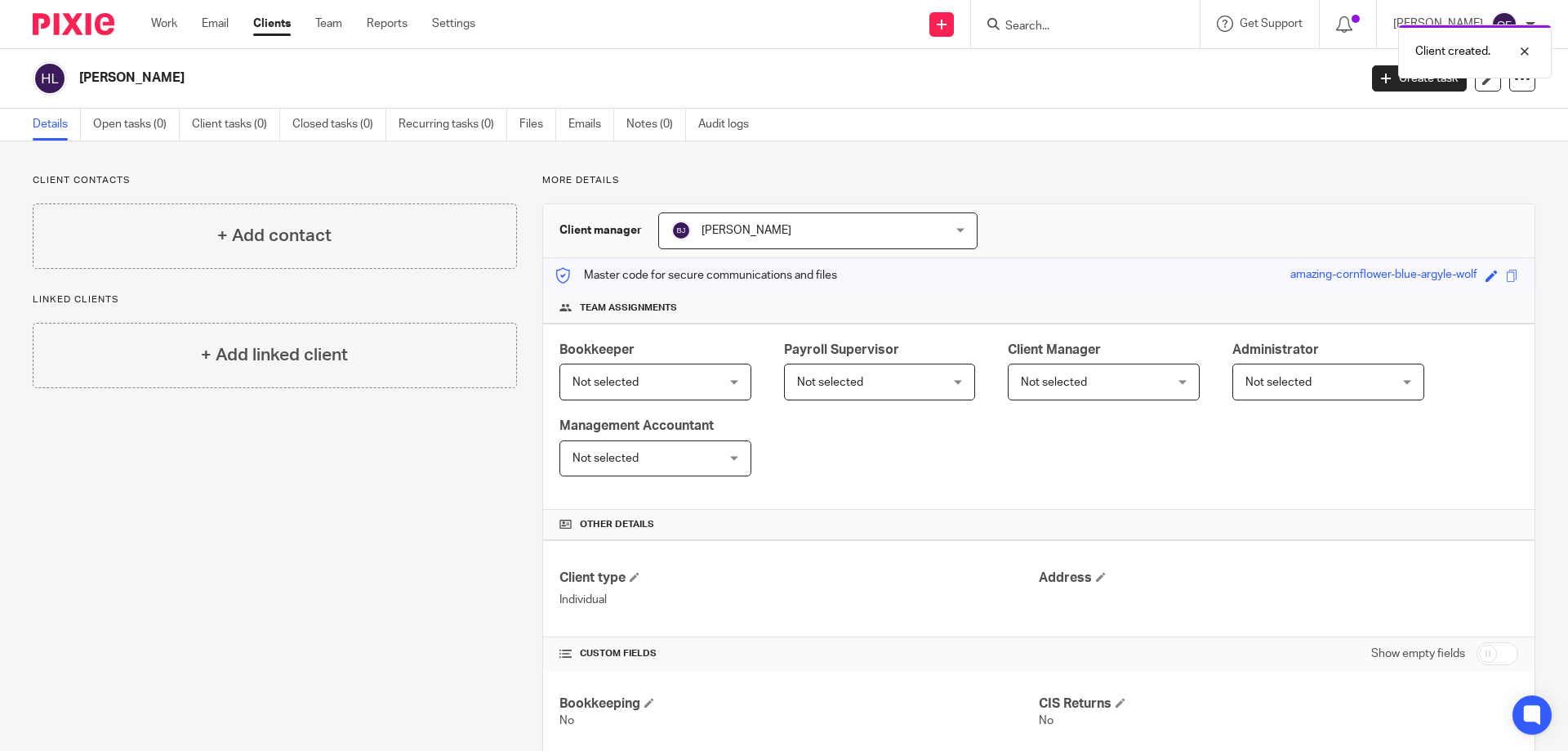
click at [1054, 26] on div "Client created." at bounding box center [1168, 48] width 768 height 63
click at [1037, 23] on input "Search" at bounding box center [1077, 26] width 147 height 15
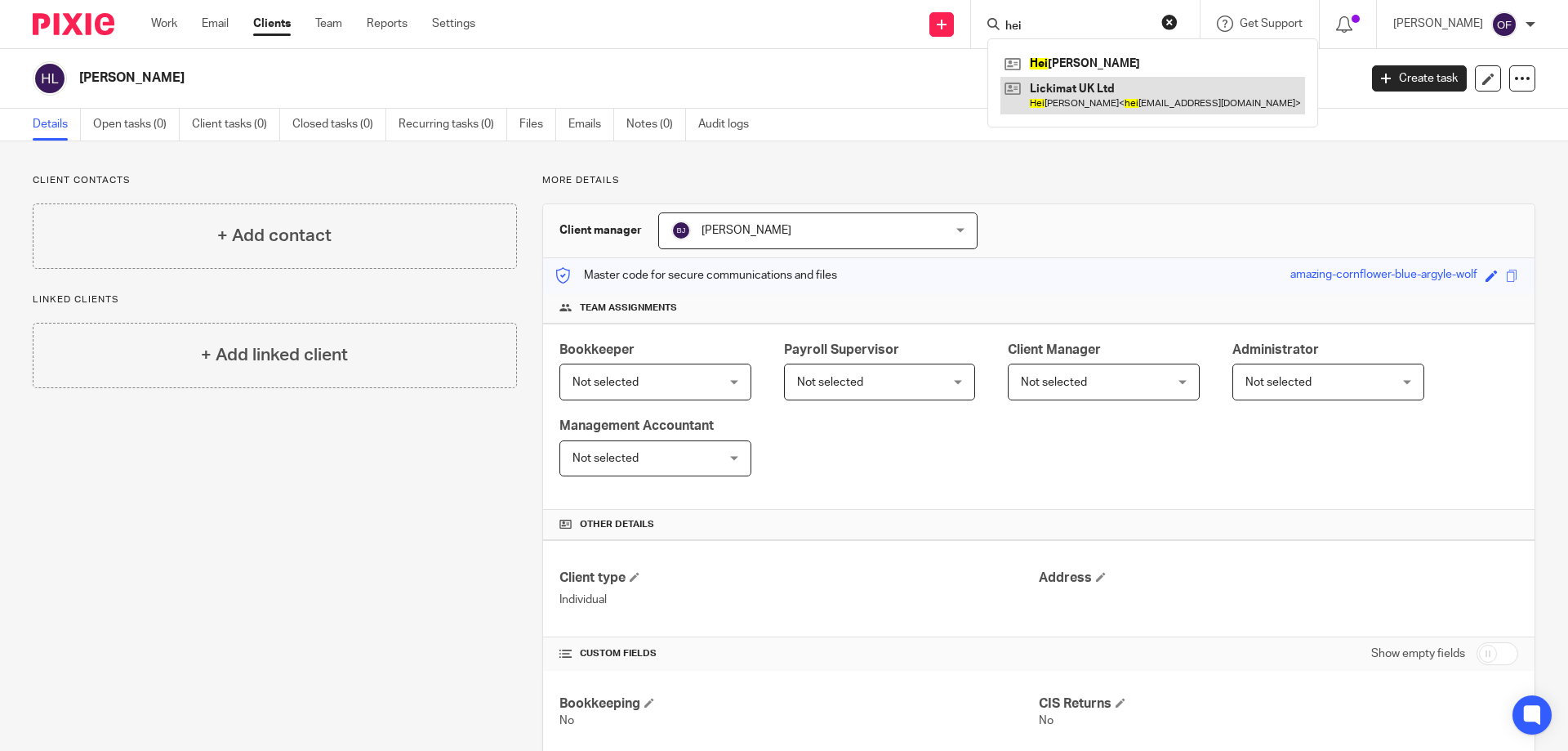
type input "hei"
click at [1067, 97] on link at bounding box center [1152, 95] width 305 height 38
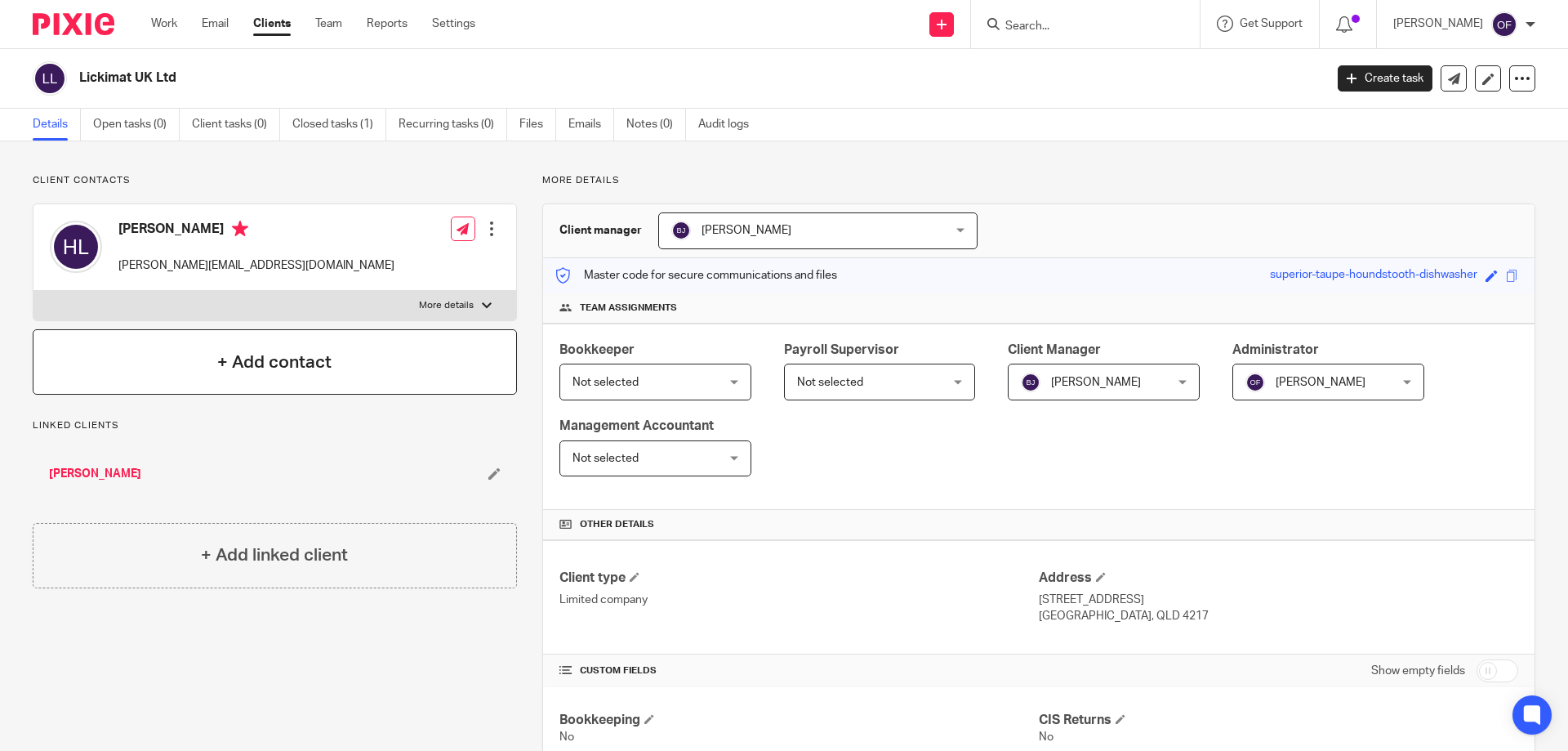
click at [239, 374] on h4 "+ Add contact" at bounding box center [275, 362] width 114 height 26
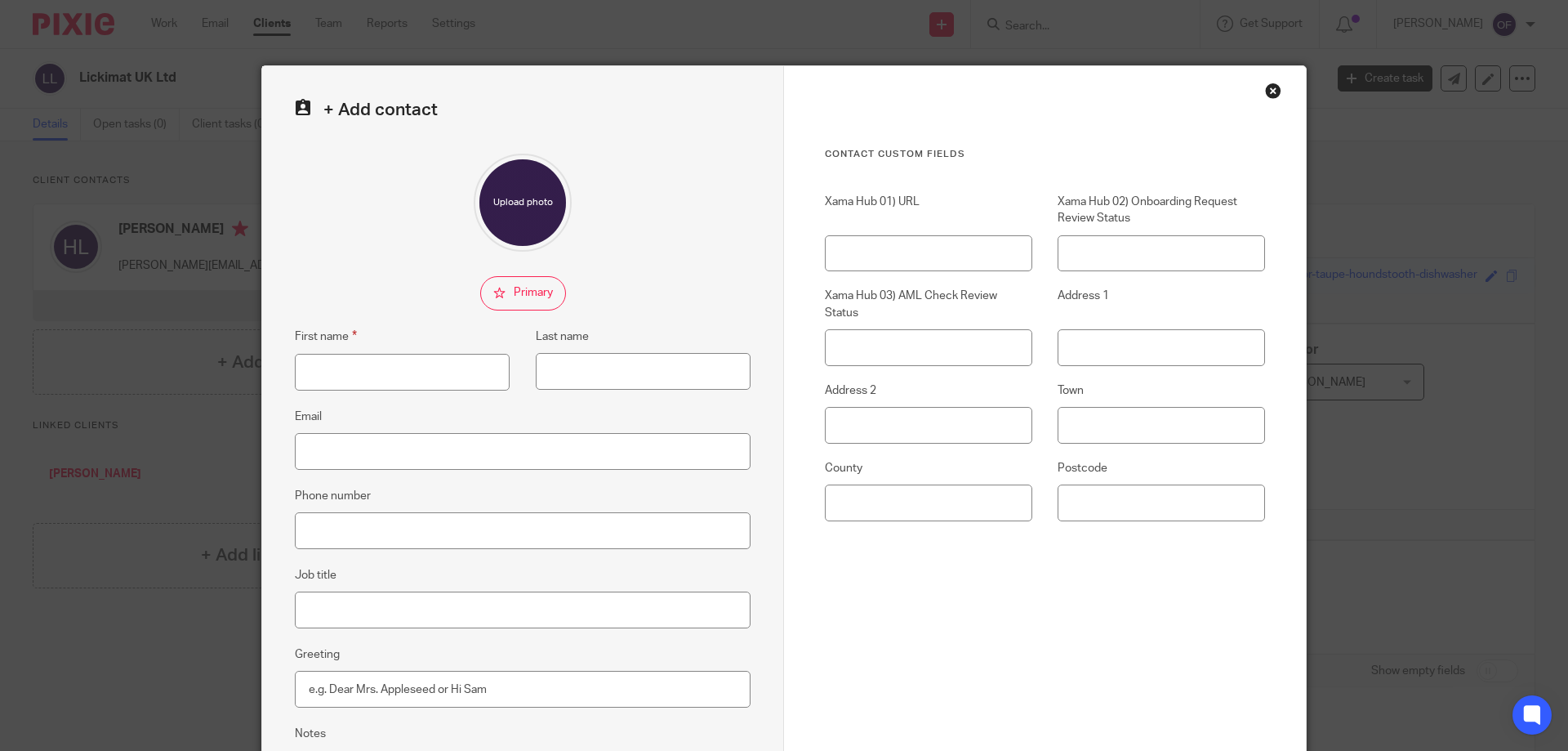
click at [1269, 90] on div "Close this dialog window" at bounding box center [1273, 91] width 17 height 17
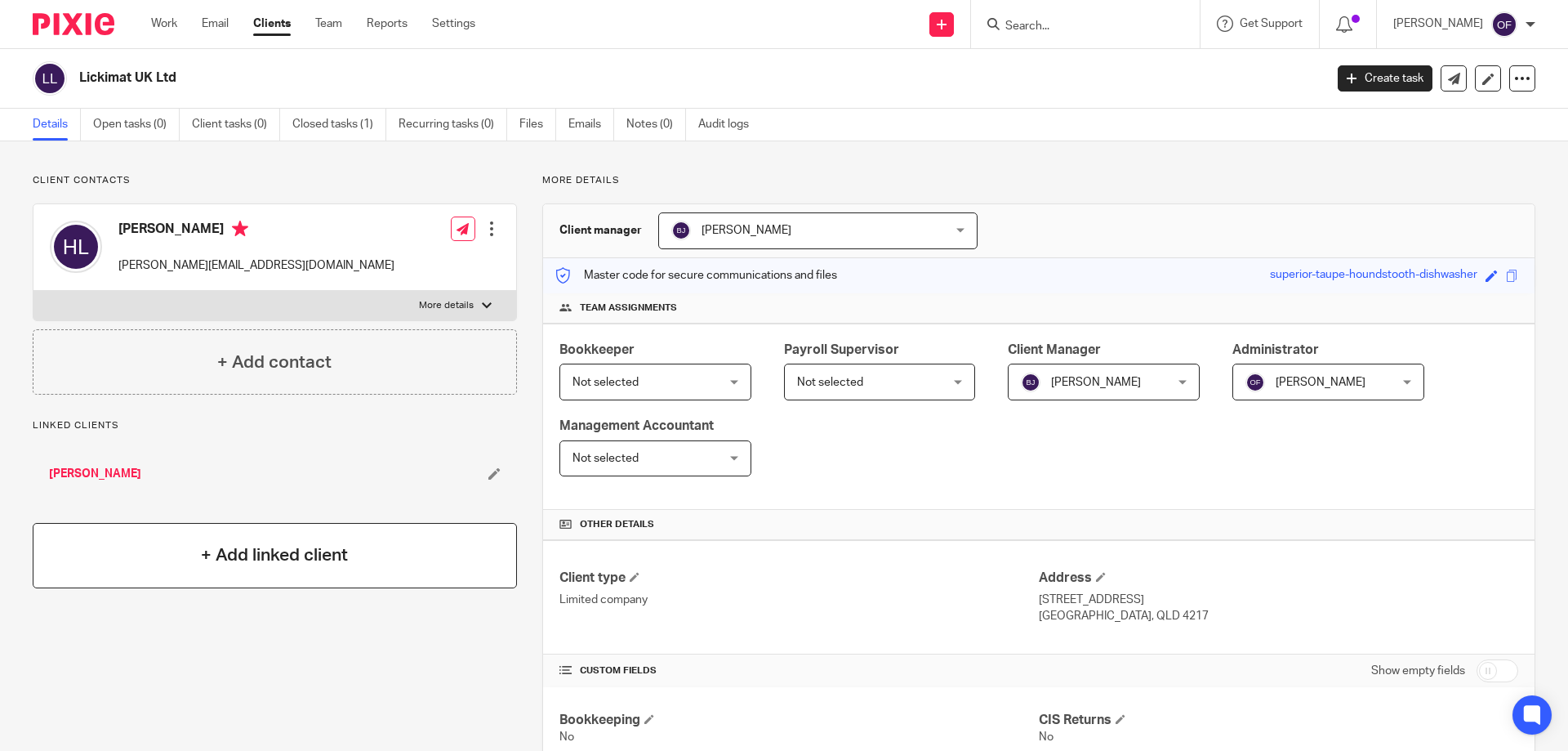
click at [220, 534] on div "+ Add linked client" at bounding box center [275, 556] width 484 height 65
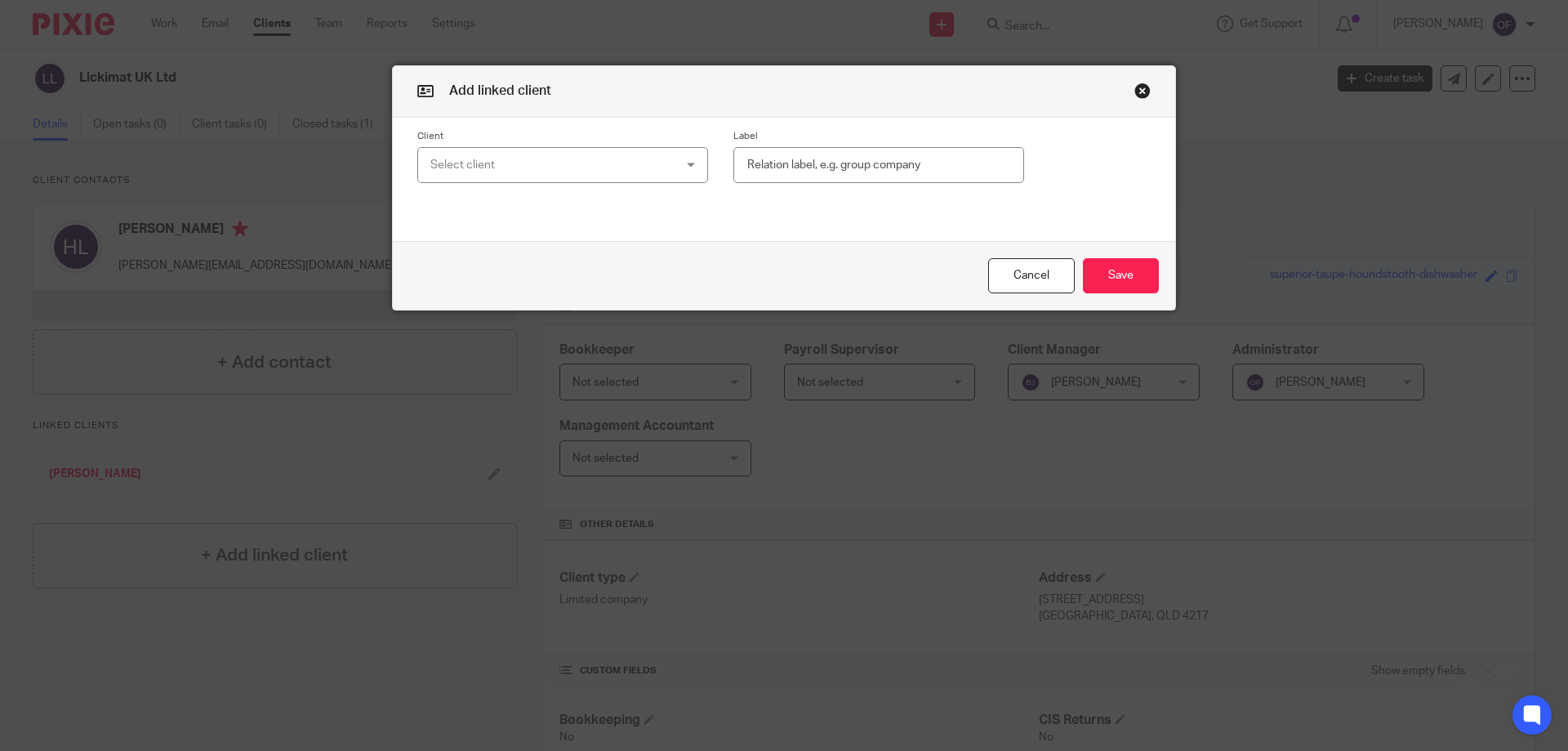
click at [544, 158] on div "Select client" at bounding box center [541, 165] width 221 height 34
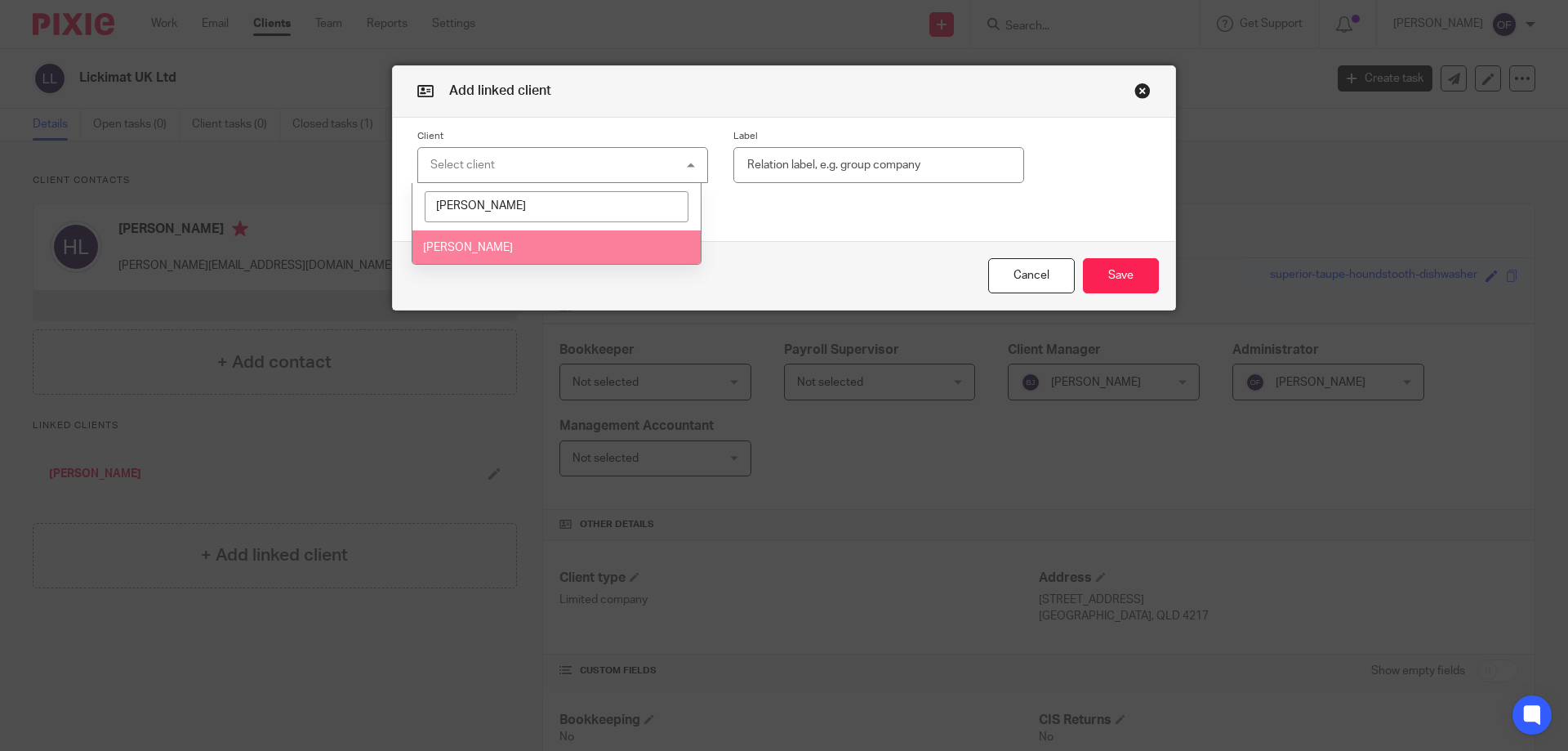
type input "heidi"
click at [510, 251] on li "[PERSON_NAME]" at bounding box center [556, 247] width 289 height 33
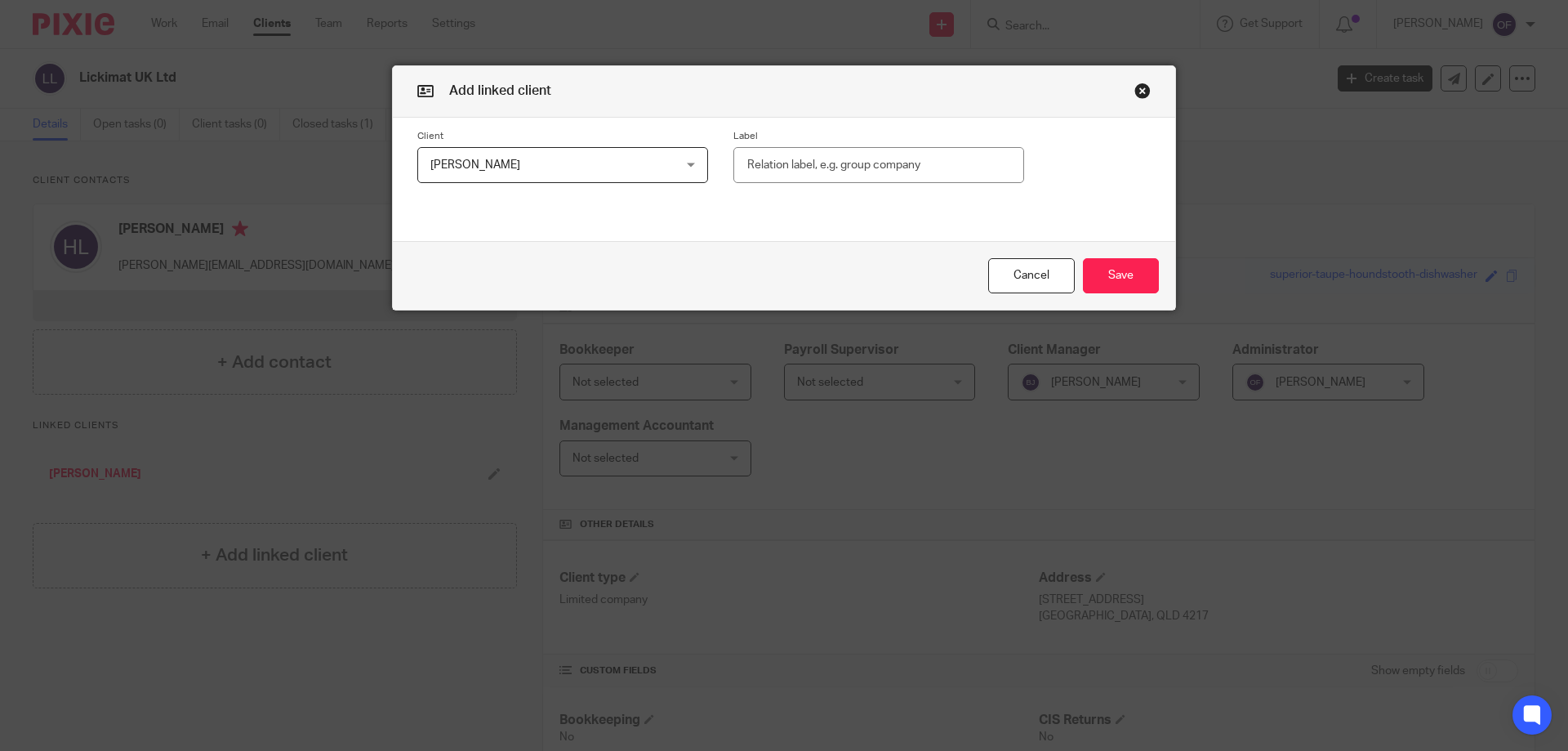
click at [873, 156] on input "text" at bounding box center [879, 166] width 291 height 37
click at [869, 183] on div "Client Heidi Luedecke Heidi Luedecke 1970 Consult Ltd 24 Carrot Productions Ltd…" at bounding box center [784, 157] width 783 height 78
click at [872, 163] on input "text" at bounding box center [879, 166] width 291 height 37
type input "Director"
click at [1138, 270] on button "Save" at bounding box center [1121, 276] width 76 height 35
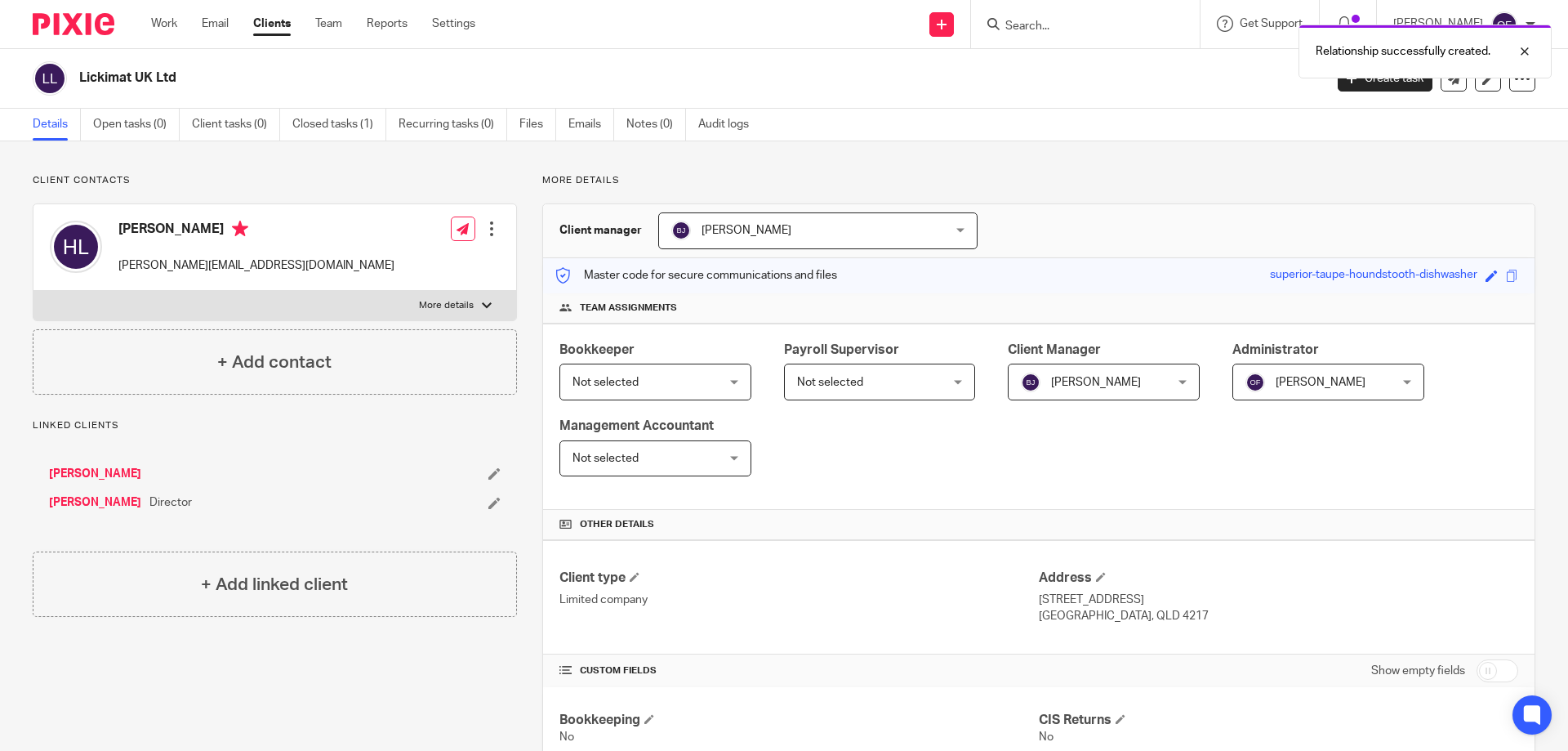
click at [493, 468] on icon at bounding box center [495, 474] width 12 height 12
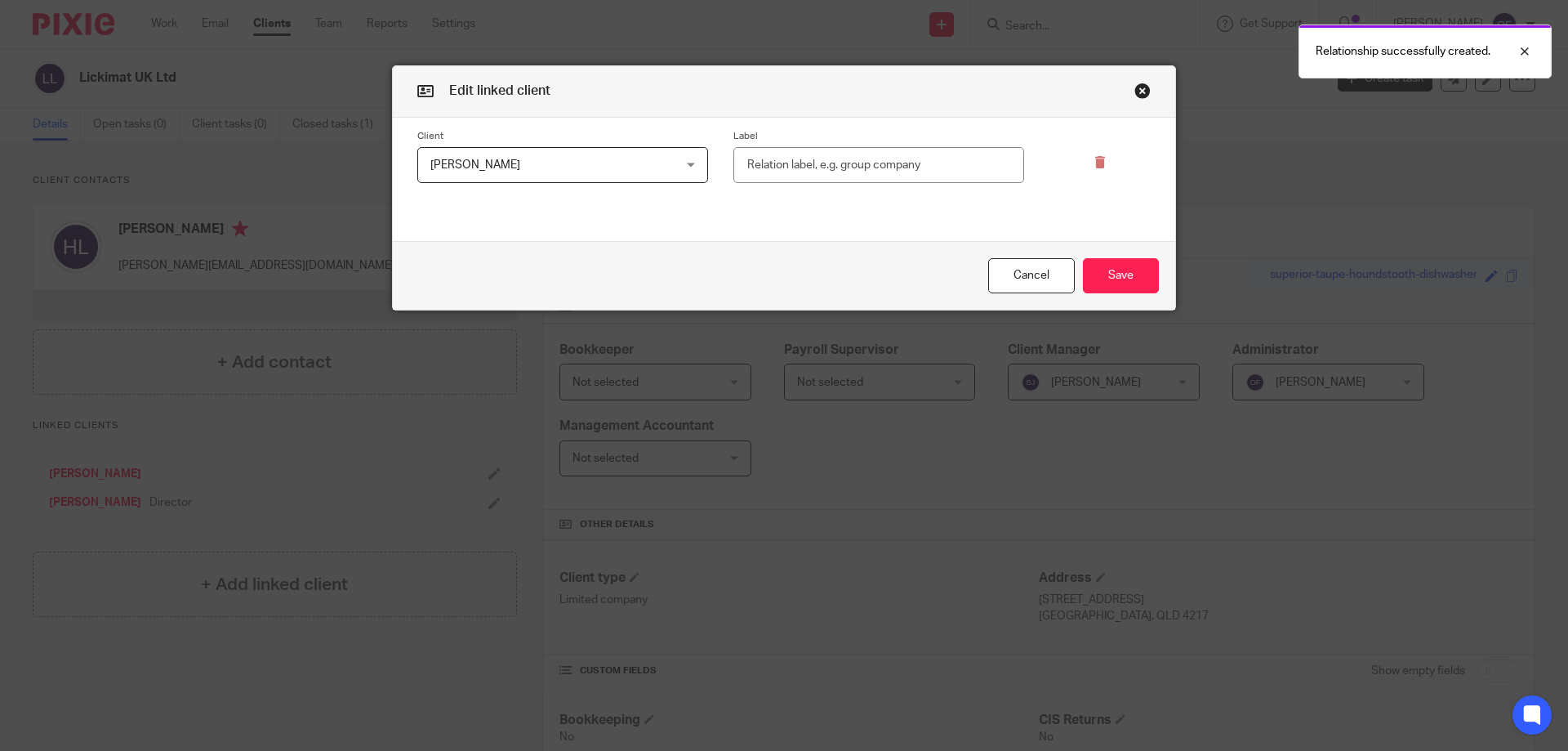
click at [812, 152] on input "text" at bounding box center [879, 166] width 291 height 37
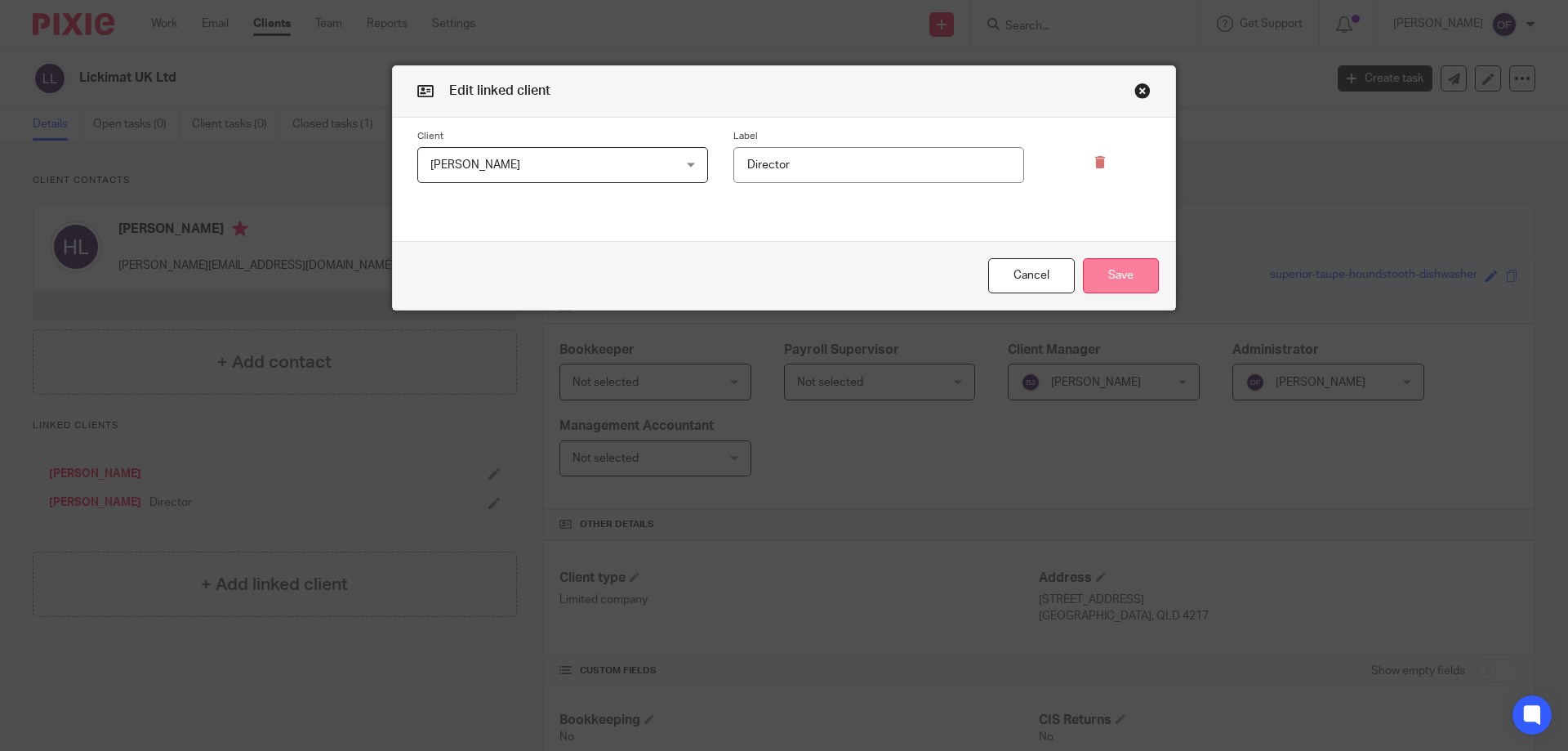
type input "Director"
click at [1122, 269] on button "Save" at bounding box center [1121, 276] width 76 height 35
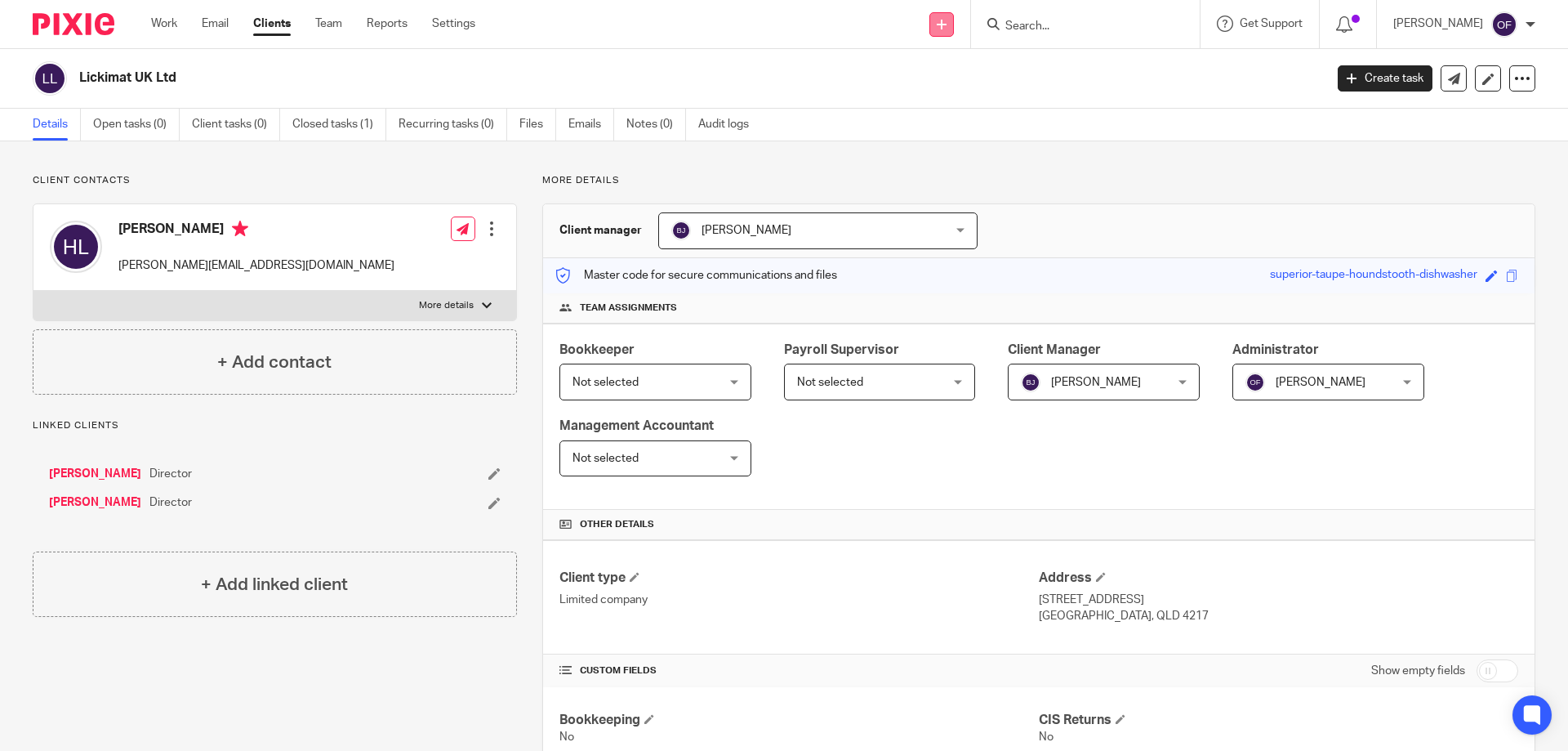
click at [921, 29] on div "Send new email Create task Add client" at bounding box center [942, 24] width 58 height 48
click at [937, 27] on icon at bounding box center [941, 24] width 10 height 10
click at [935, 121] on link "Add client" at bounding box center [934, 124] width 100 height 24
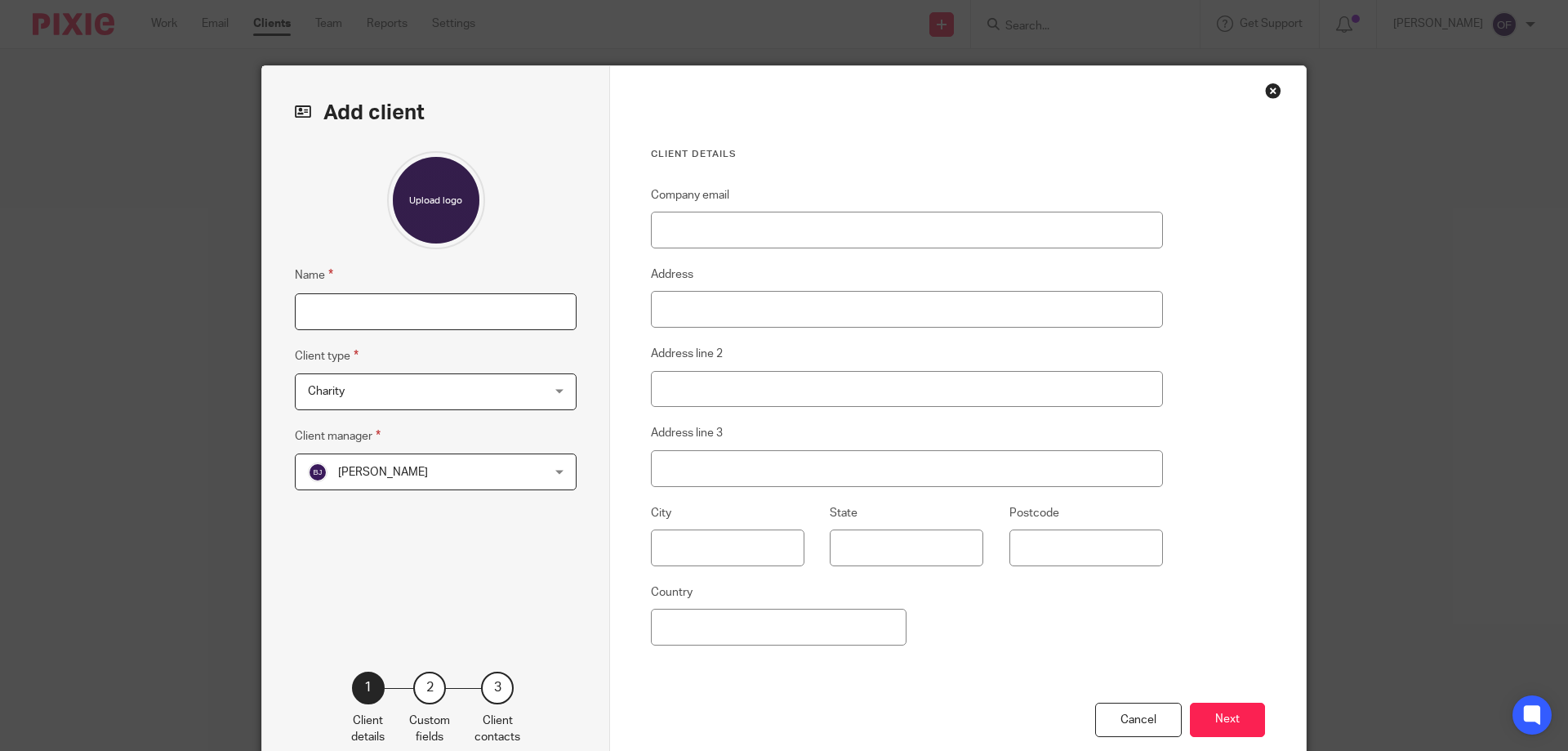
click at [396, 305] on input "Name" at bounding box center [436, 312] width 282 height 37
type input "[PERSON_NAME]"
click at [408, 398] on span "Charity" at bounding box center [415, 391] width 214 height 34
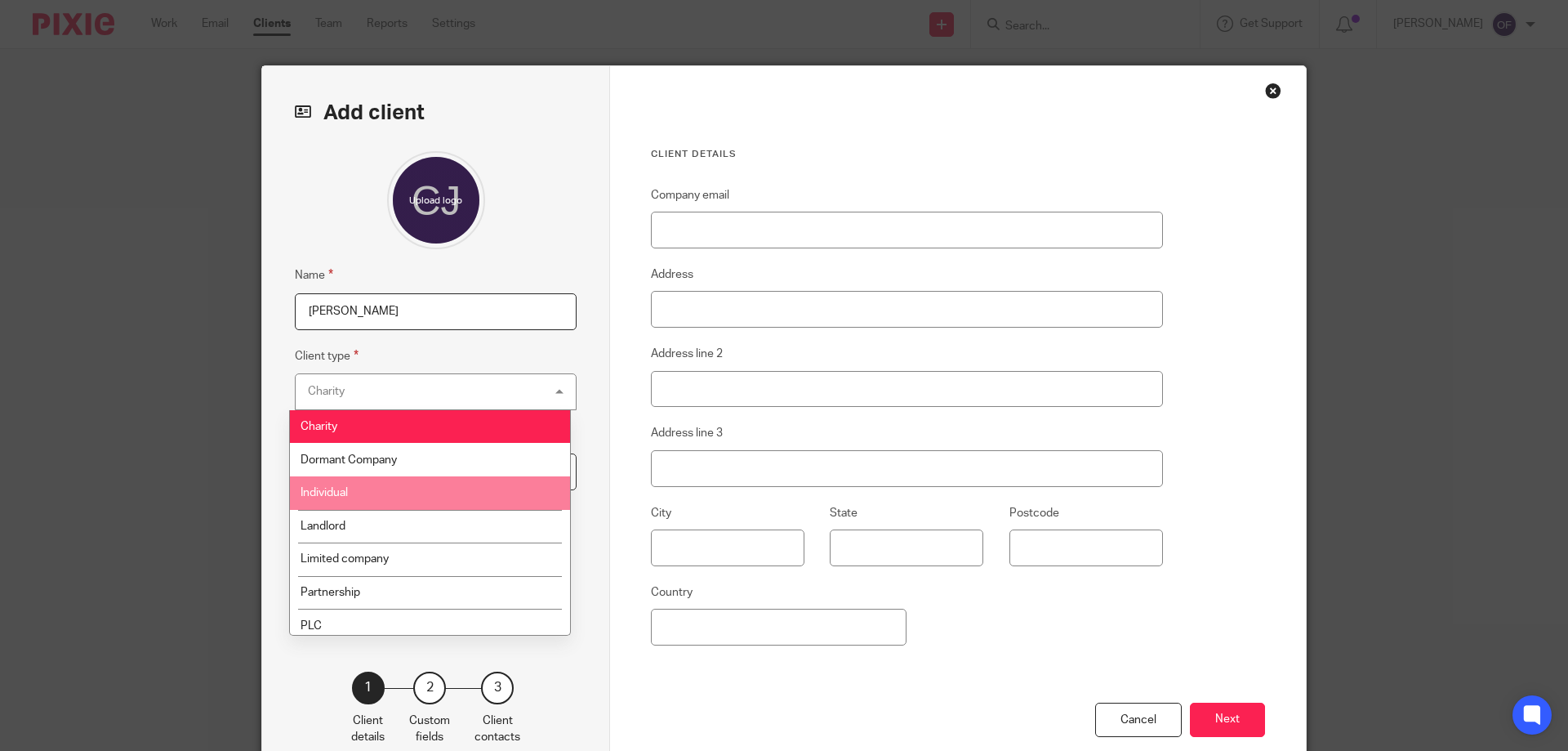
click at [406, 488] on li "Individual" at bounding box center [430, 493] width 280 height 33
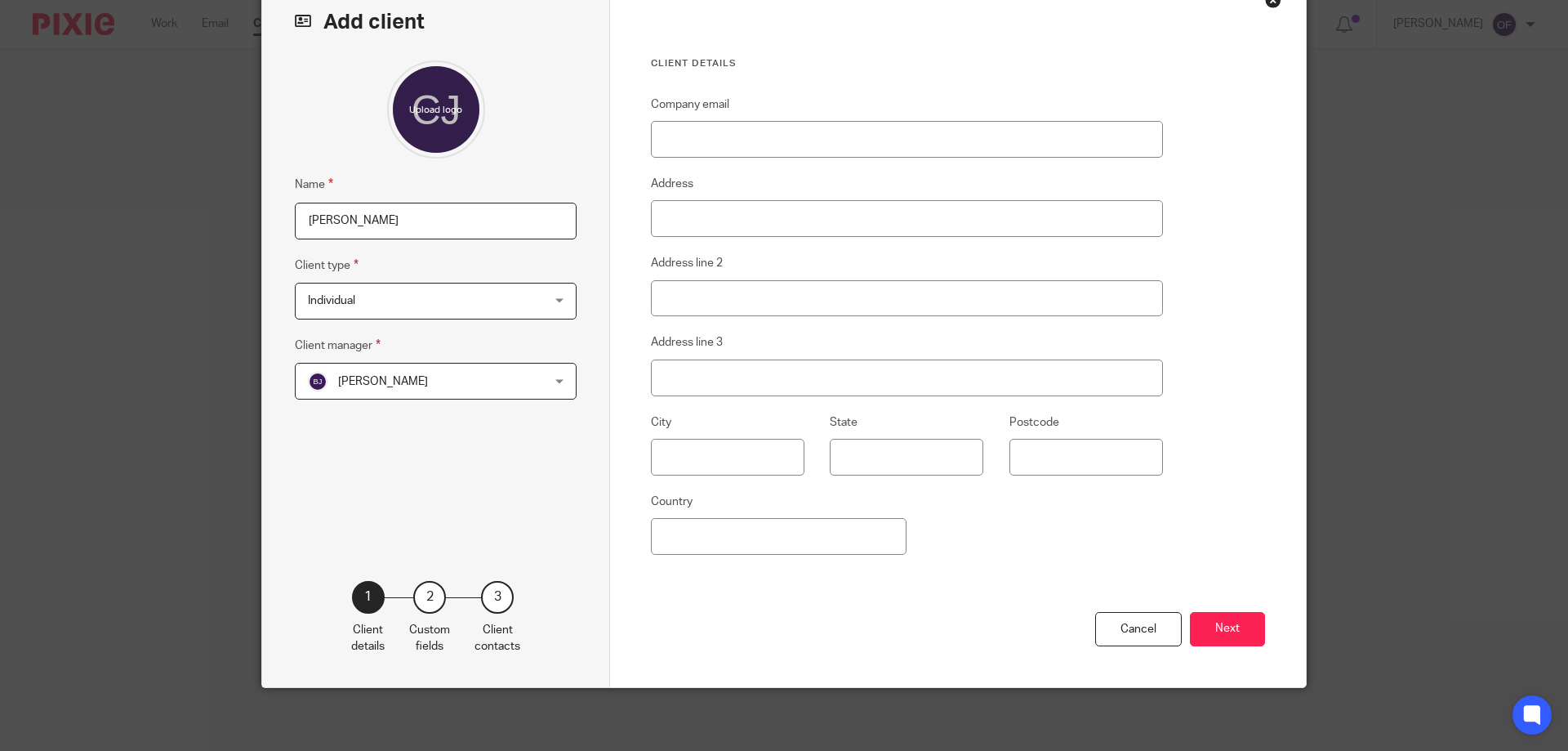
scroll to position [93, 0]
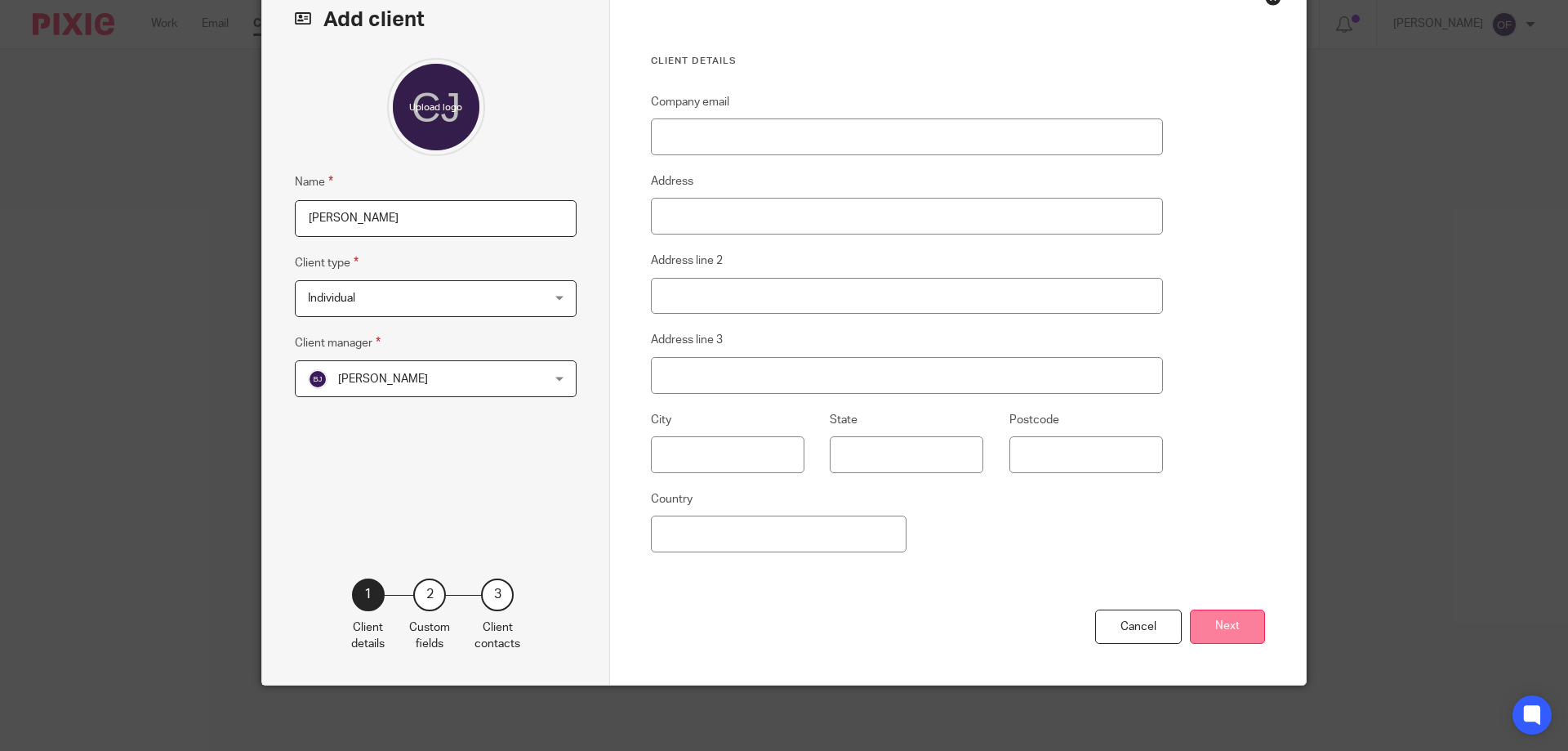
click at [1226, 634] on button "Next" at bounding box center [1227, 627] width 75 height 35
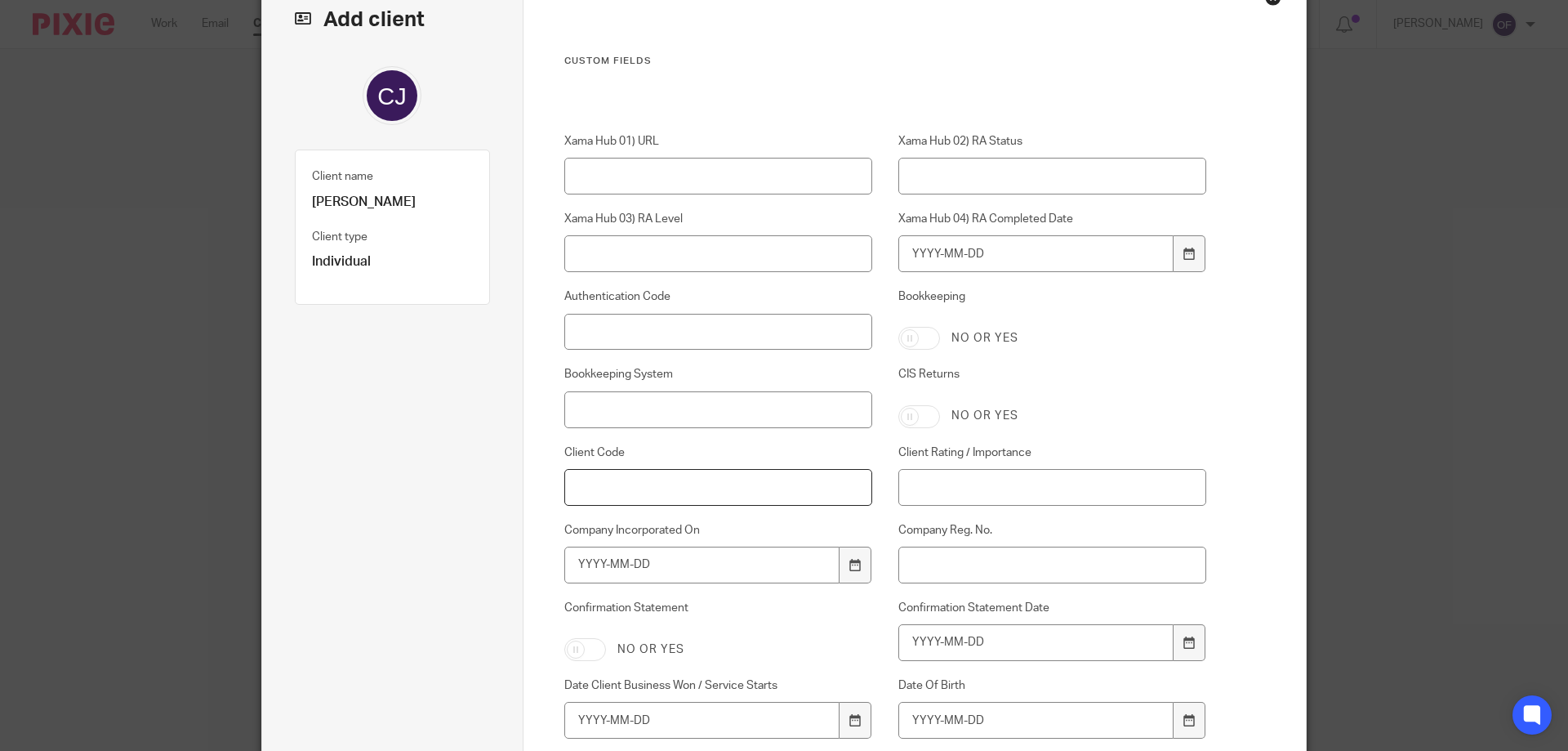
click at [666, 473] on input "Client Code" at bounding box center [718, 487] width 309 height 37
drag, startPoint x: 683, startPoint y: 490, endPoint x: 559, endPoint y: 477, distance: 124.7
click at [564, 477] on input "Clarke100I" at bounding box center [718, 487] width 309 height 37
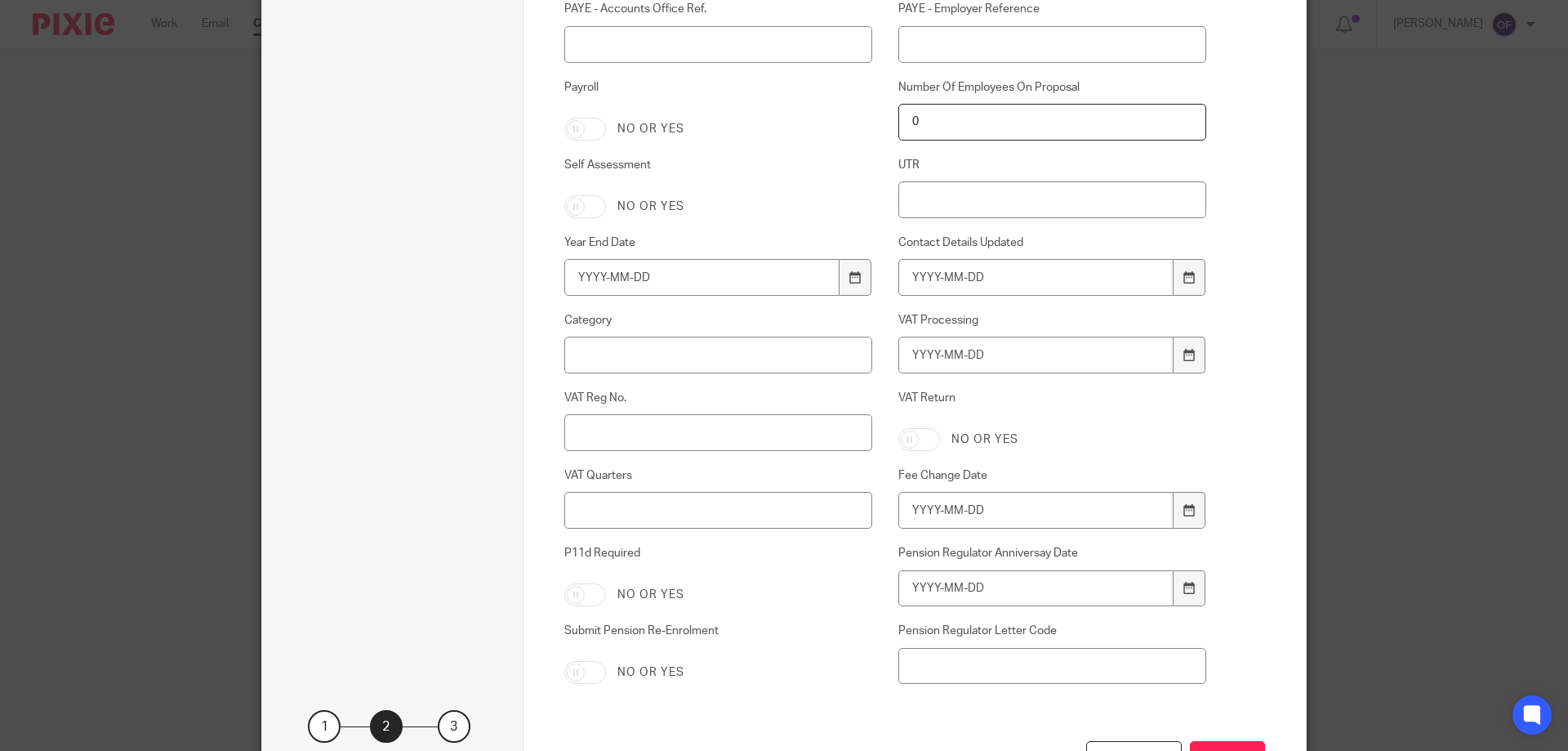
scroll to position [1203, 0]
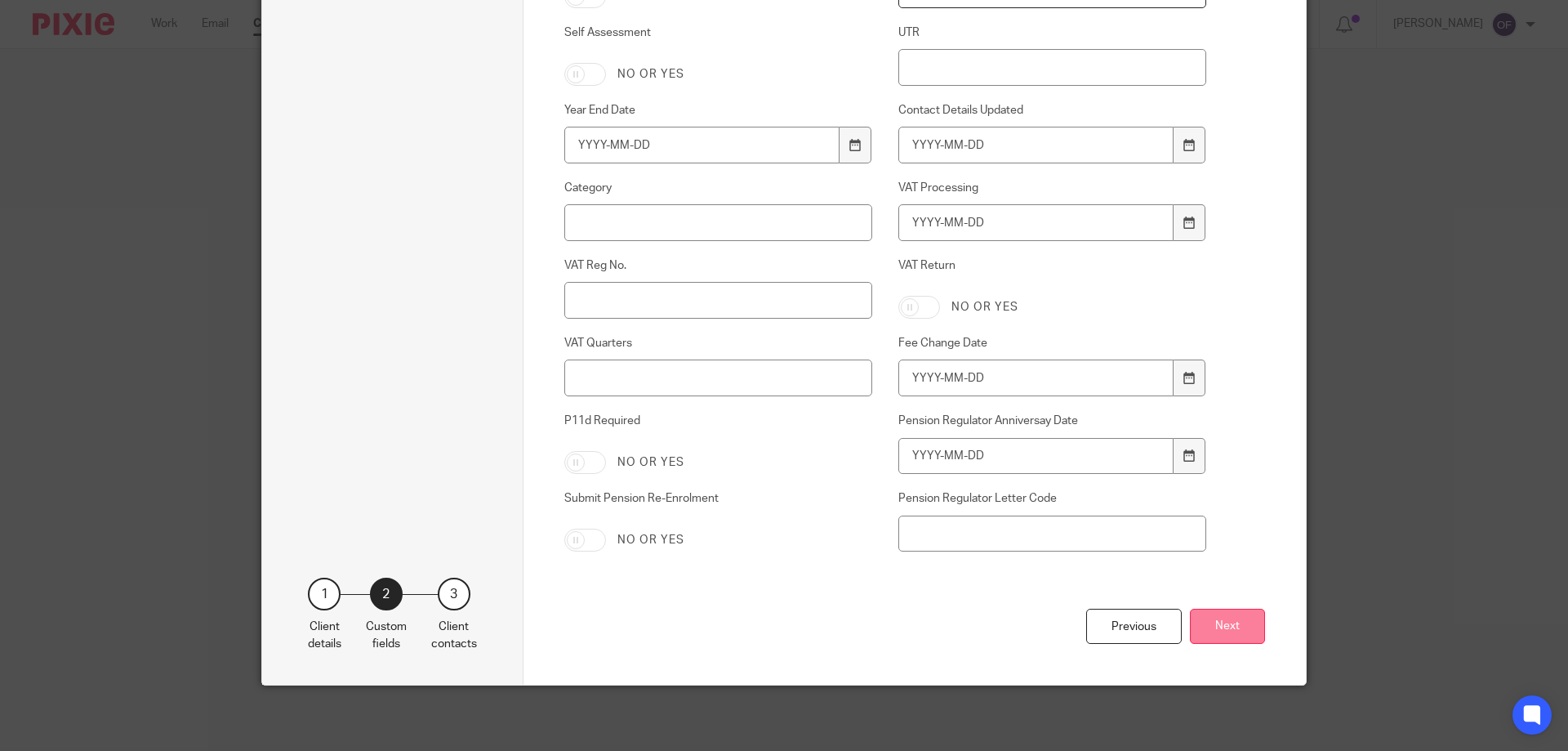
type input "Clarke100I"
click at [1244, 620] on button "Next" at bounding box center [1227, 626] width 75 height 35
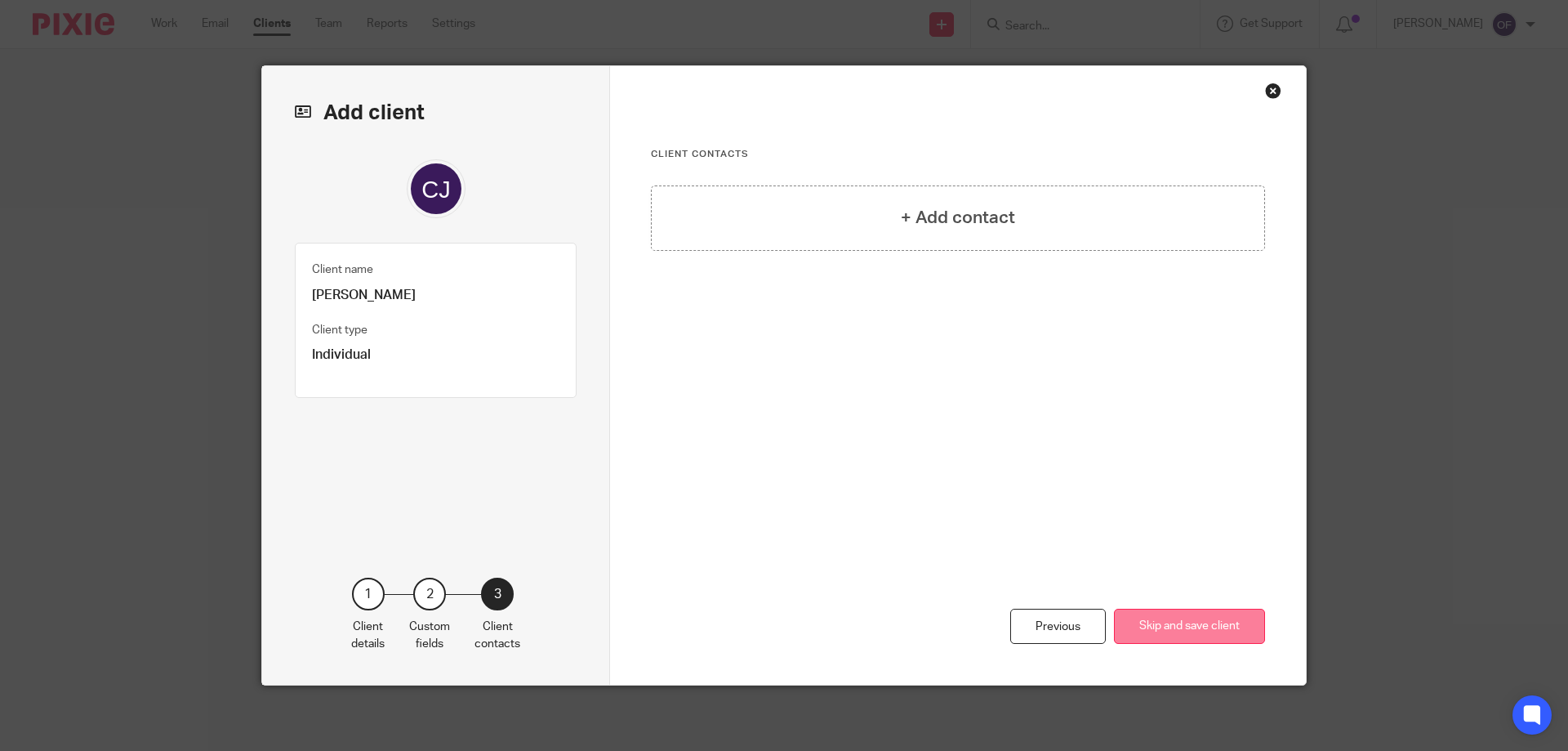
click at [1211, 622] on button "Skip and save client" at bounding box center [1189, 626] width 151 height 35
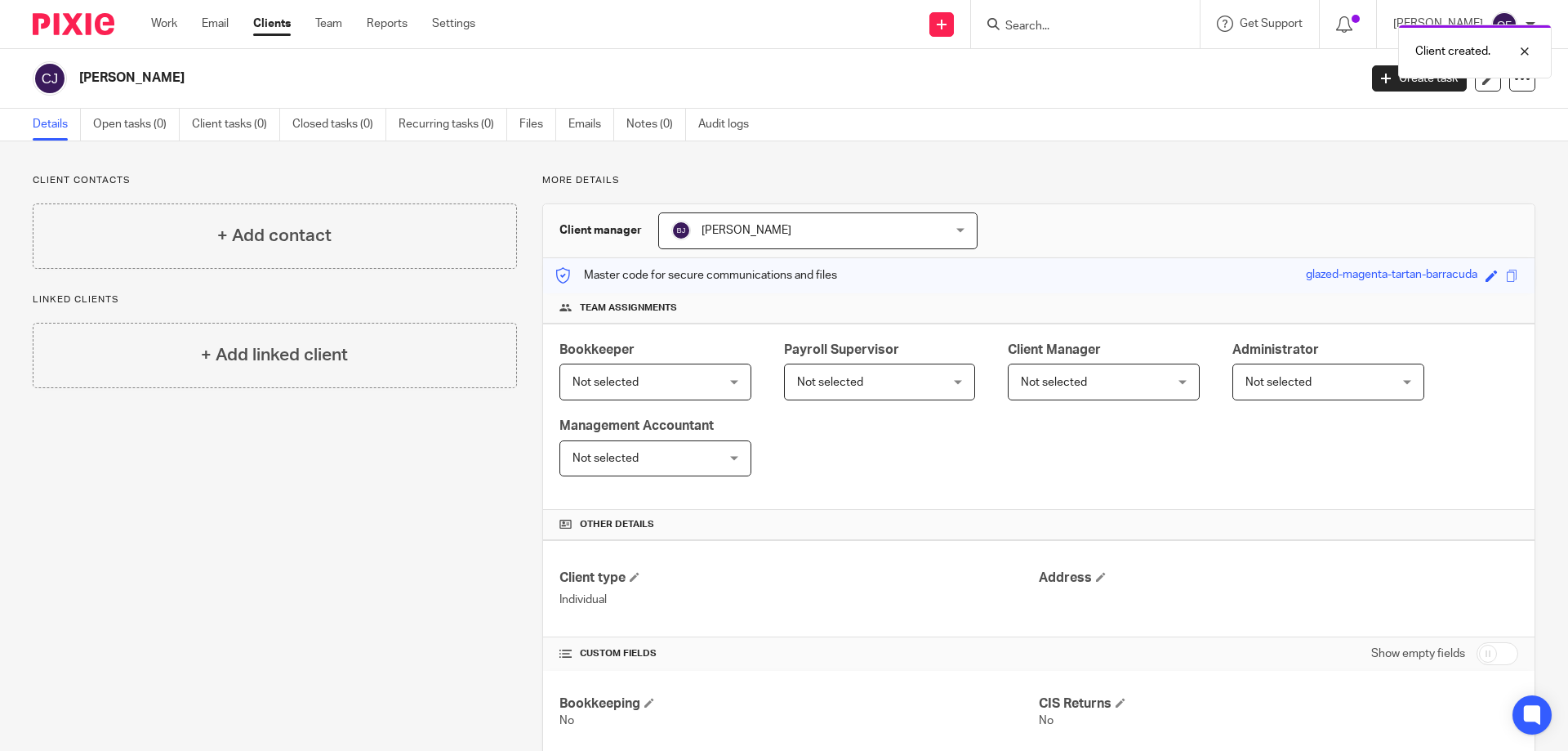
click at [1022, 26] on div "Client created." at bounding box center [1168, 48] width 768 height 63
click at [1049, 22] on div "Client created." at bounding box center [1168, 48] width 768 height 63
click at [1049, 28] on div "Client created." at bounding box center [1168, 48] width 768 height 63
click at [1030, 29] on div "Client created." at bounding box center [1168, 48] width 768 height 63
click at [1011, 22] on div "Client created." at bounding box center [1168, 48] width 768 height 63
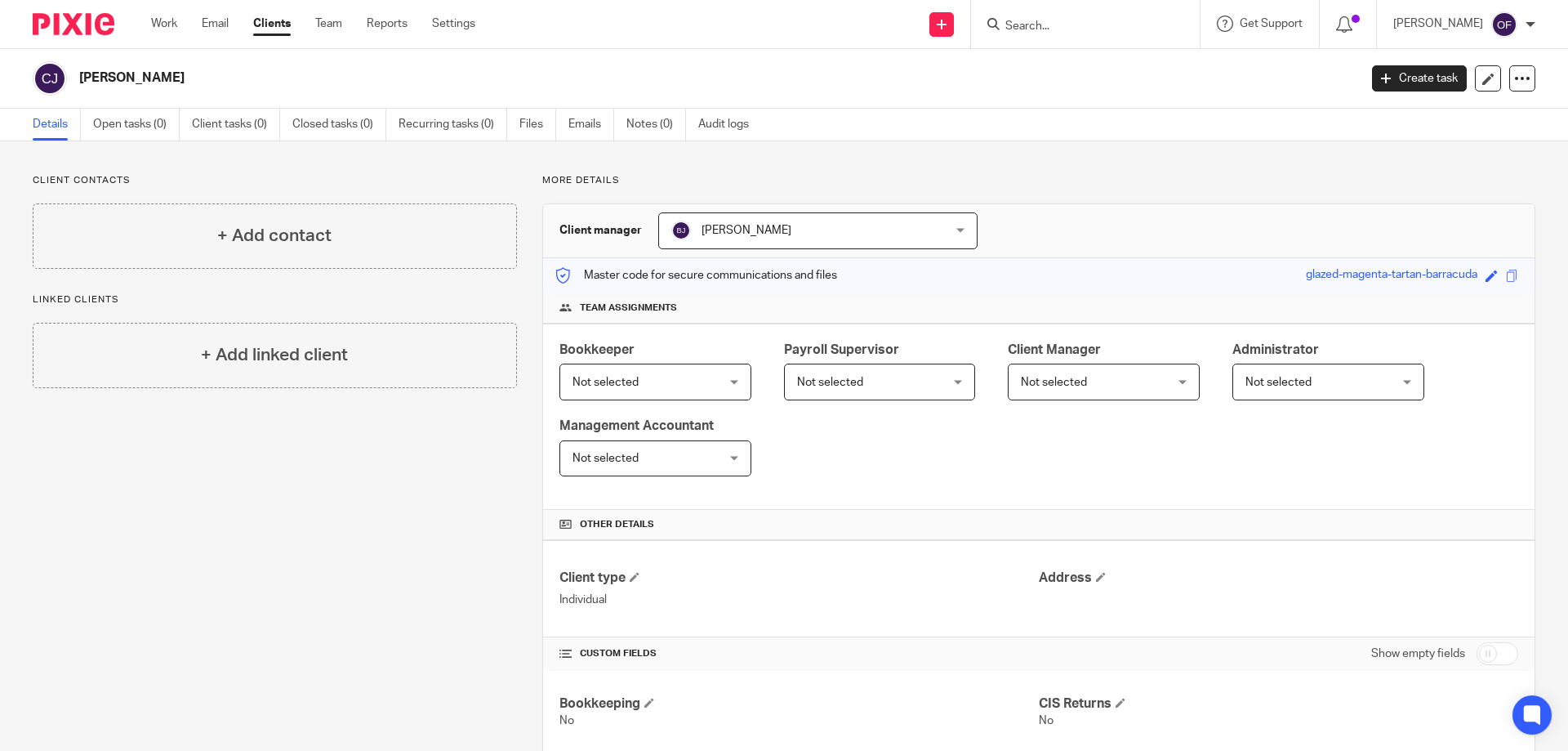
click at [1011, 22] on div "Client created." at bounding box center [1168, 48] width 768 height 63
click at [1031, 32] on input "Search" at bounding box center [1077, 26] width 147 height 15
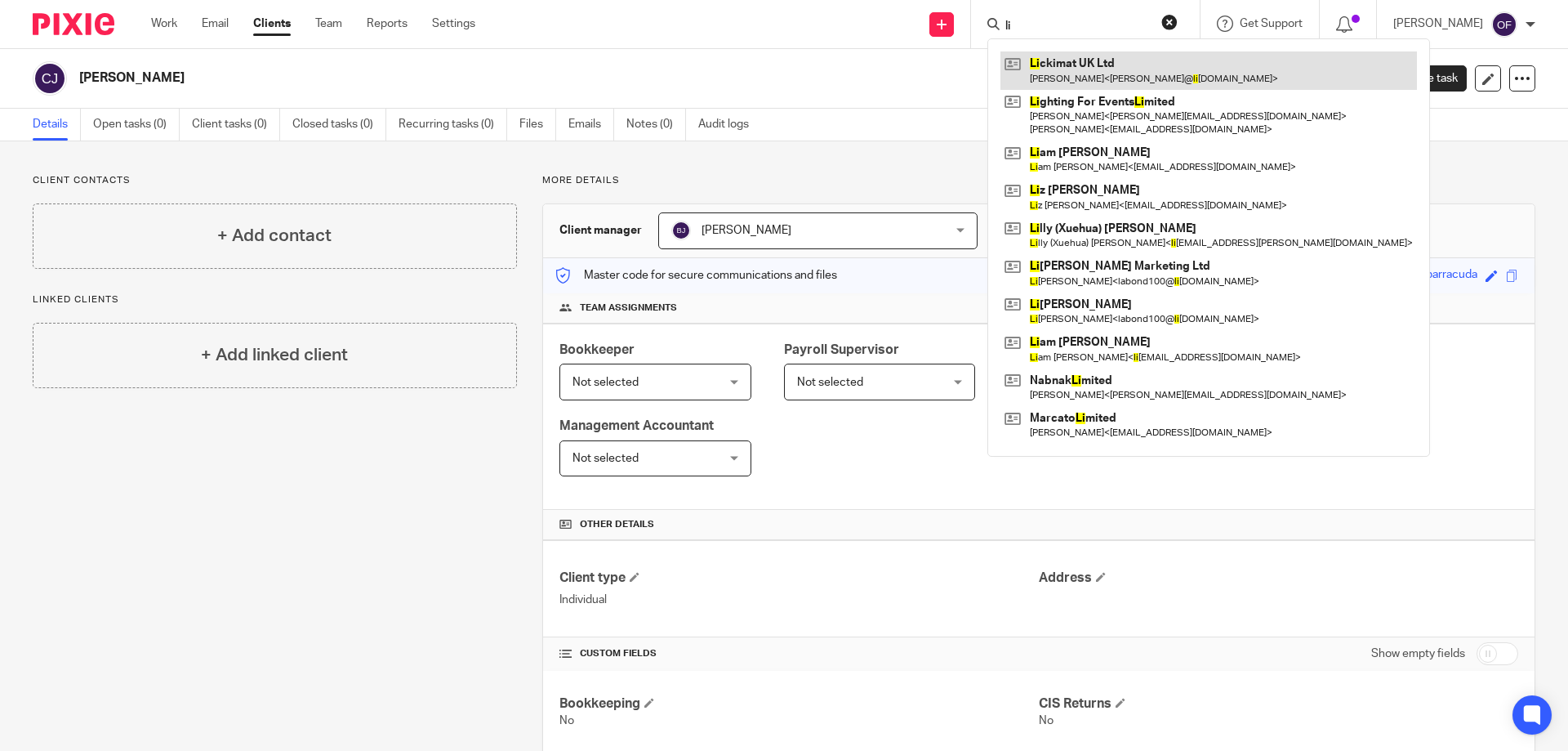
type input "li"
click at [1073, 73] on link at bounding box center [1208, 70] width 416 height 38
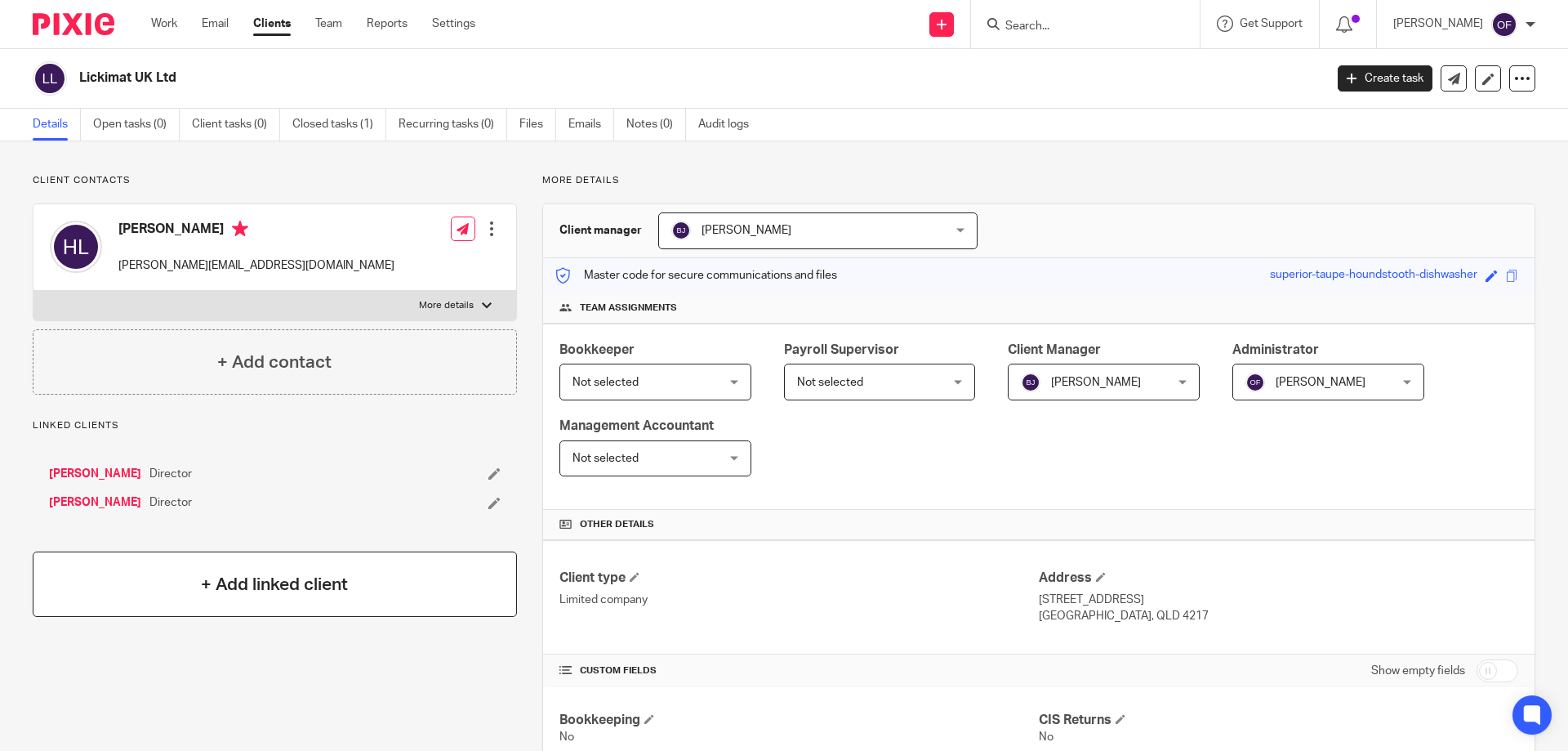
click at [280, 580] on h4 "+ Add linked client" at bounding box center [274, 584] width 147 height 26
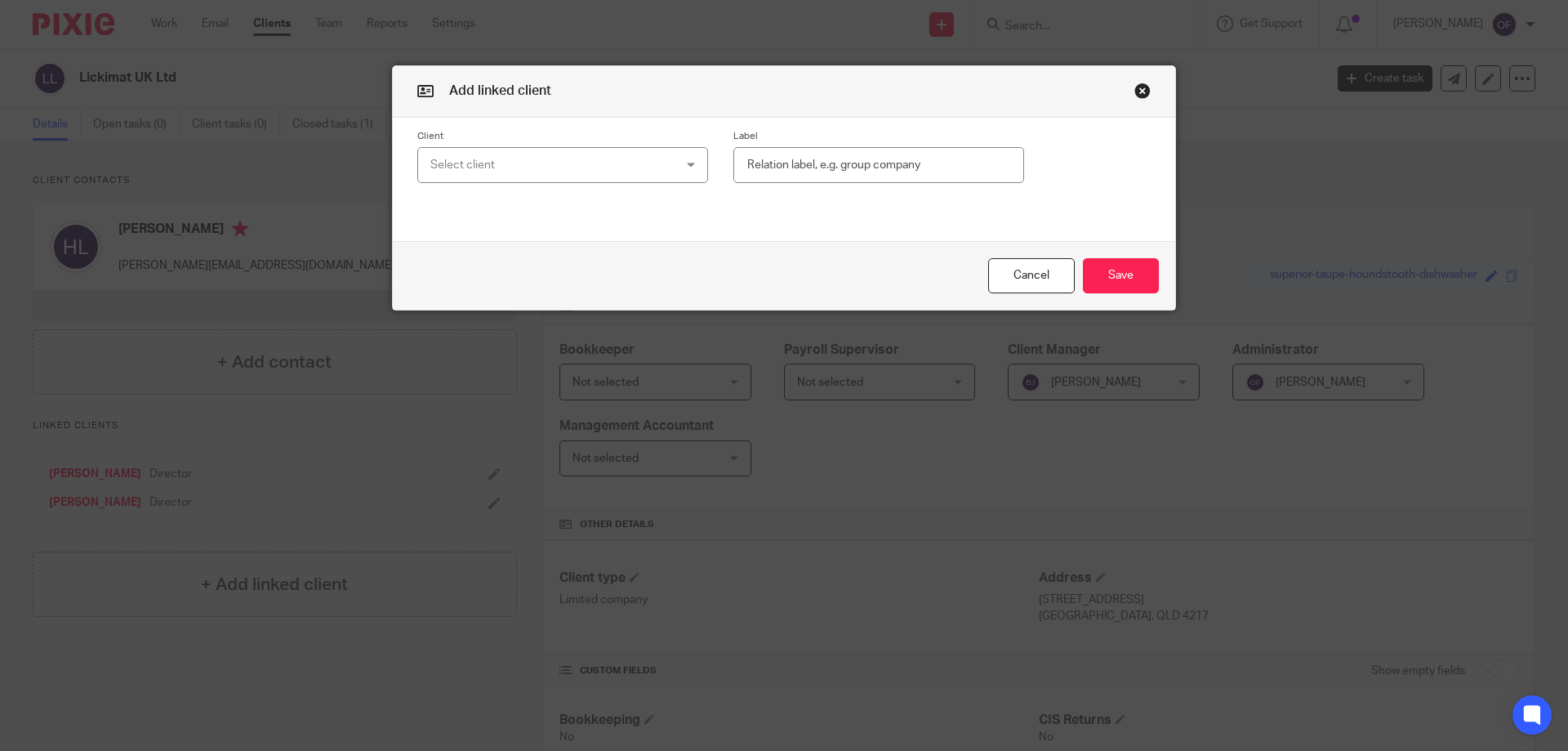
click at [526, 158] on div "Select client" at bounding box center [541, 165] width 221 height 34
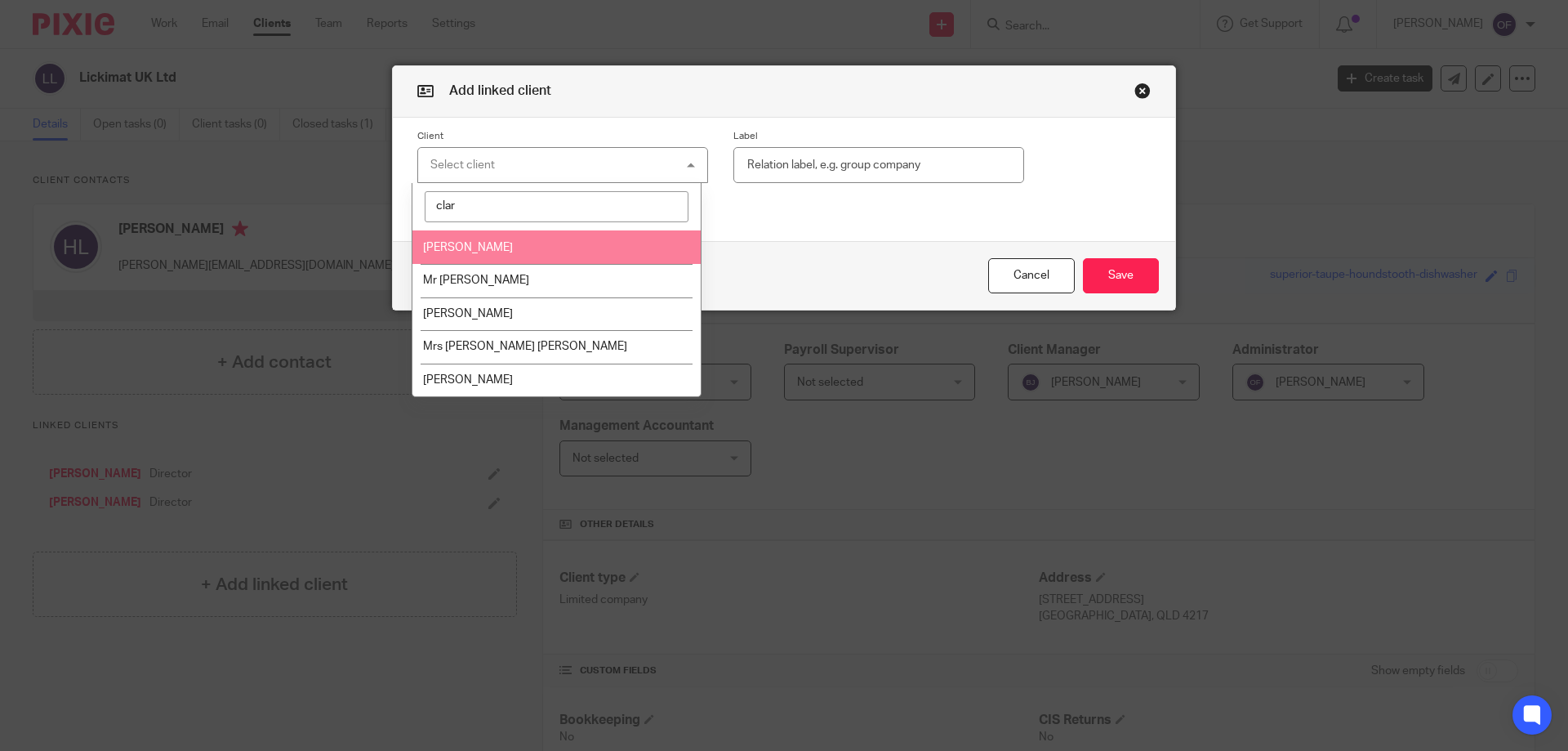
type input "clar"
click at [501, 244] on li "[PERSON_NAME]" at bounding box center [556, 247] width 289 height 33
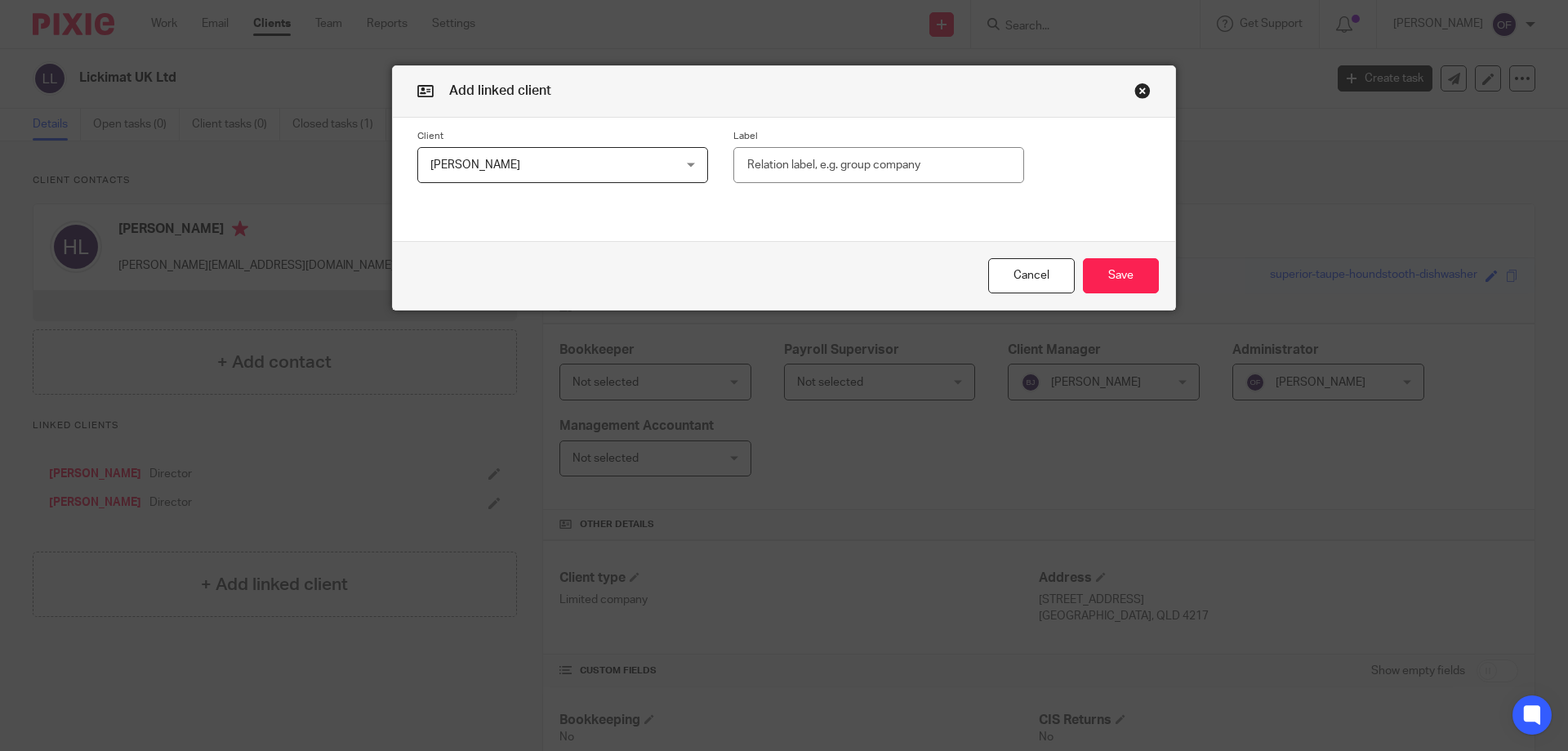
click at [771, 166] on input "text" at bounding box center [879, 166] width 291 height 37
type input "Director"
click at [1110, 269] on button "Save" at bounding box center [1121, 276] width 76 height 35
